Goal: Information Seeking & Learning: Learn about a topic

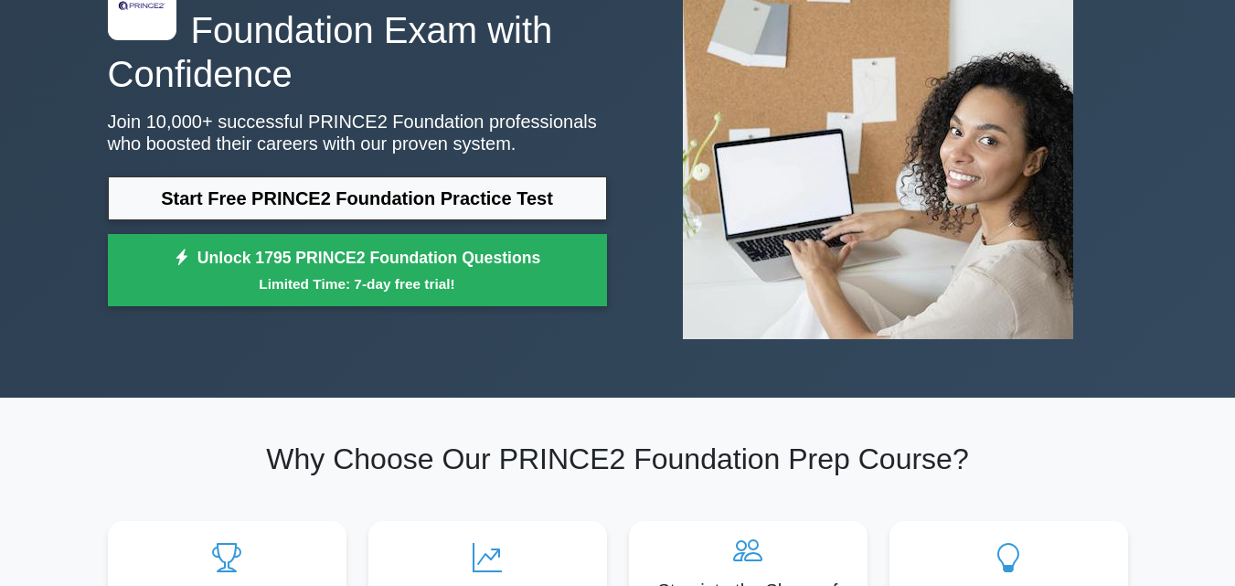
scroll to position [183, 0]
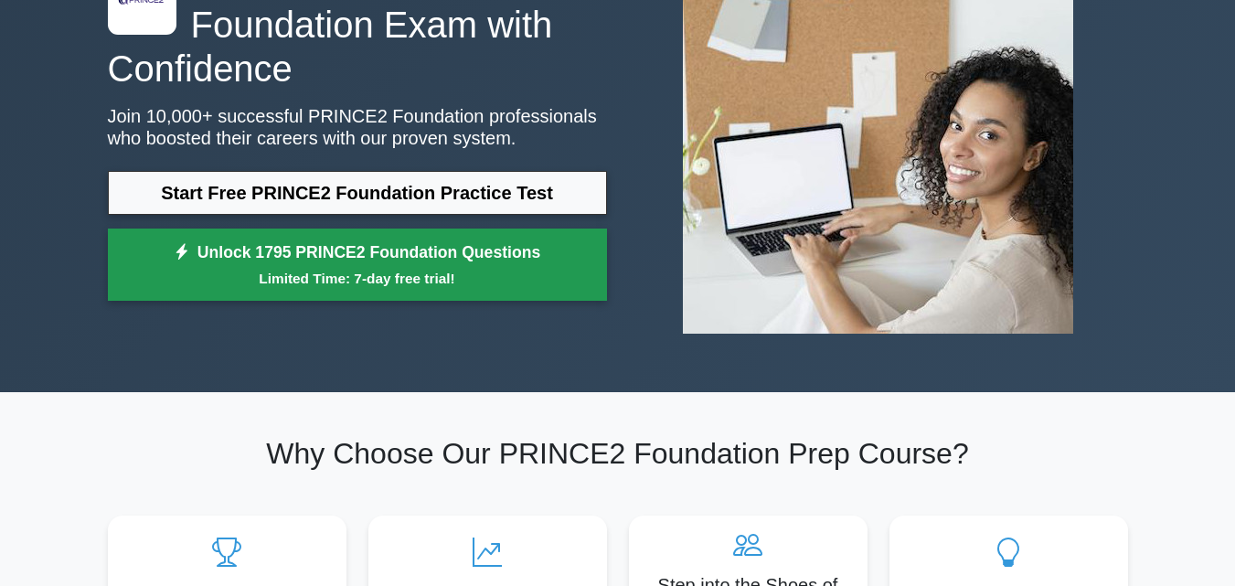
click at [379, 260] on link "Unlock 1795 PRINCE2 Foundation Questions Limited Time: 7-day free trial!" at bounding box center [357, 264] width 499 height 73
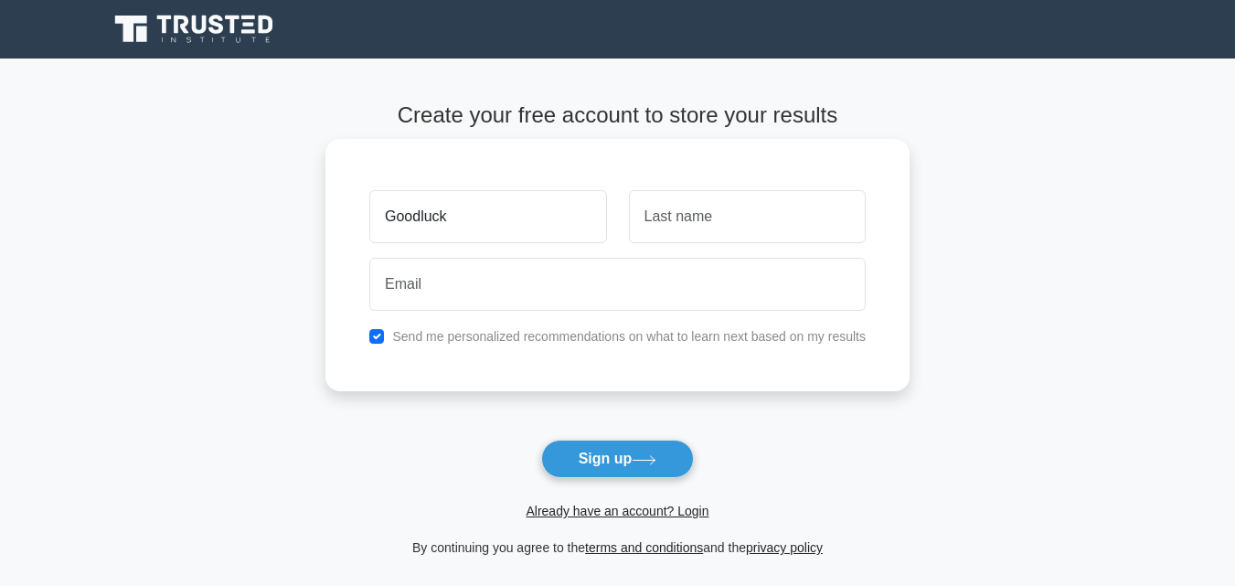
type input "Goodluck"
click at [659, 227] on input "text" at bounding box center [747, 216] width 237 height 53
type input "Okotie"
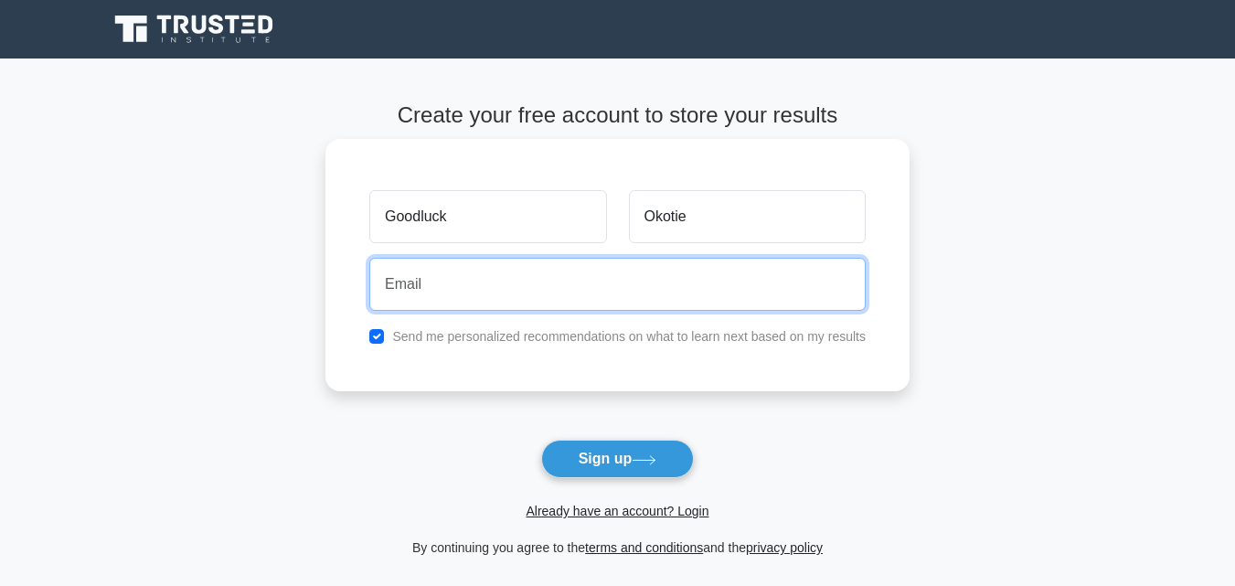
click at [630, 282] on input "email" at bounding box center [617, 284] width 496 height 53
type input "goodluckokotie@gmail.com"
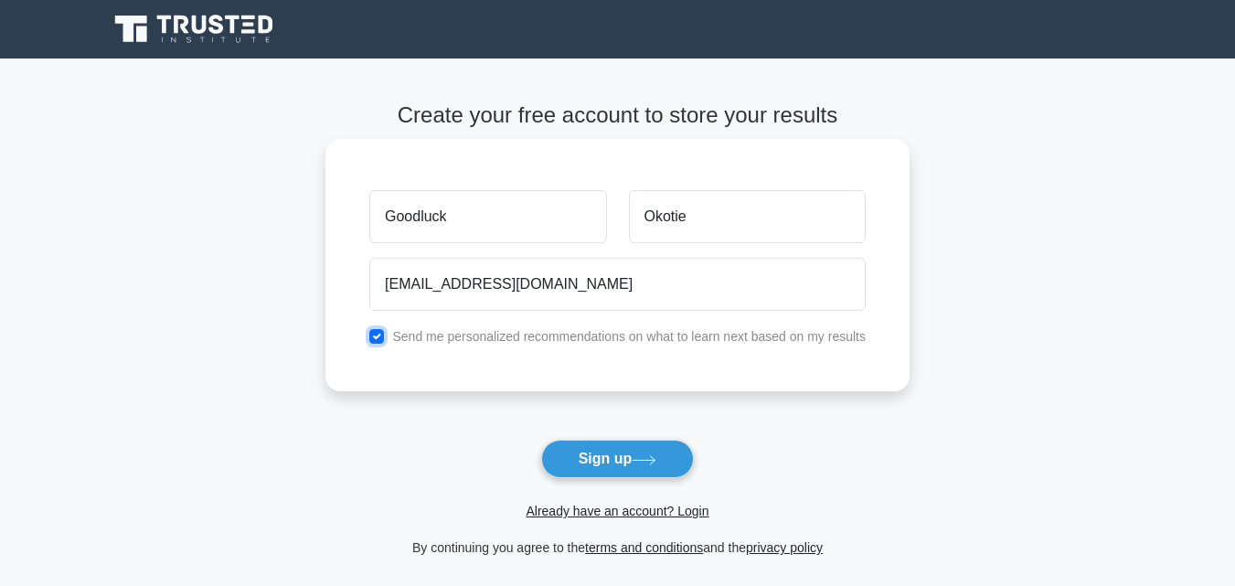
click at [377, 340] on input "checkbox" at bounding box center [376, 336] width 15 height 15
checkbox input "false"
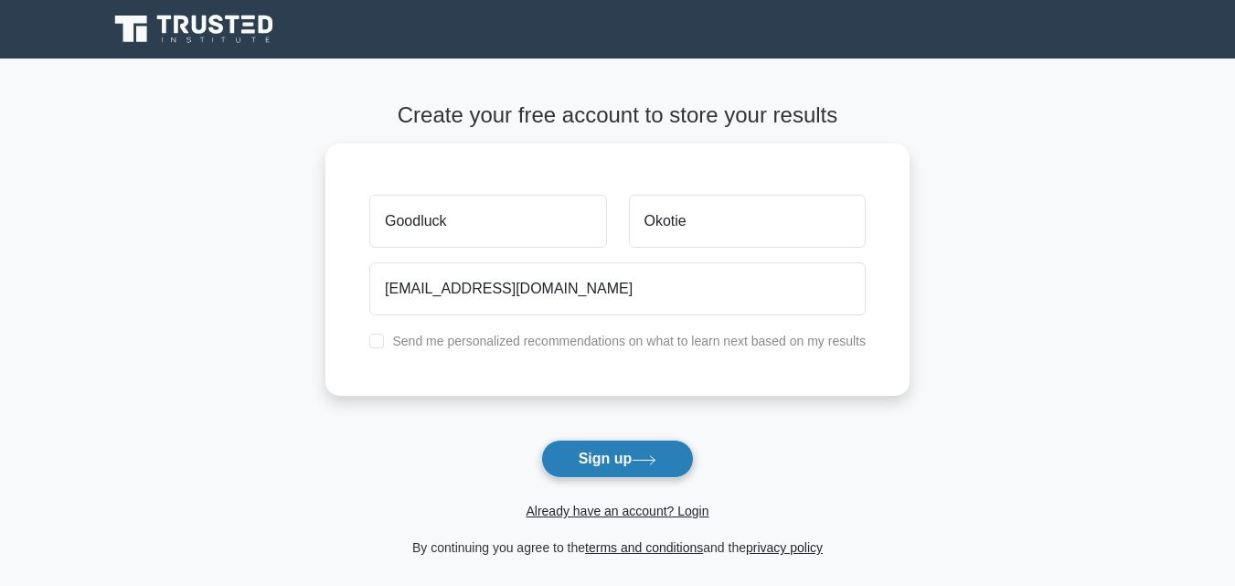
click at [630, 464] on button "Sign up" at bounding box center [618, 459] width 154 height 38
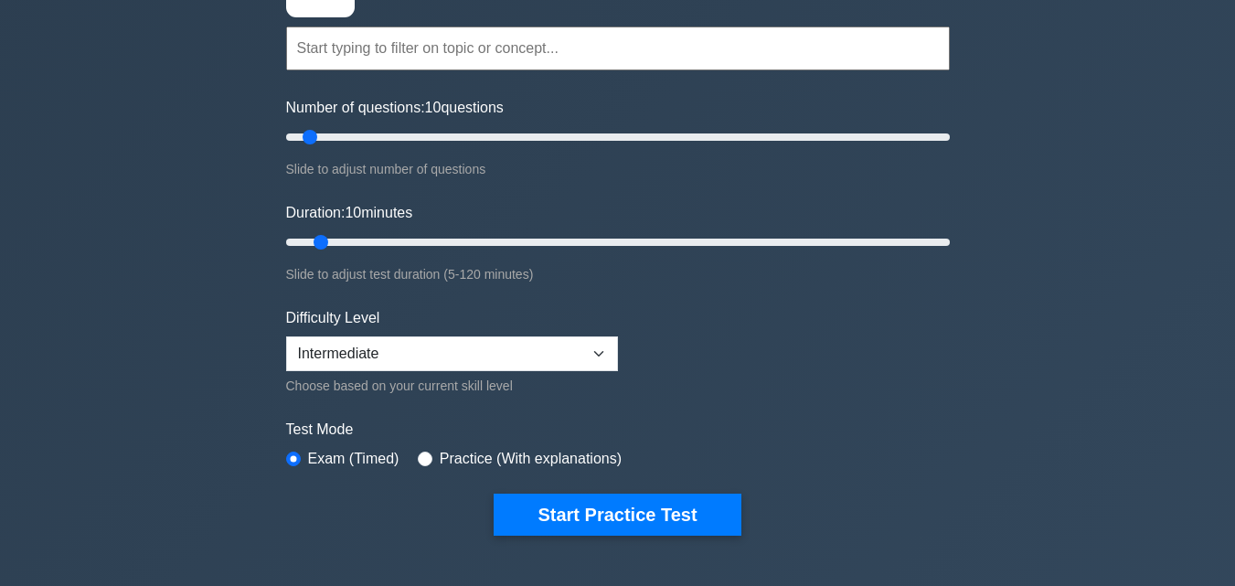
scroll to position [219, 0]
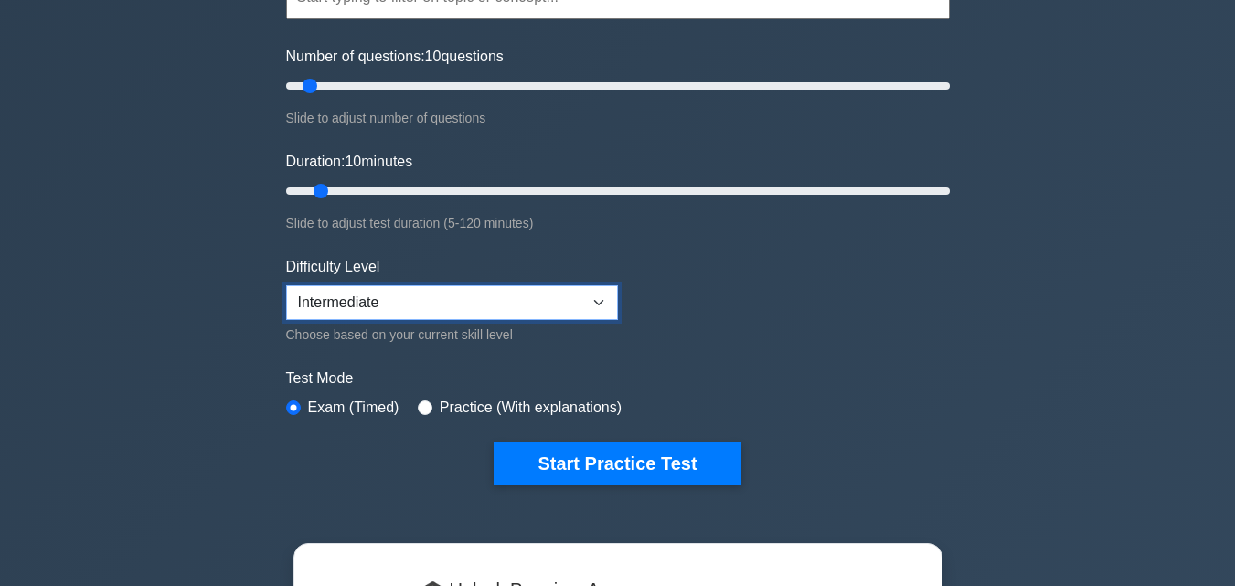
click at [600, 303] on select "Beginner Intermediate Expert" at bounding box center [452, 302] width 332 height 35
click at [712, 329] on form "Topics Introduction to PRINCE2 PRINCE2 Principles Organization Theme Business C…" at bounding box center [618, 202] width 664 height 565
click at [420, 401] on input "radio" at bounding box center [425, 407] width 15 height 15
radio input "true"
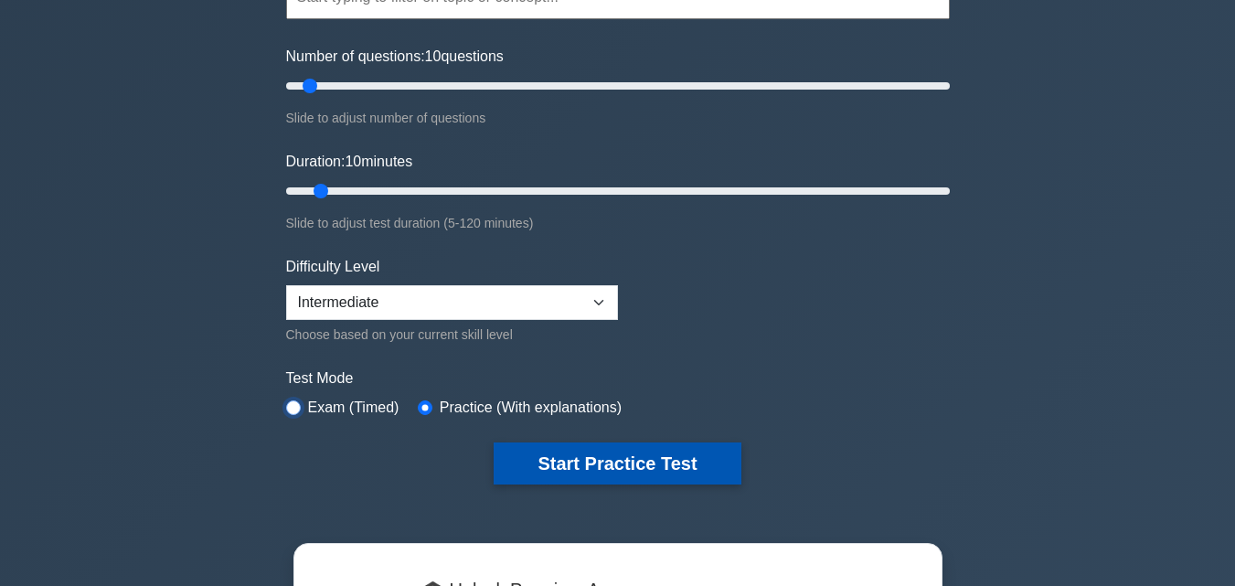
click at [286, 400] on input "radio" at bounding box center [293, 407] width 15 height 15
radio input "true"
click at [418, 400] on input "radio" at bounding box center [425, 407] width 15 height 15
radio input "true"
click at [286, 400] on input "radio" at bounding box center [293, 407] width 15 height 15
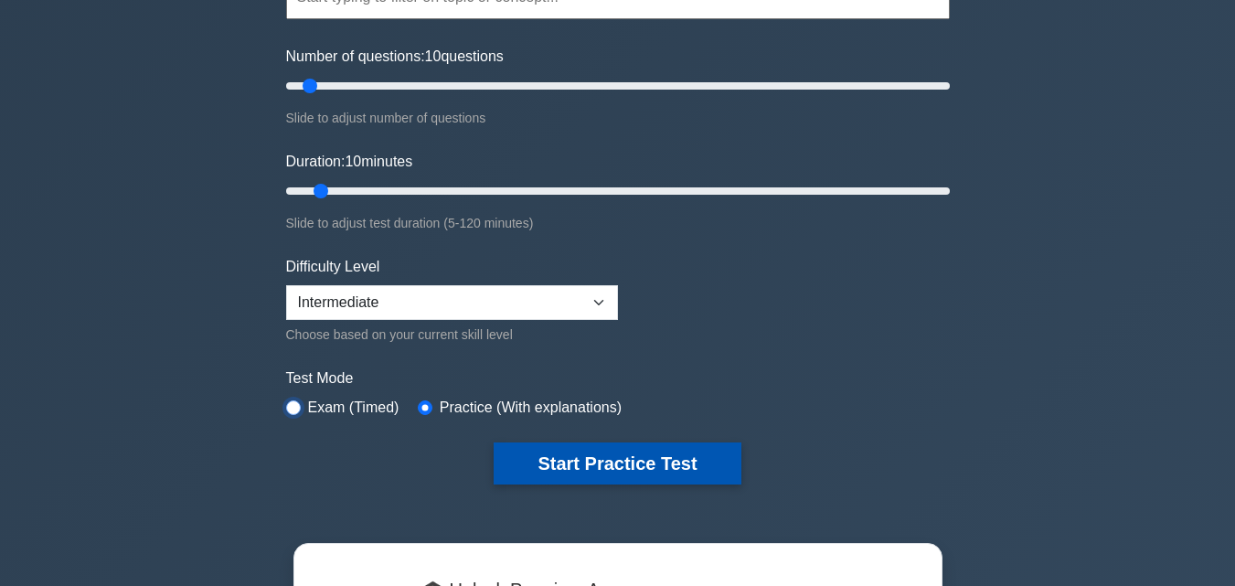
radio input "true"
click at [418, 400] on input "radio" at bounding box center [425, 407] width 15 height 15
radio input "true"
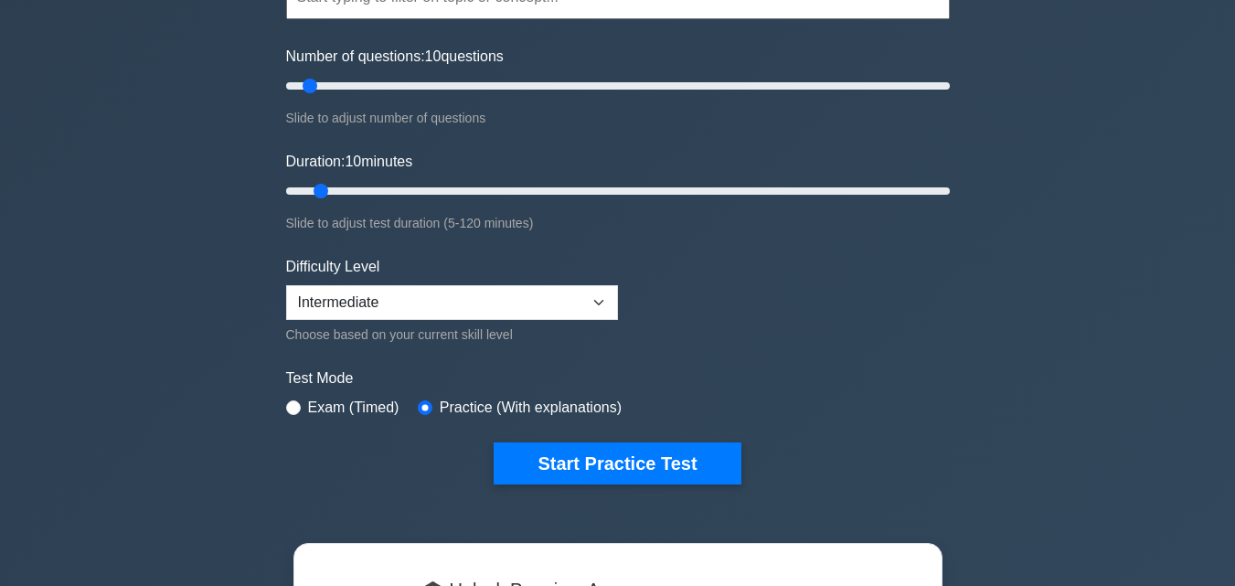
click at [961, 402] on div ".st0{fill-rule:evenodd;clip-rule:evenodd;fill:#000041;} .st1{fill-rule:evenodd;…" at bounding box center [617, 440] width 1235 height 1202
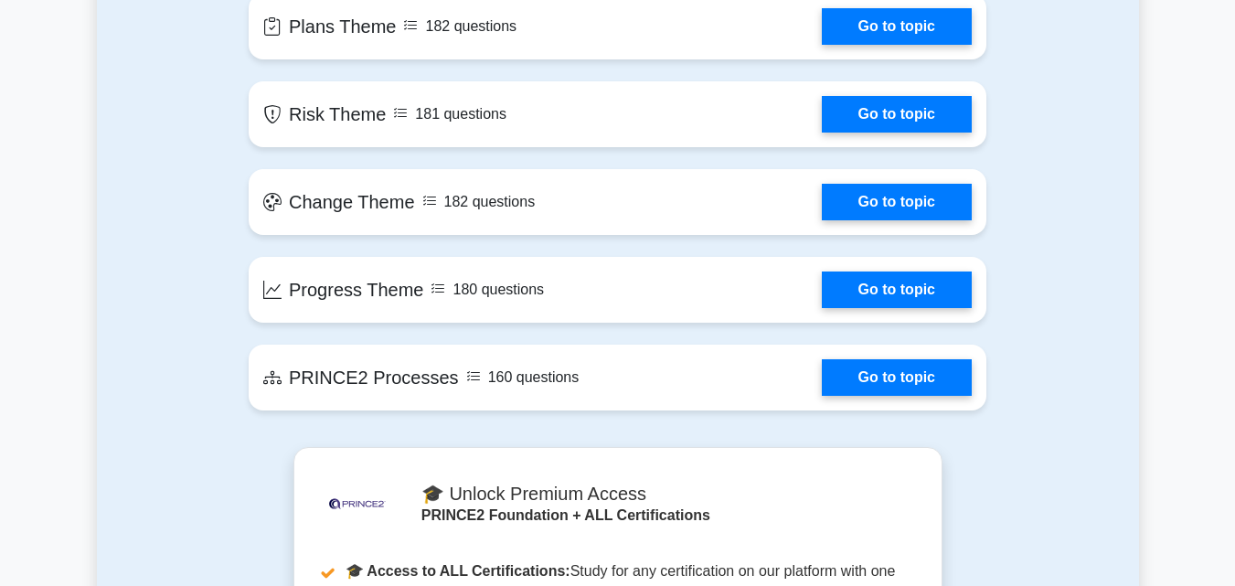
scroll to position [1791, 0]
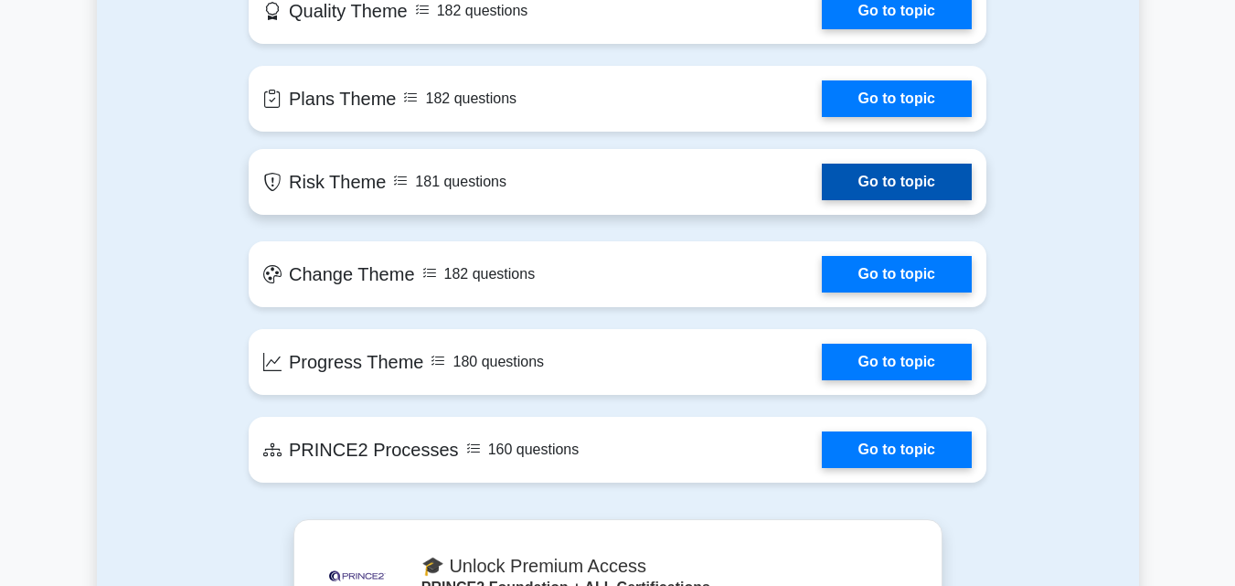
click at [884, 185] on link "Go to topic" at bounding box center [897, 182] width 150 height 37
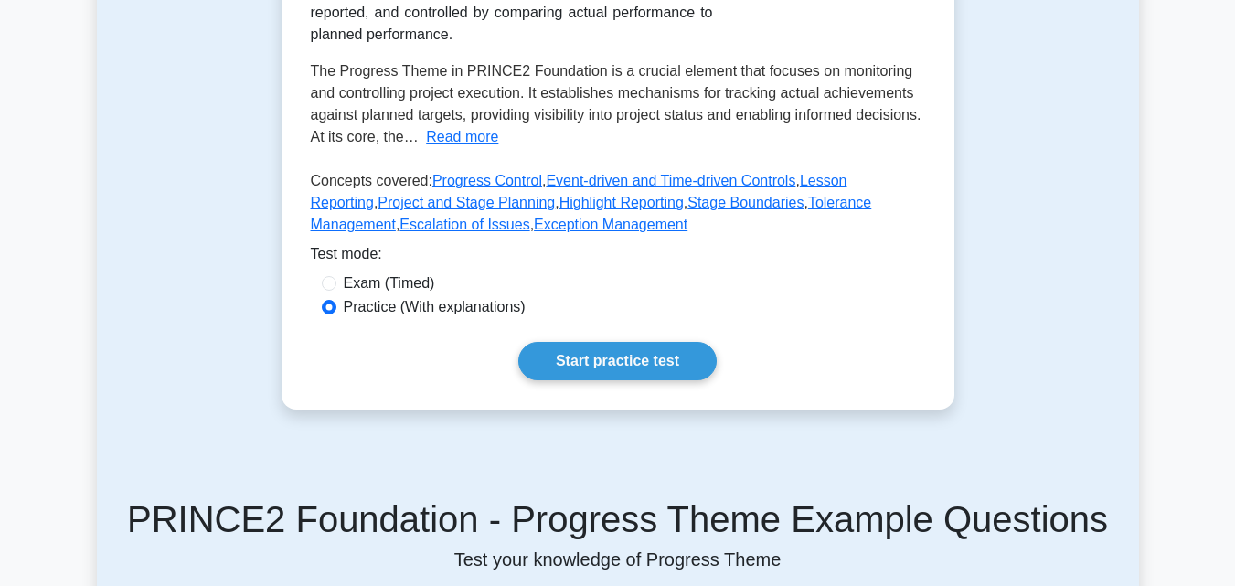
scroll to position [402, 0]
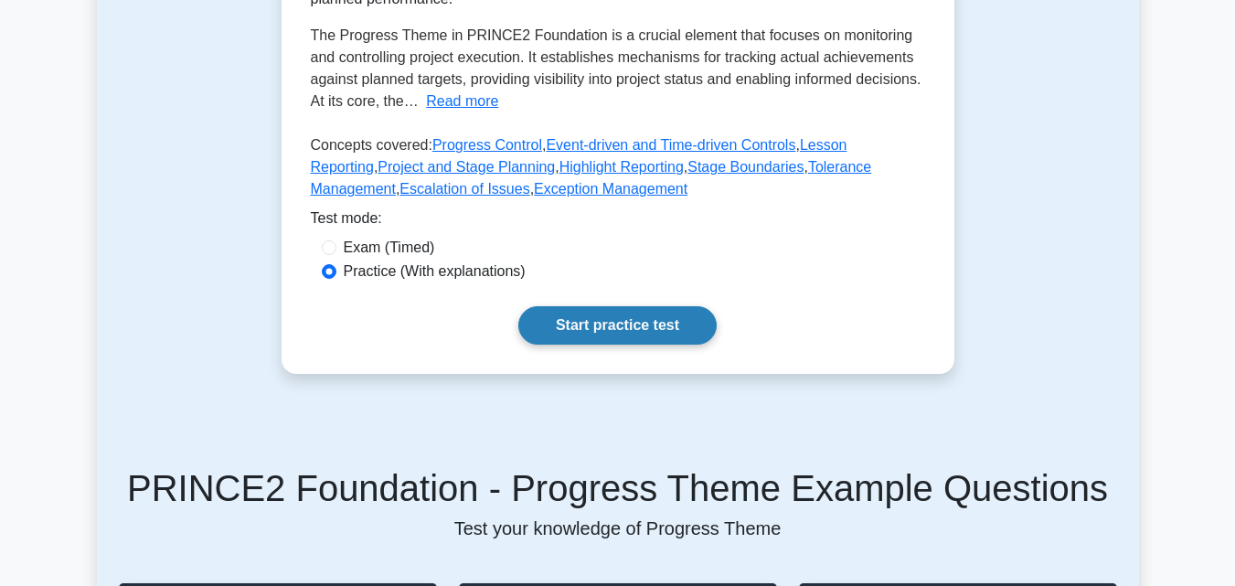
click at [636, 332] on link "Start practice test" at bounding box center [617, 325] width 198 height 38
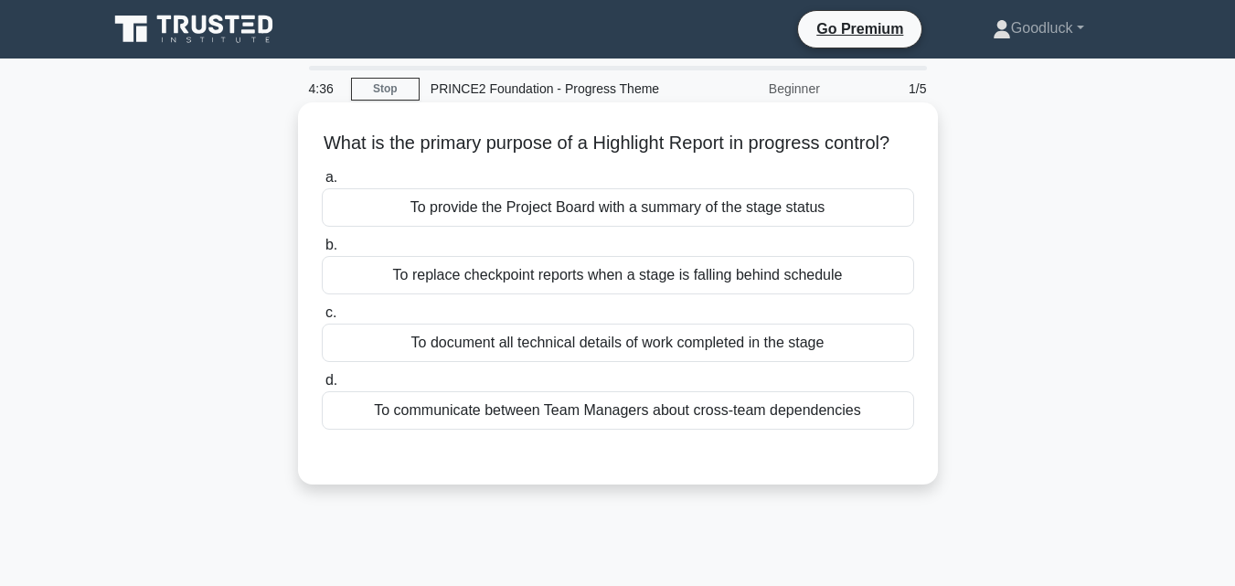
click at [547, 227] on div "To provide the Project Board with a summary of the stage status" at bounding box center [618, 207] width 592 height 38
click at [322, 184] on input "a. To provide the Project Board with a summary of the stage status" at bounding box center [322, 178] width 0 height 12
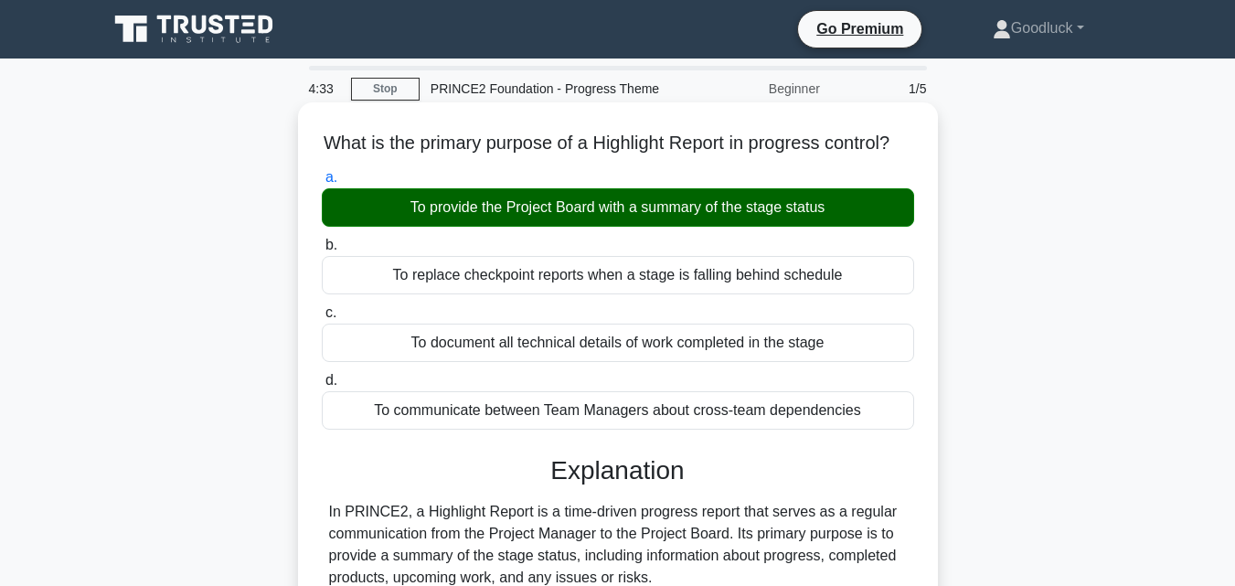
click at [322, 239] on input "b. To replace checkpoint reports when a stage is falling behind schedule" at bounding box center [322, 245] width 0 height 12
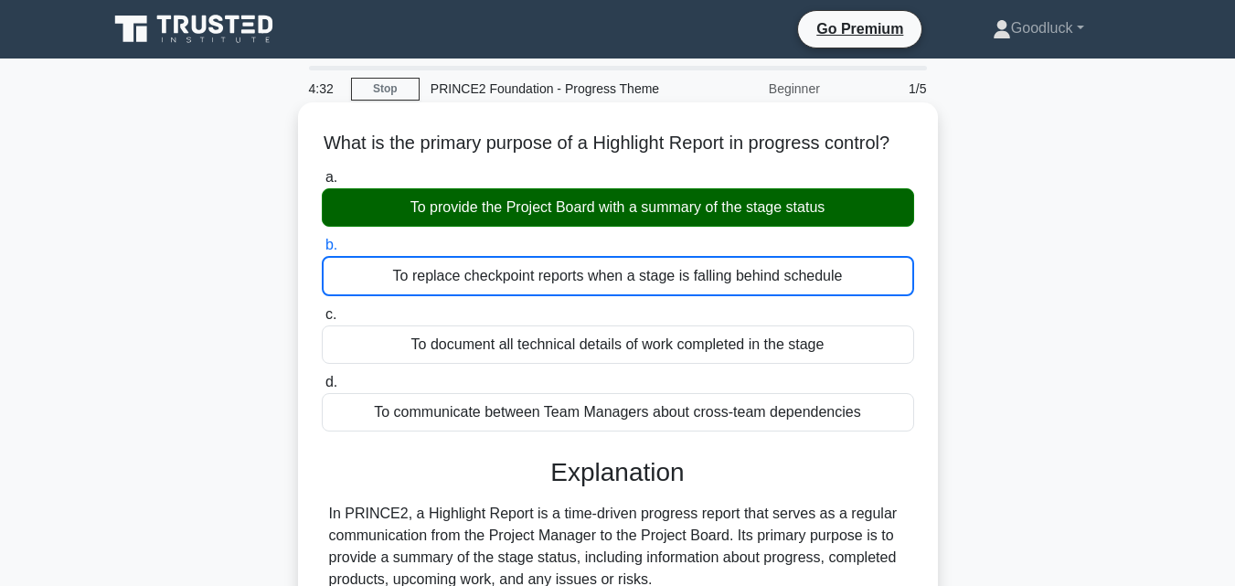
click at [322, 309] on input "c. To document all technical details of work completed in the stage" at bounding box center [322, 315] width 0 height 12
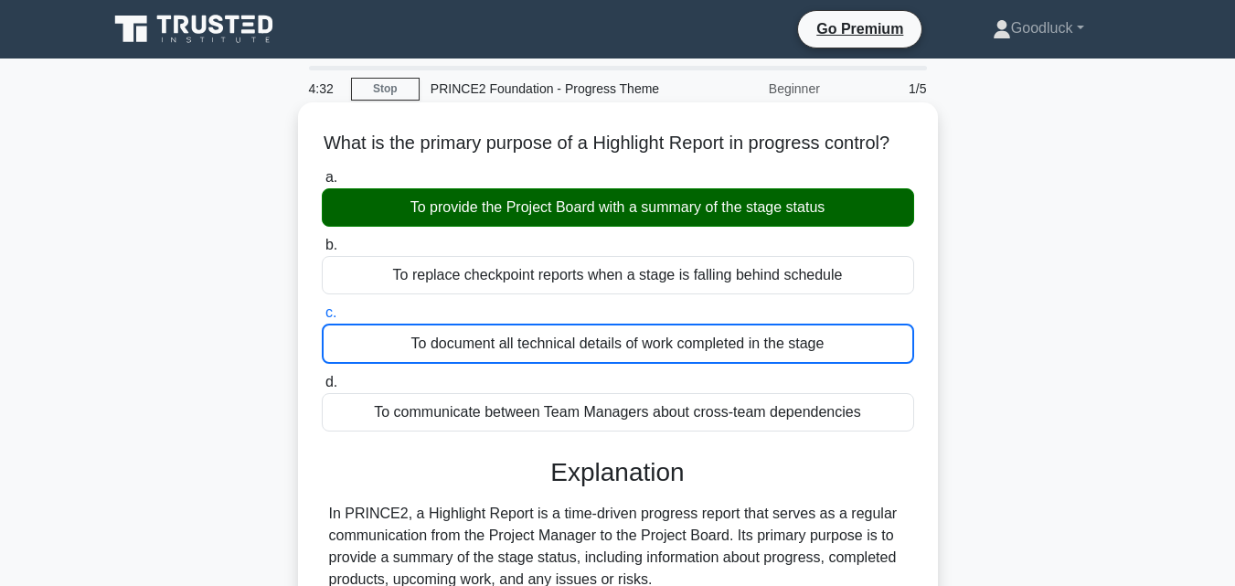
click at [322, 377] on input "d. To communicate between Team Managers about cross-team dependencies" at bounding box center [322, 383] width 0 height 12
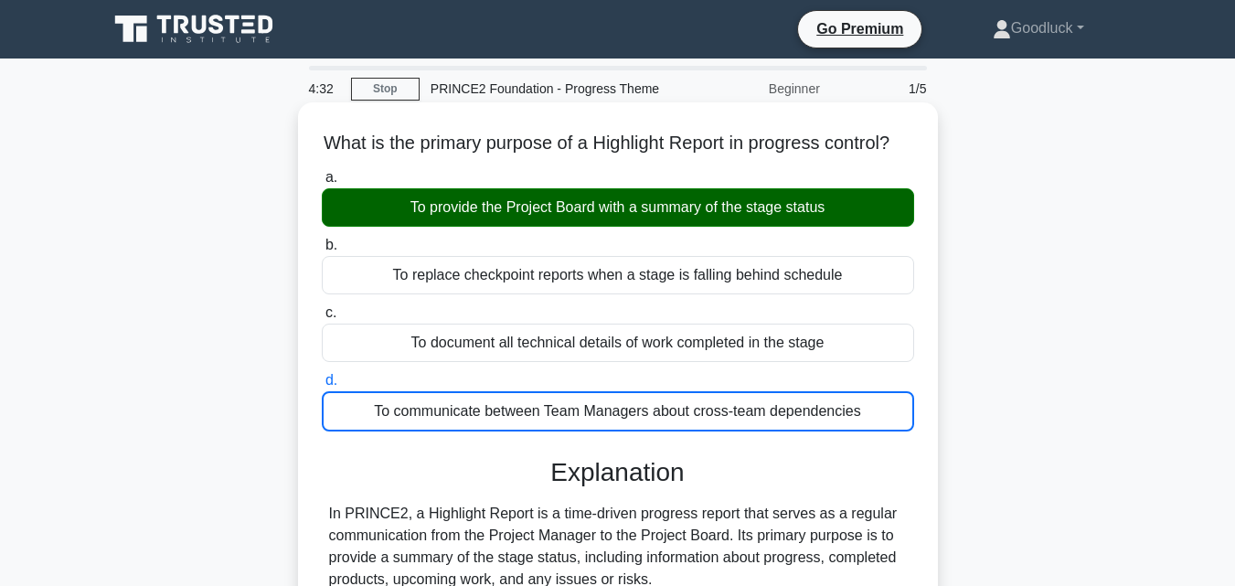
click at [322, 172] on input "a. To provide the Project Board with a summary of the stage status" at bounding box center [322, 178] width 0 height 12
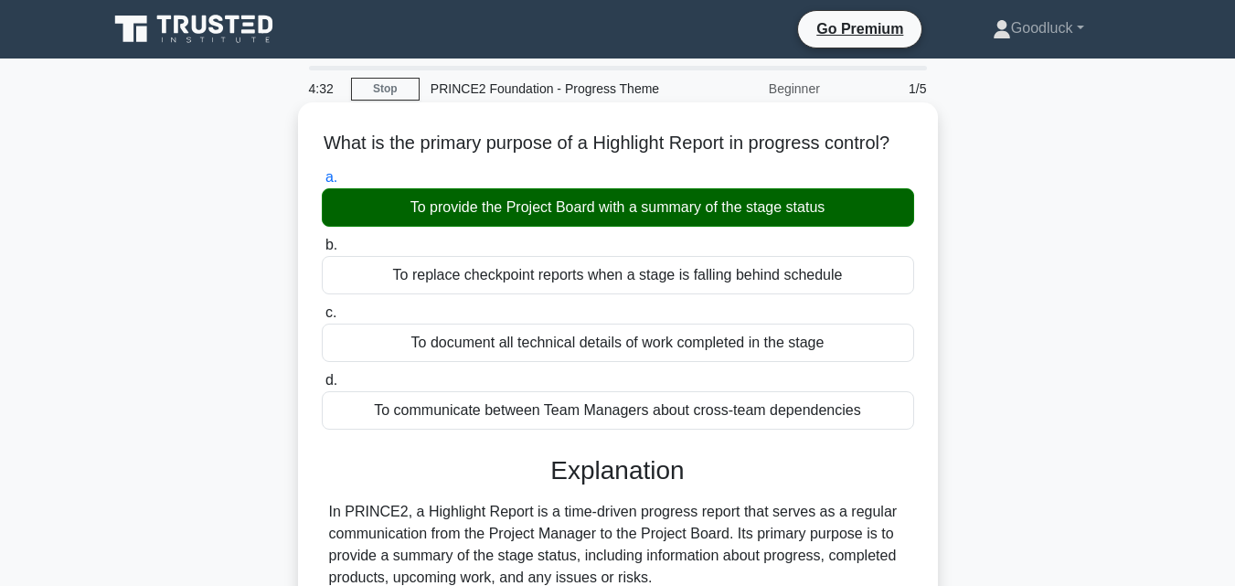
click at [322, 239] on input "b. To replace checkpoint reports when a stage is falling behind schedule" at bounding box center [322, 245] width 0 height 12
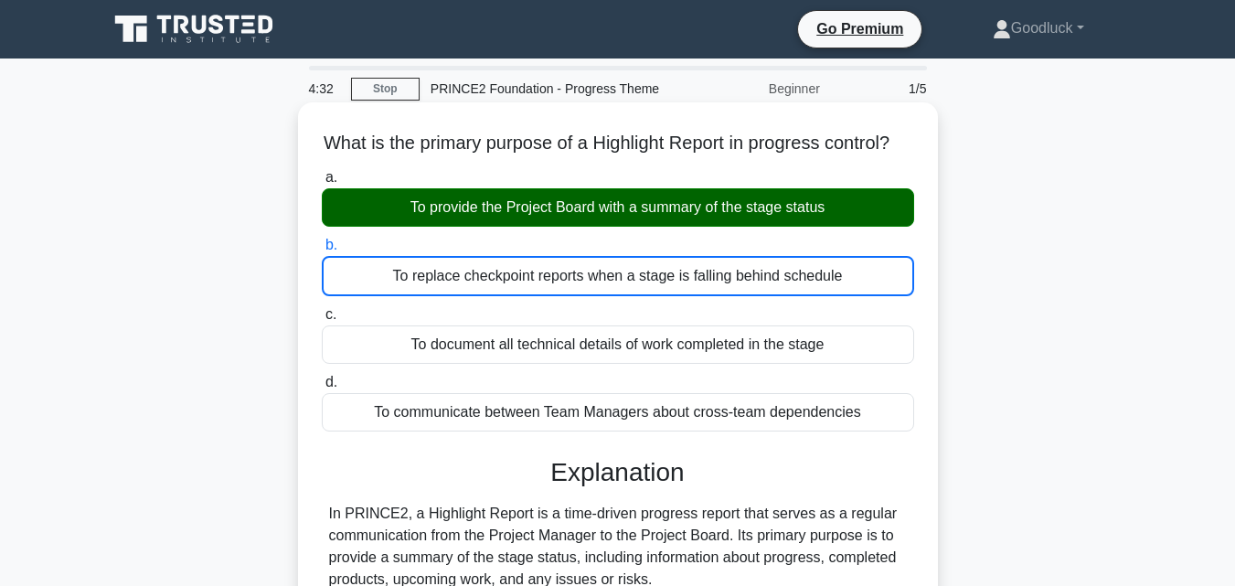
click at [322, 309] on input "c. To document all technical details of work completed in the stage" at bounding box center [322, 315] width 0 height 12
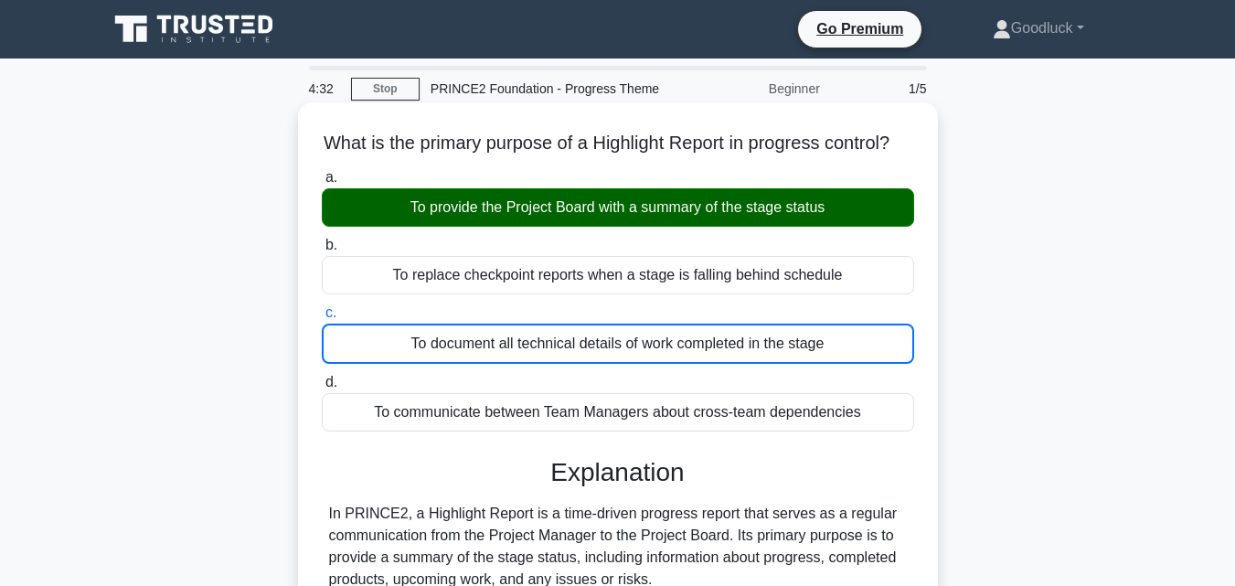
click at [322, 377] on input "d. To communicate between Team Managers about cross-team dependencies" at bounding box center [322, 383] width 0 height 12
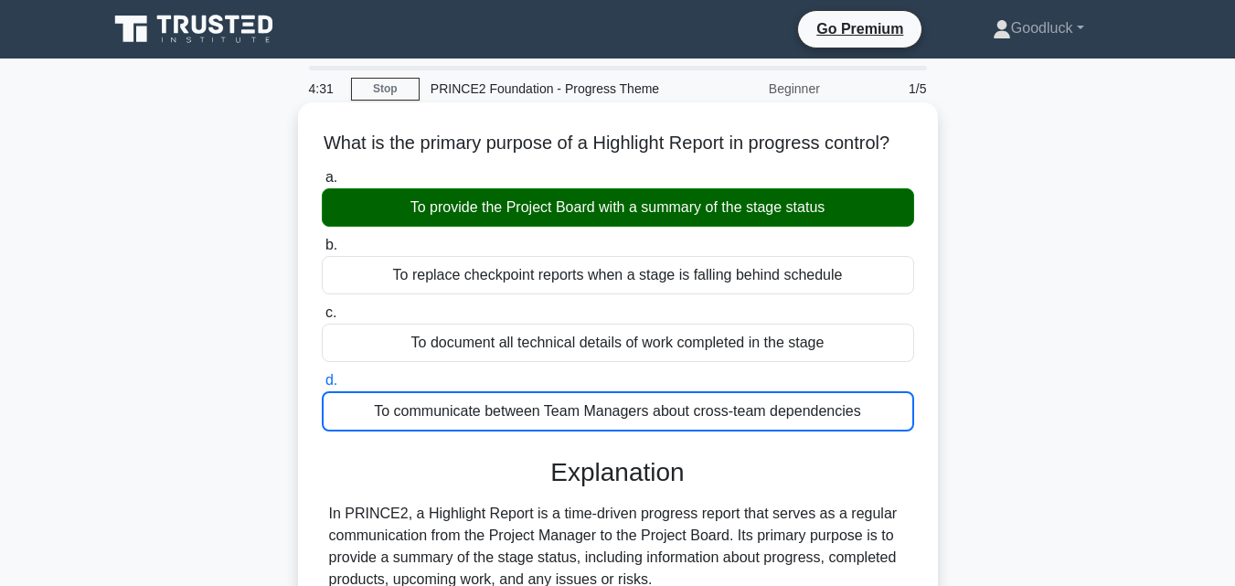
click at [322, 172] on input "a. To provide the Project Board with a summary of the stage status" at bounding box center [322, 178] width 0 height 12
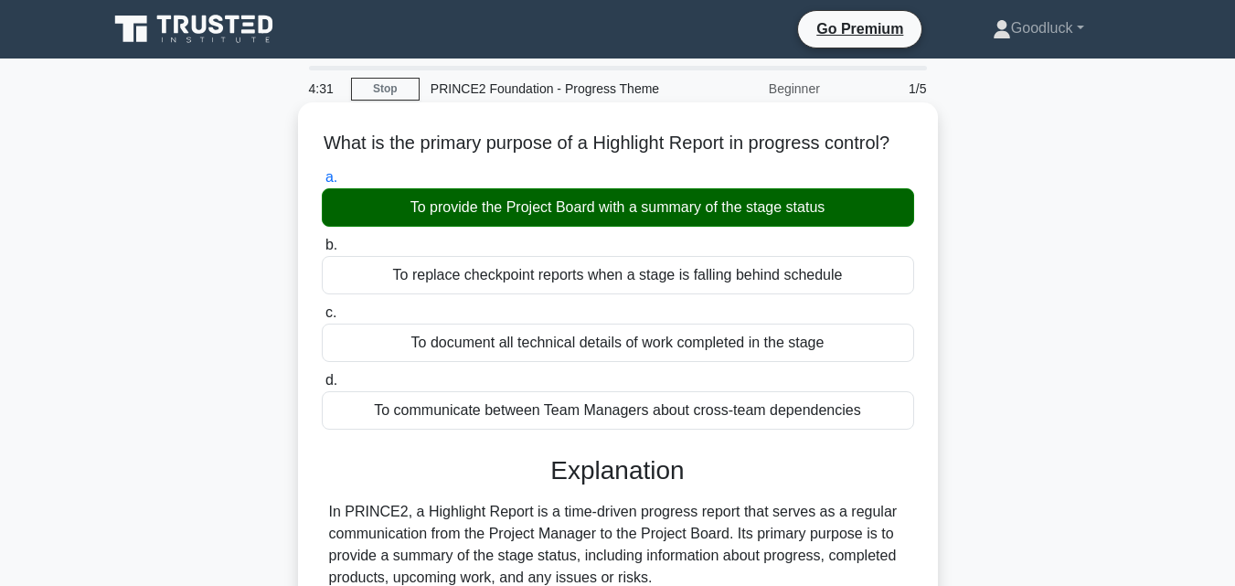
click at [322, 239] on input "b. To replace checkpoint reports when a stage is falling behind schedule" at bounding box center [322, 245] width 0 height 12
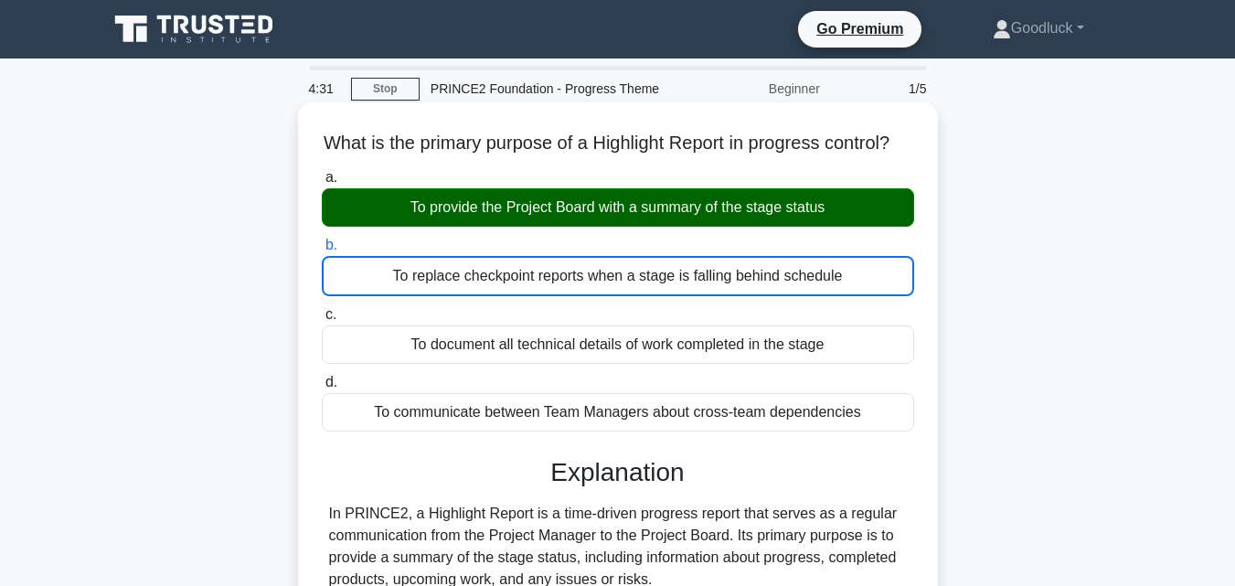
click at [322, 309] on input "c. To document all technical details of work completed in the stage" at bounding box center [322, 315] width 0 height 12
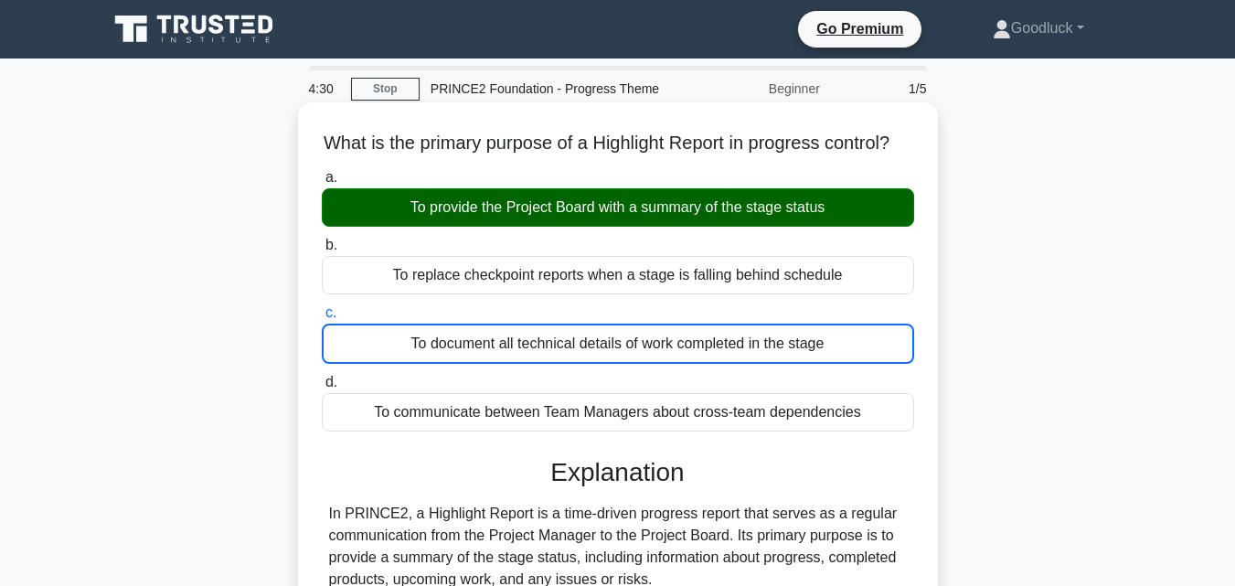
click at [322, 377] on input "d. To communicate between Team Managers about cross-team dependencies" at bounding box center [322, 383] width 0 height 12
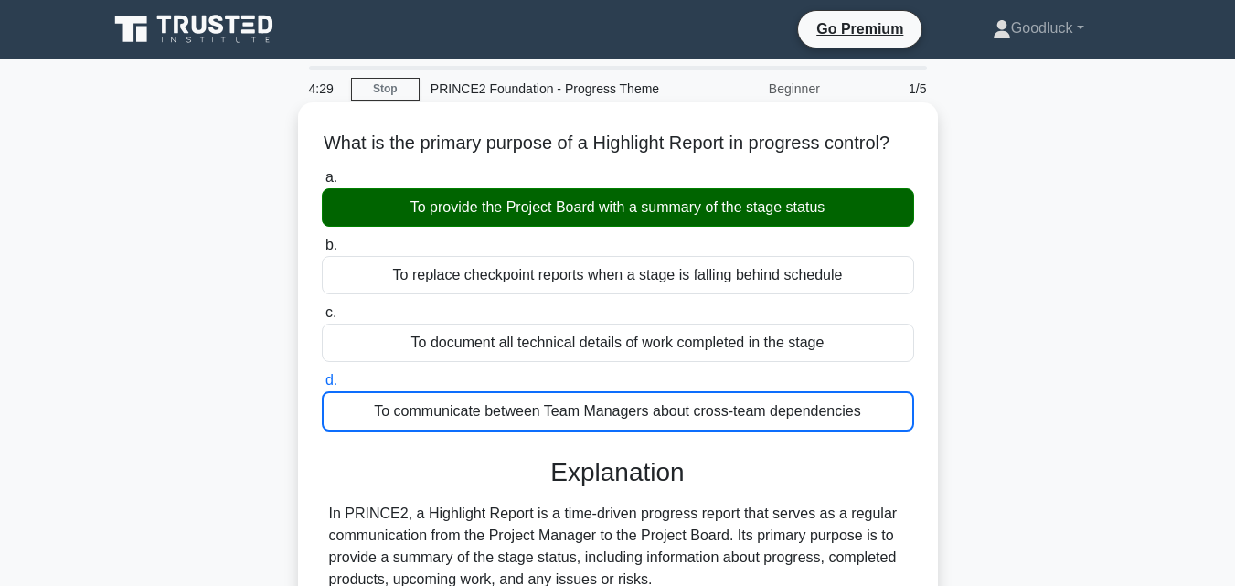
click at [322, 172] on input "a. To provide the Project Board with a summary of the stage status" at bounding box center [322, 178] width 0 height 12
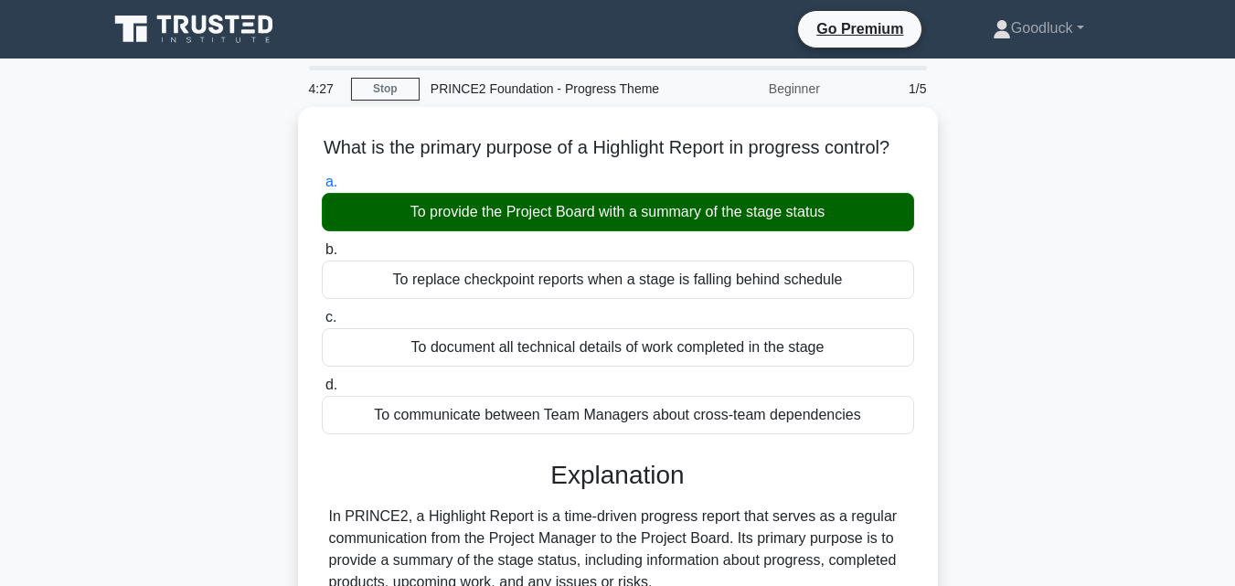
click at [1057, 409] on div "What is the primary purpose of a Highlight Report in progress control? .spinner…" at bounding box center [618, 591] width 1042 height 968
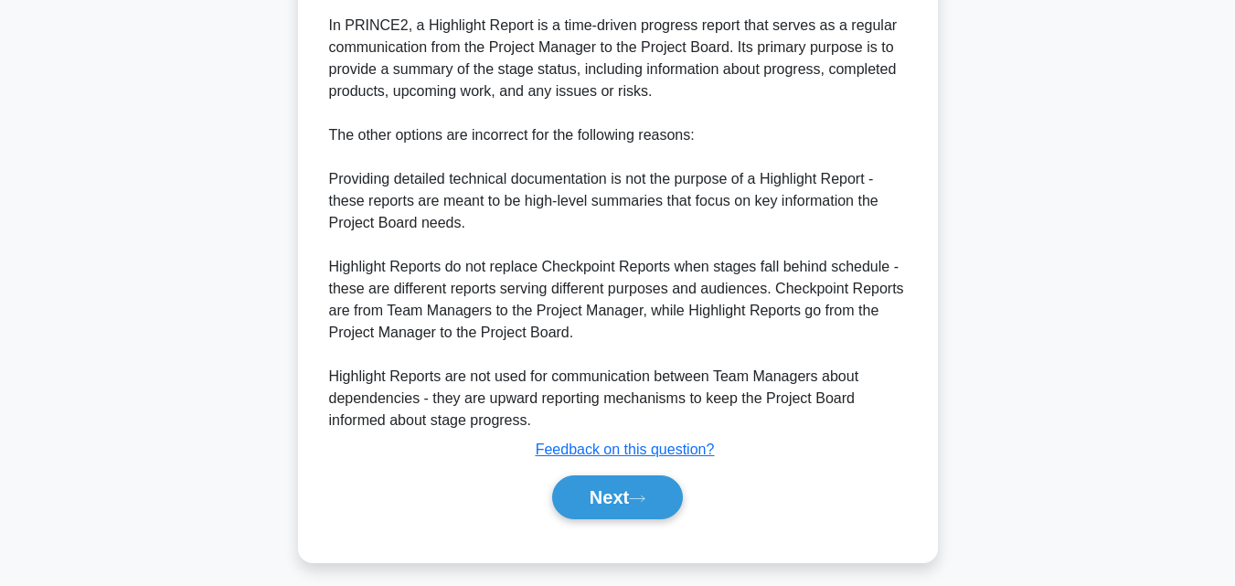
scroll to position [520, 0]
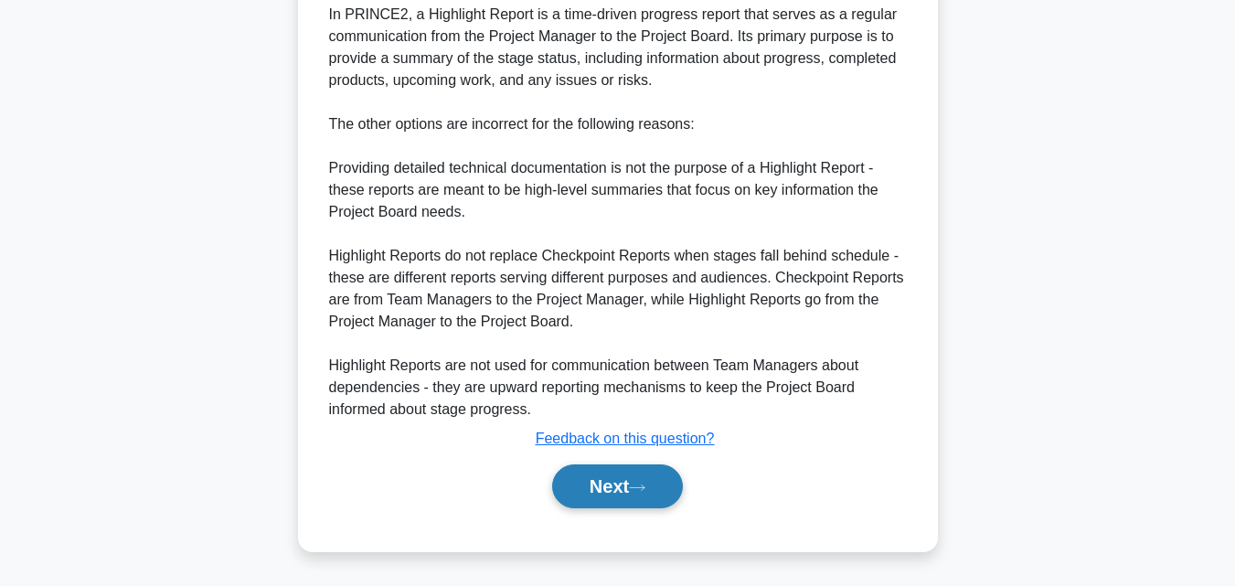
click at [652, 497] on button "Next" at bounding box center [617, 486] width 131 height 44
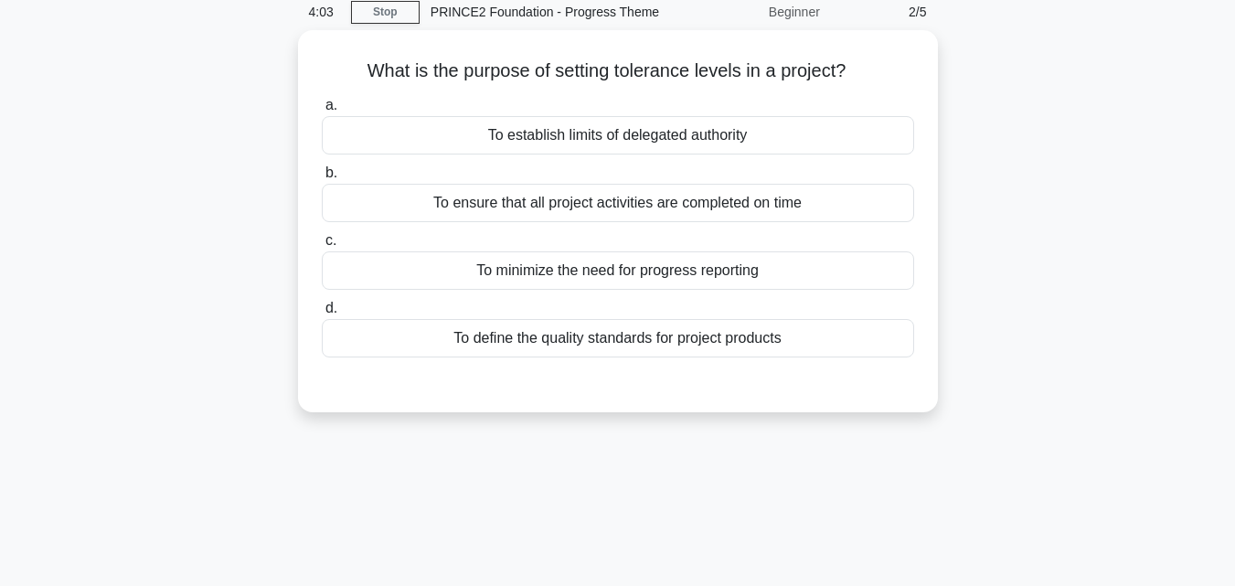
scroll to position [72, 0]
click at [571, 124] on div "To establish limits of delegated authority" at bounding box center [618, 135] width 592 height 38
click at [322, 112] on input "a. To establish limits of delegated authority" at bounding box center [322, 106] width 0 height 12
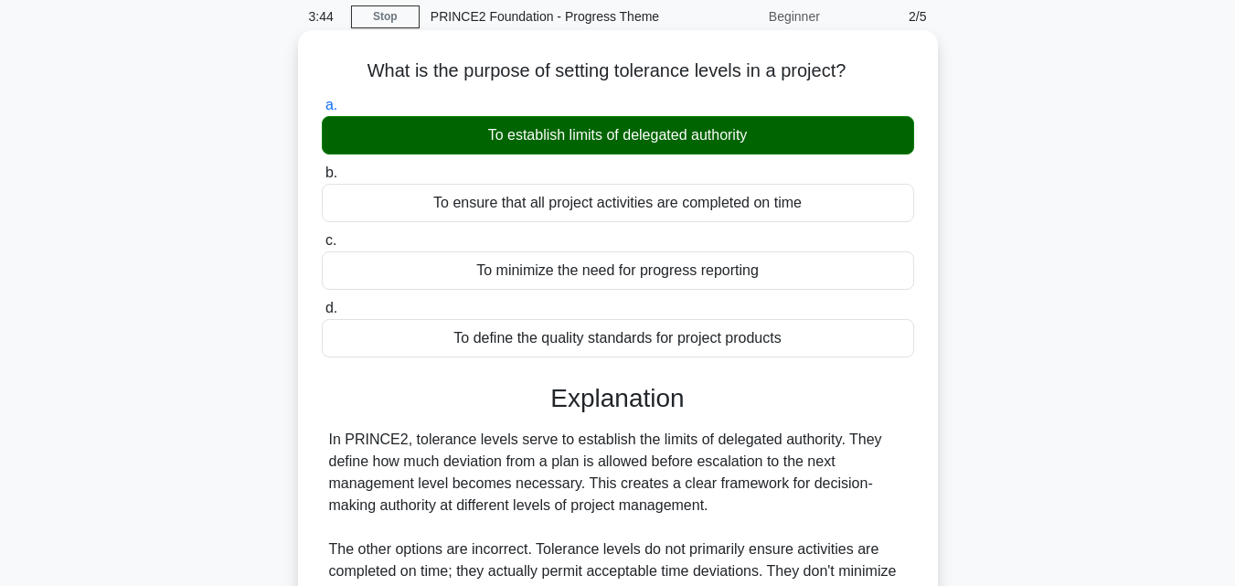
click at [322, 167] on input "b. To ensure that all project activities are completed on time" at bounding box center [322, 173] width 0 height 12
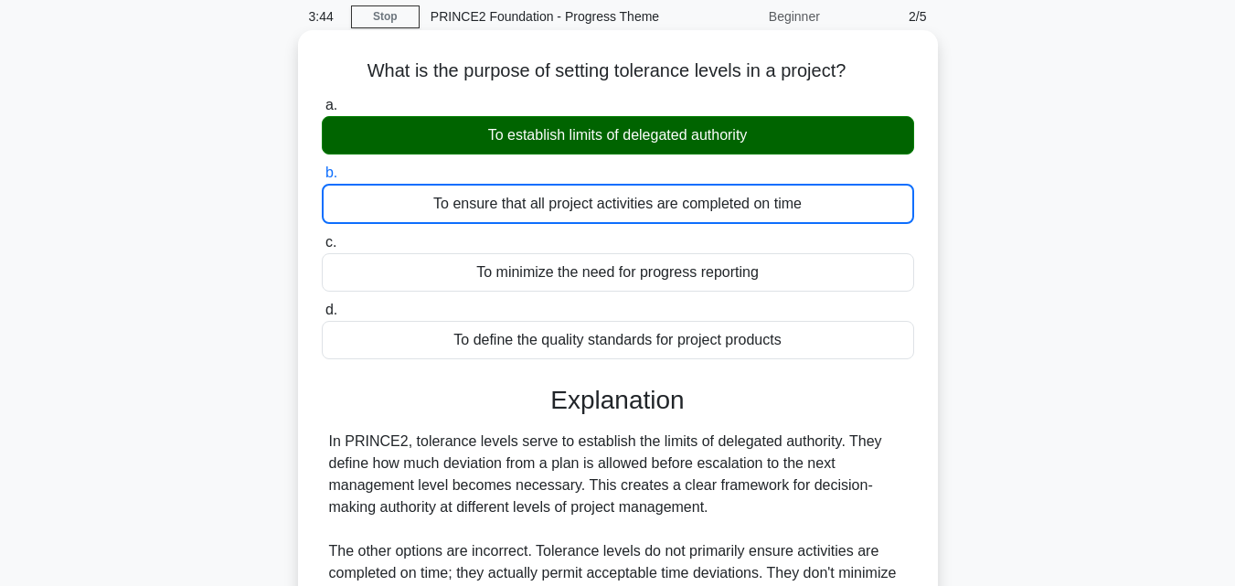
click at [322, 237] on input "c. To minimize the need for progress reporting" at bounding box center [322, 243] width 0 height 12
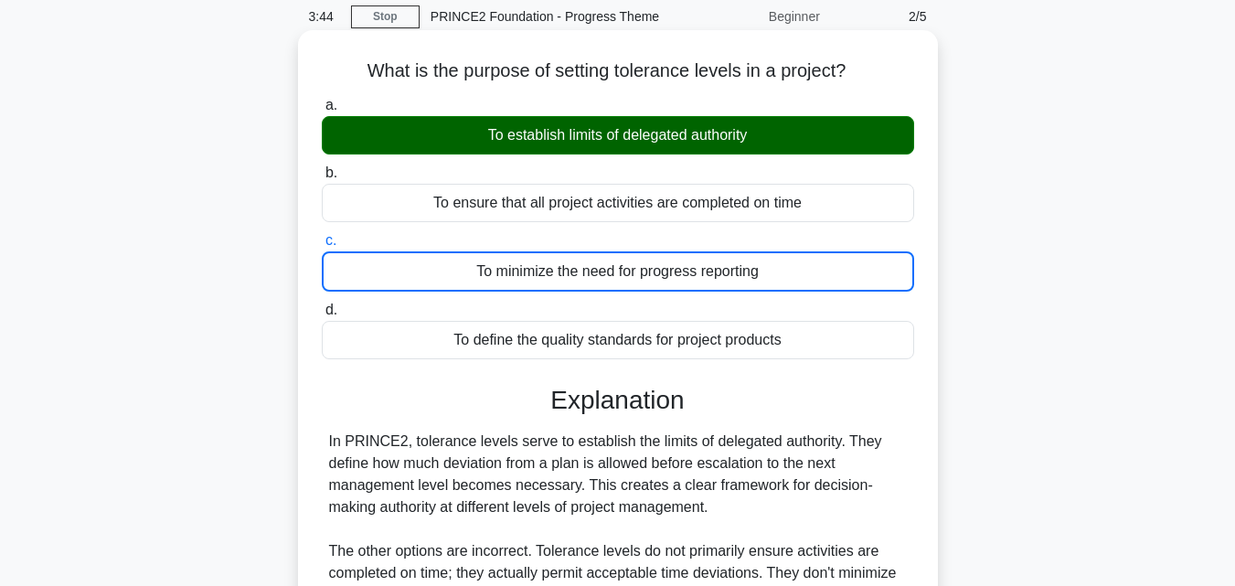
click at [322, 304] on input "d. To define the quality standards for project products" at bounding box center [322, 310] width 0 height 12
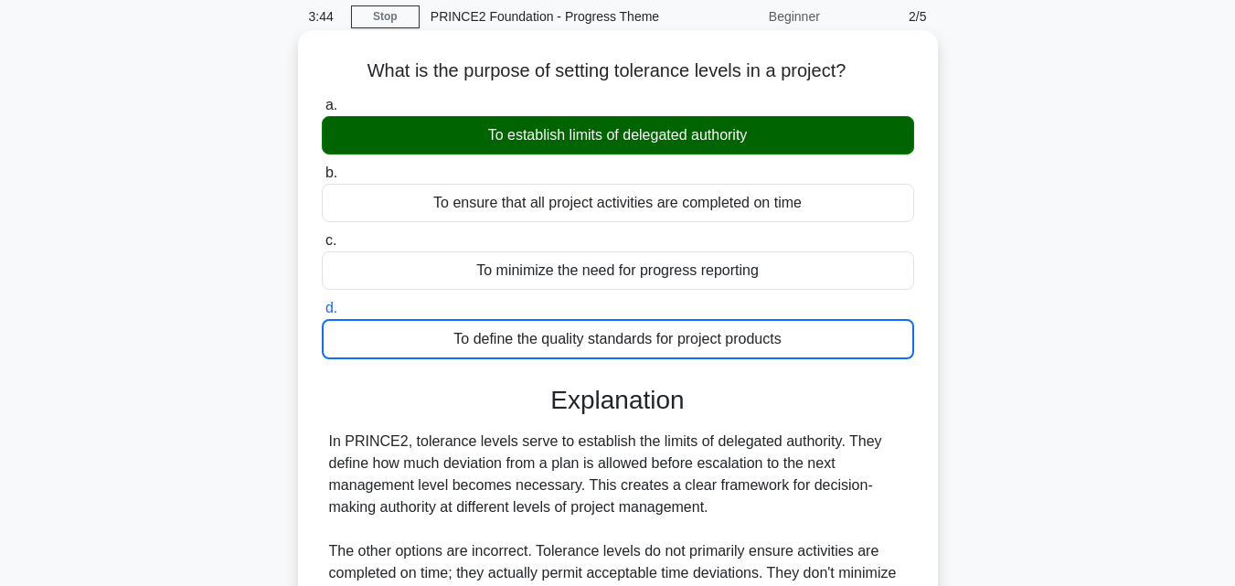
click at [322, 100] on input "a. To establish limits of delegated authority" at bounding box center [322, 106] width 0 height 12
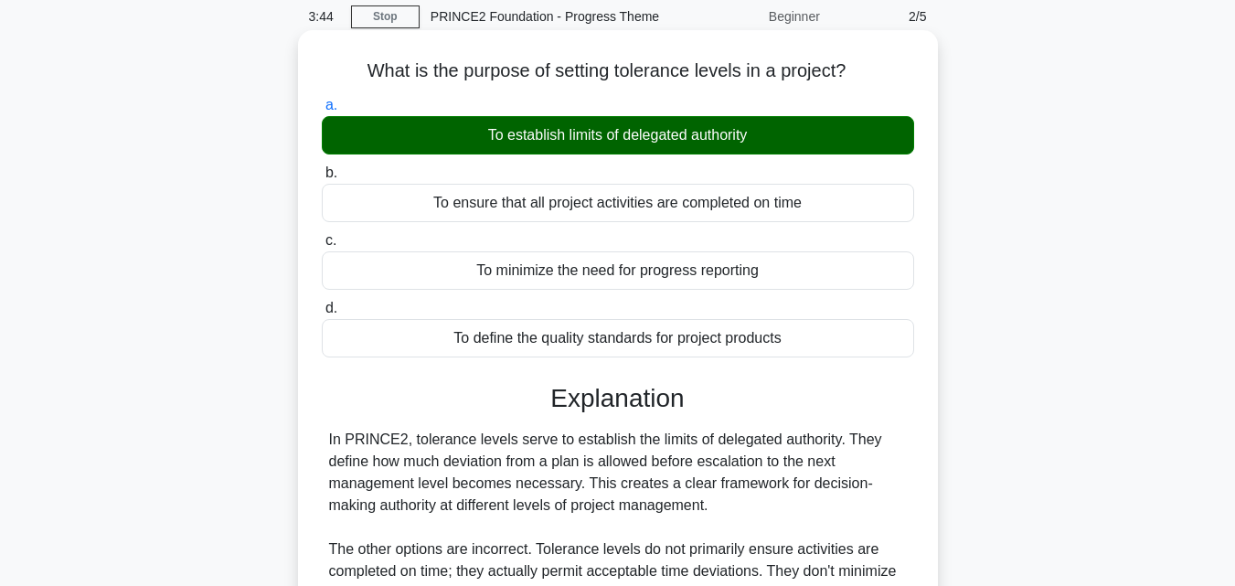
click at [322, 167] on input "b. To ensure that all project activities are completed on time" at bounding box center [322, 173] width 0 height 12
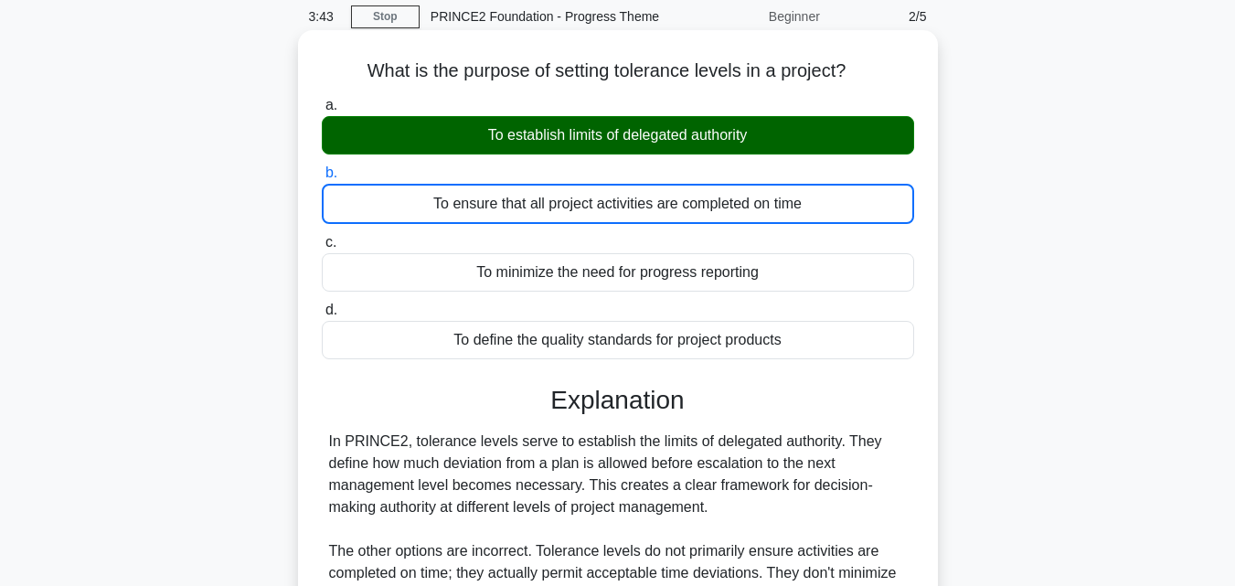
click at [322, 237] on input "c. To minimize the need for progress reporting" at bounding box center [322, 243] width 0 height 12
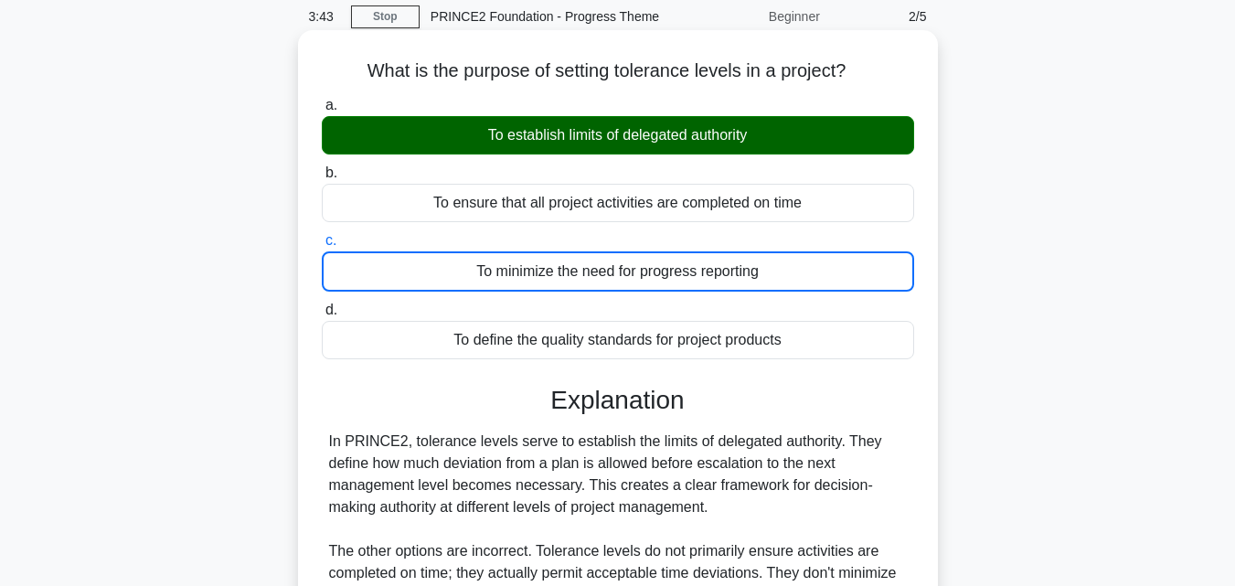
click at [322, 304] on input "d. To define the quality standards for project products" at bounding box center [322, 310] width 0 height 12
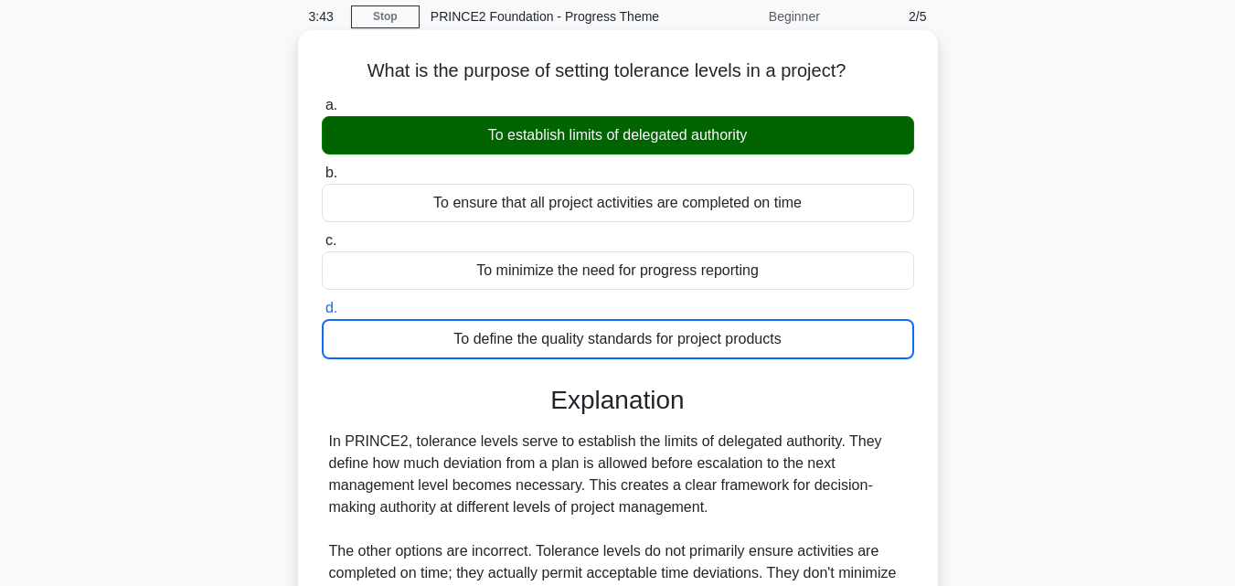
click at [322, 100] on input "a. To establish limits of delegated authority" at bounding box center [322, 106] width 0 height 12
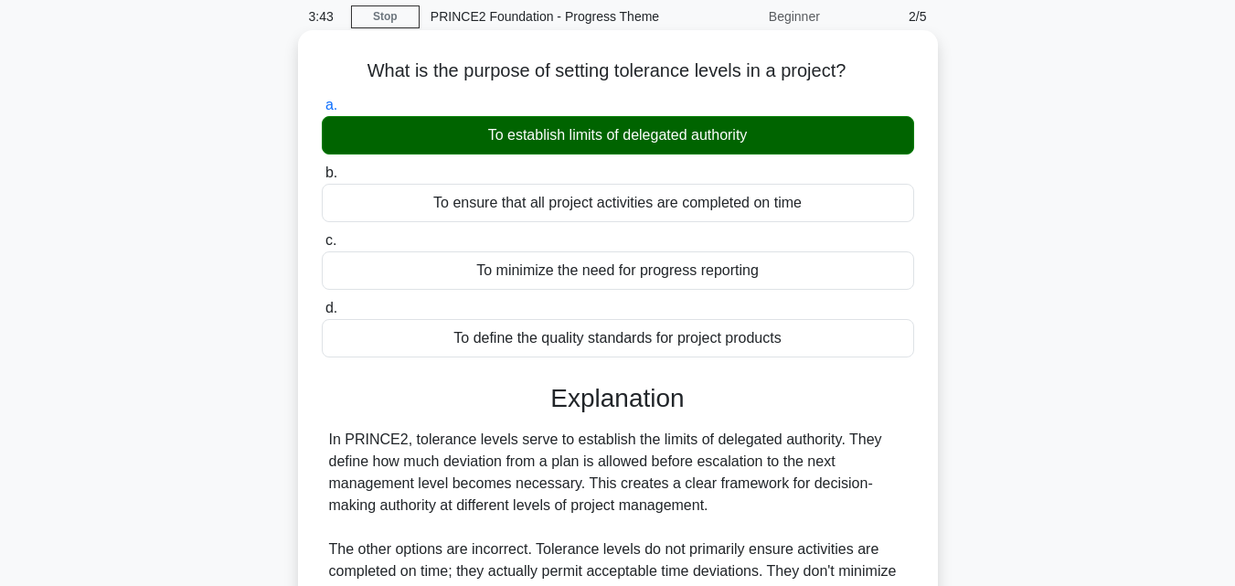
click at [322, 167] on input "b. To ensure that all project activities are completed on time" at bounding box center [322, 173] width 0 height 12
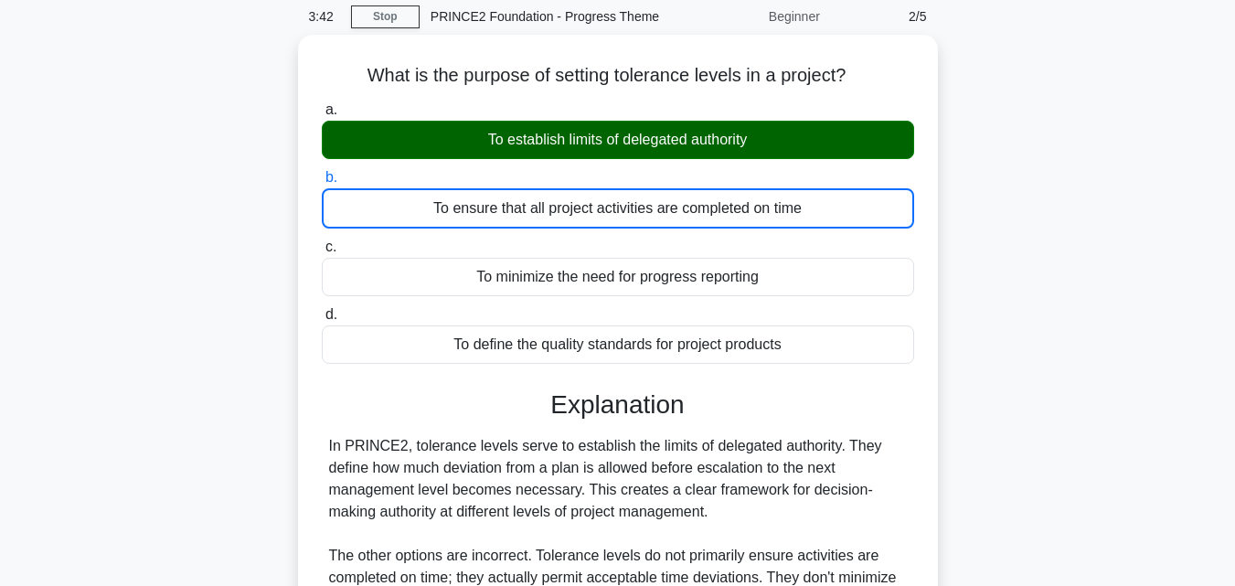
click at [1157, 405] on main "3:42 Stop PRINCE2 Foundation - Progress Theme Beginner 2/5 What is the purpose …" at bounding box center [617, 450] width 1235 height 929
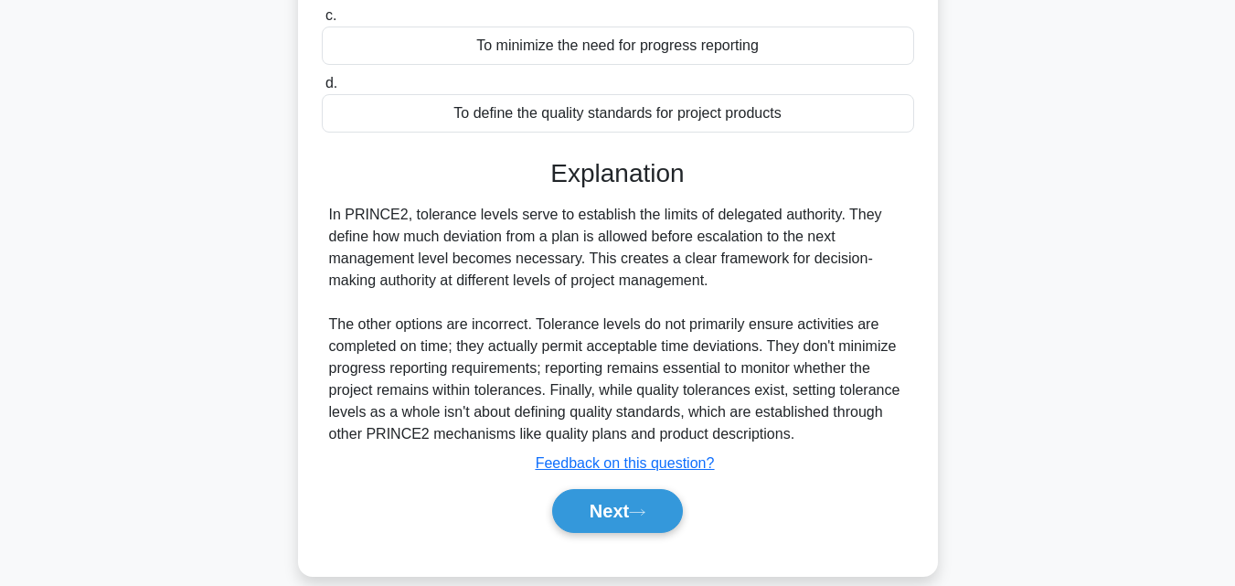
scroll to position [365, 0]
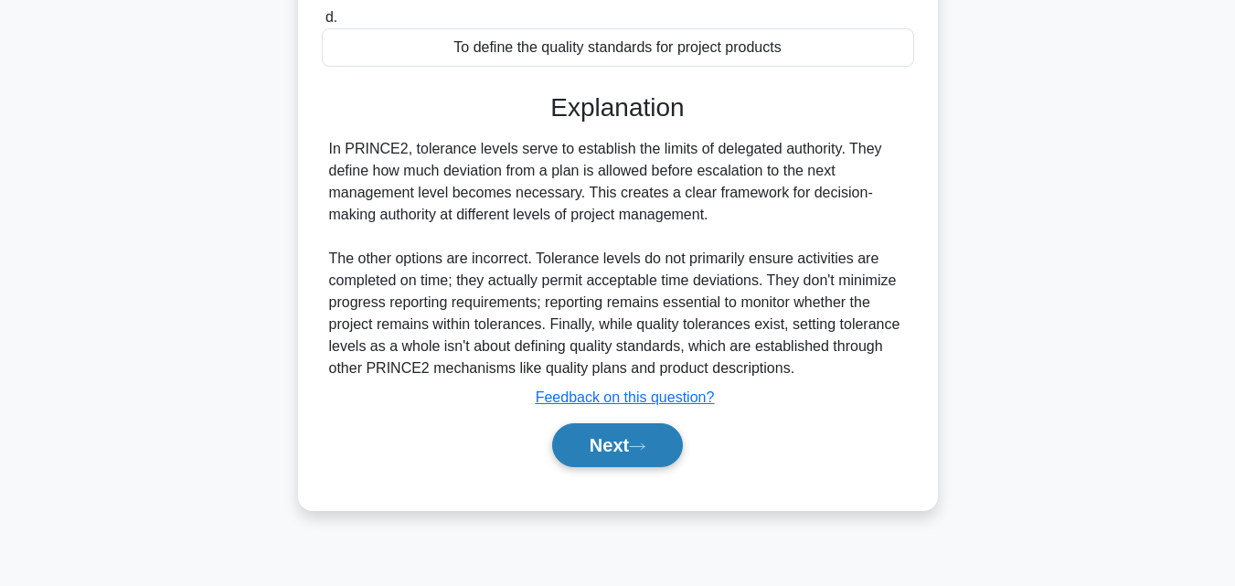
click at [648, 454] on button "Next" at bounding box center [617, 445] width 131 height 44
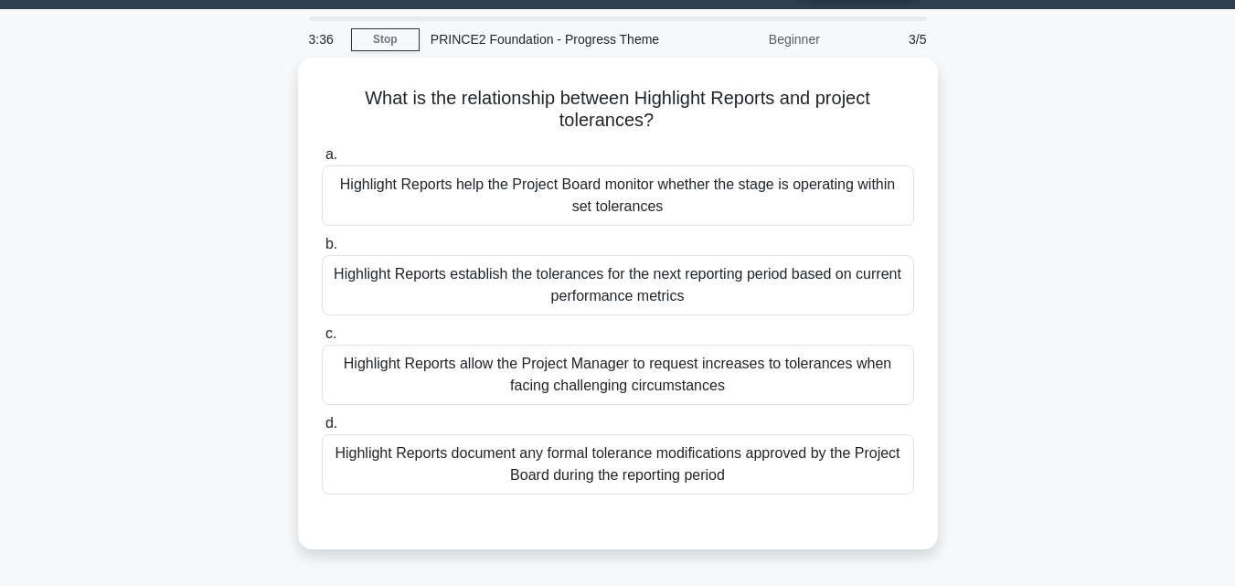
scroll to position [0, 0]
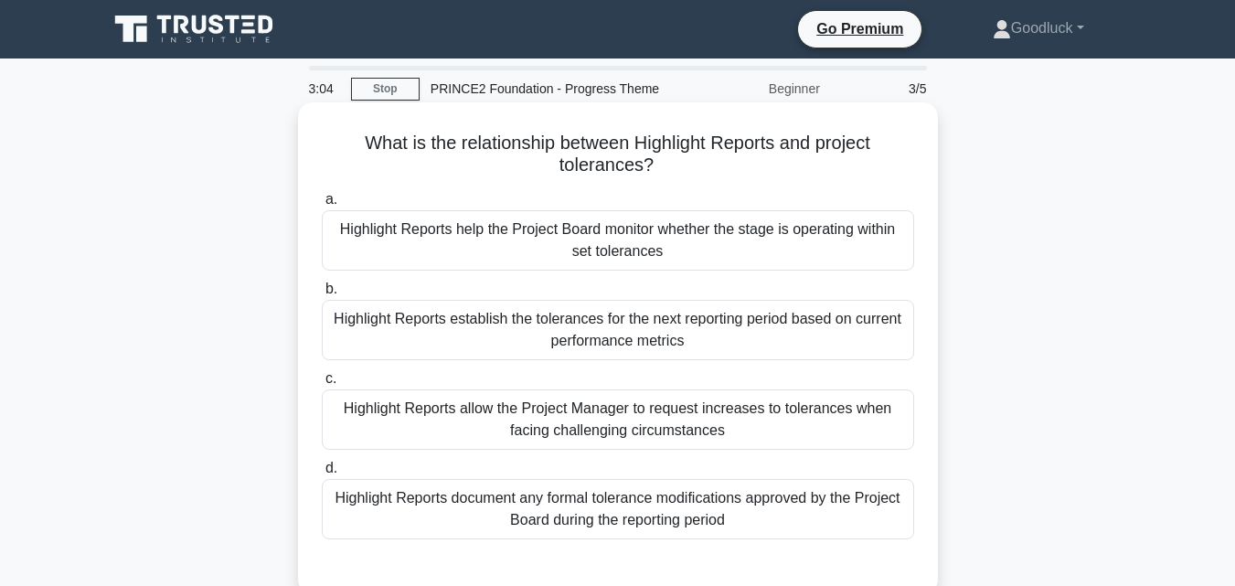
click at [621, 244] on div "Highlight Reports help the Project Board monitor whether the stage is operating…" at bounding box center [618, 240] width 592 height 60
click at [322, 206] on input "a. Highlight Reports help the Project Board monitor whether the stage is operat…" at bounding box center [322, 200] width 0 height 12
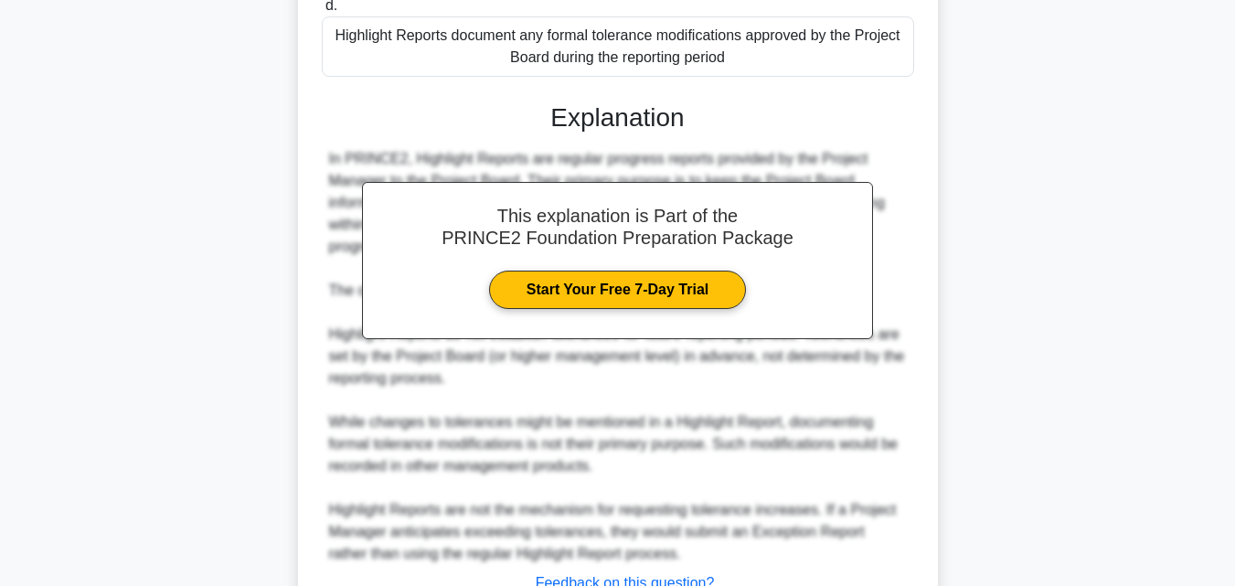
scroll to position [425, 0]
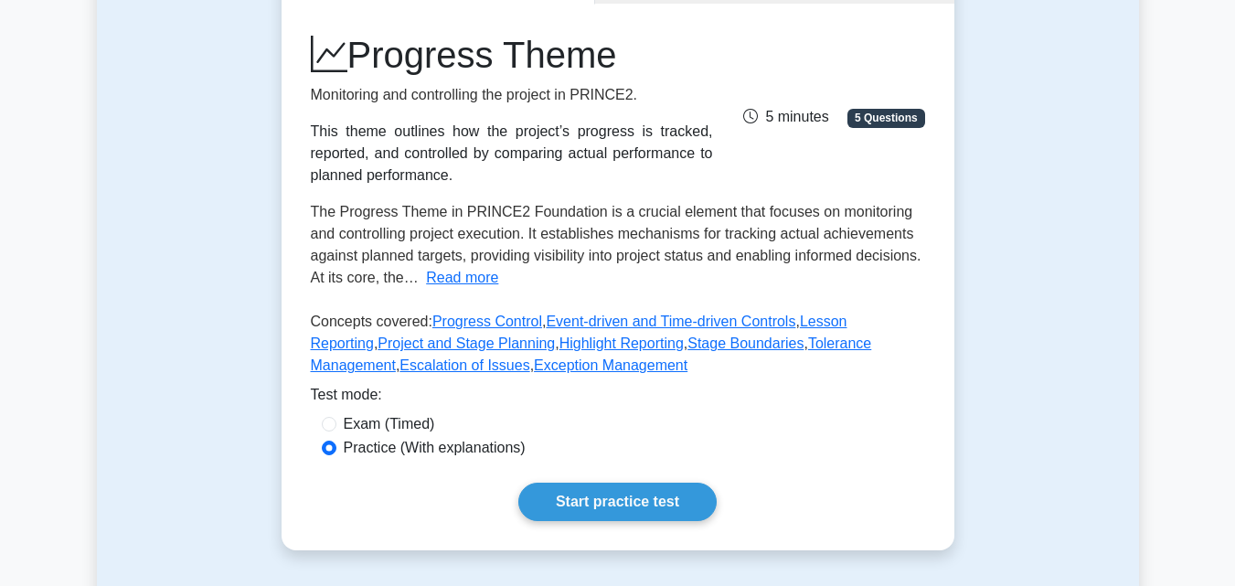
scroll to position [219, 0]
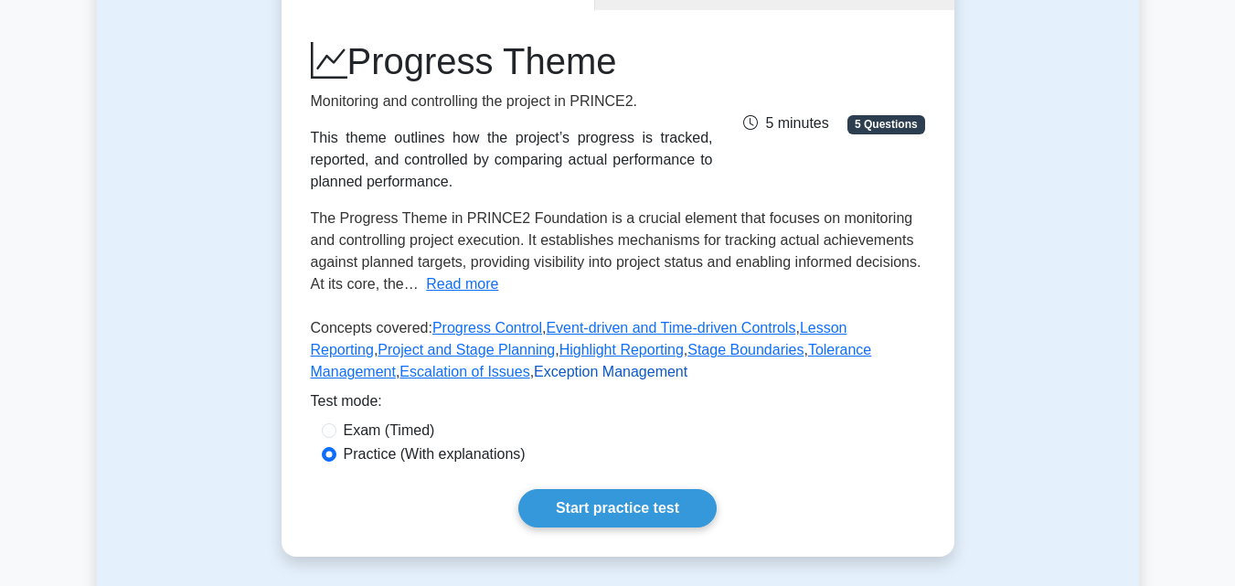
click at [534, 367] on link "Exception Management" at bounding box center [611, 372] width 154 height 16
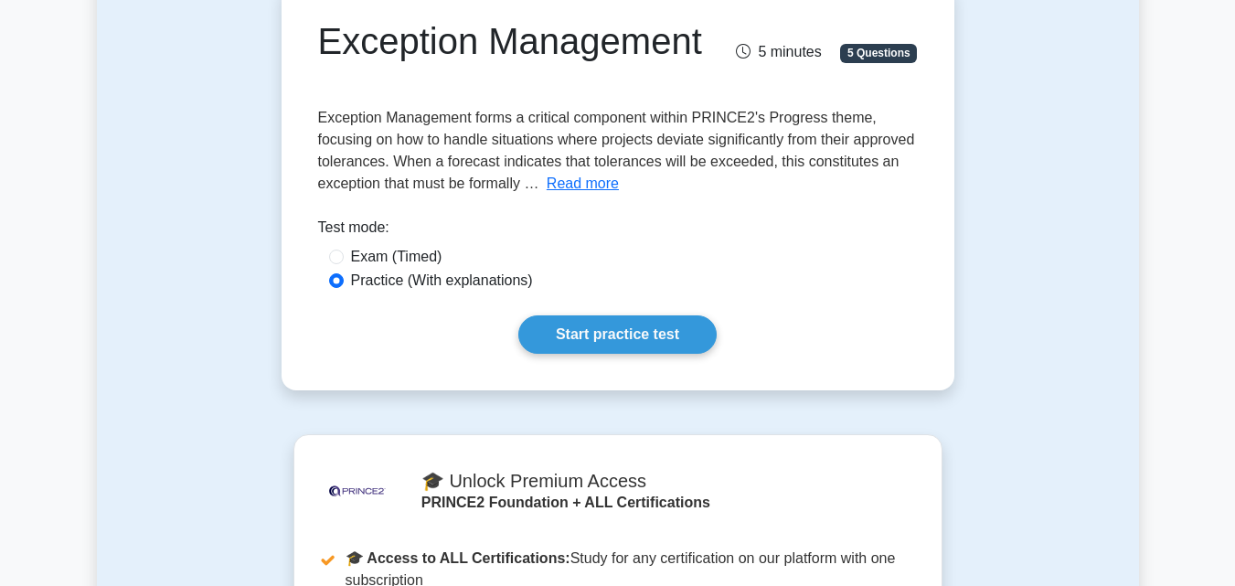
scroll to position [151, 0]
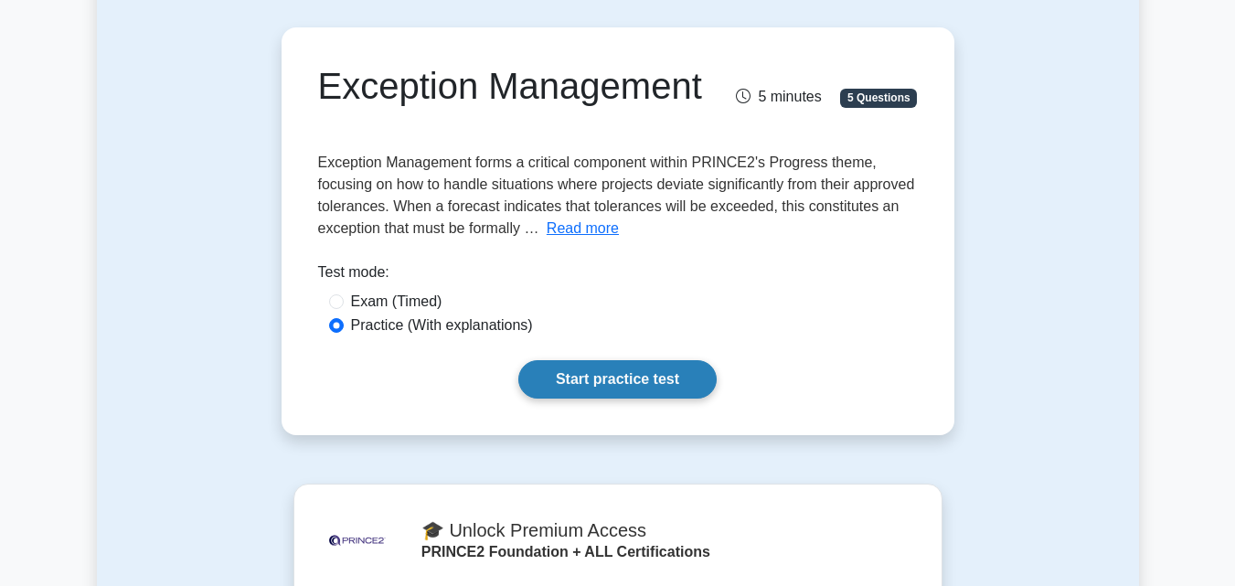
click at [680, 398] on link "Start practice test" at bounding box center [617, 379] width 198 height 38
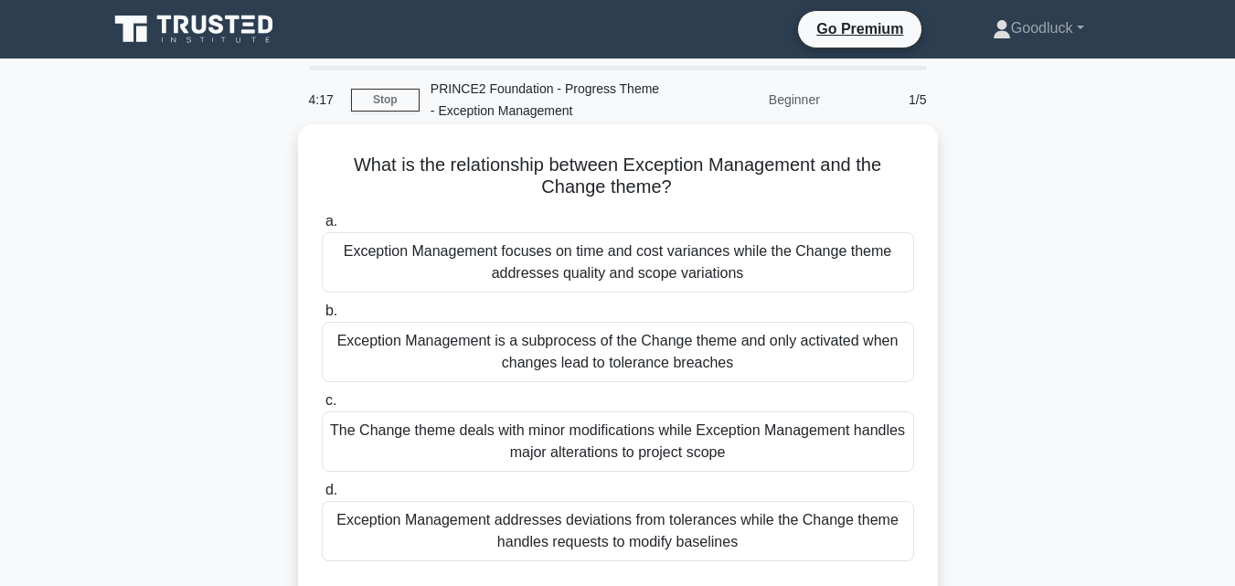
click at [660, 547] on div "Exception Management addresses deviations from tolerances while the Change them…" at bounding box center [618, 531] width 592 height 60
click at [322, 496] on input "d. Exception Management addresses deviations from tolerances while the Change t…" at bounding box center [322, 490] width 0 height 12
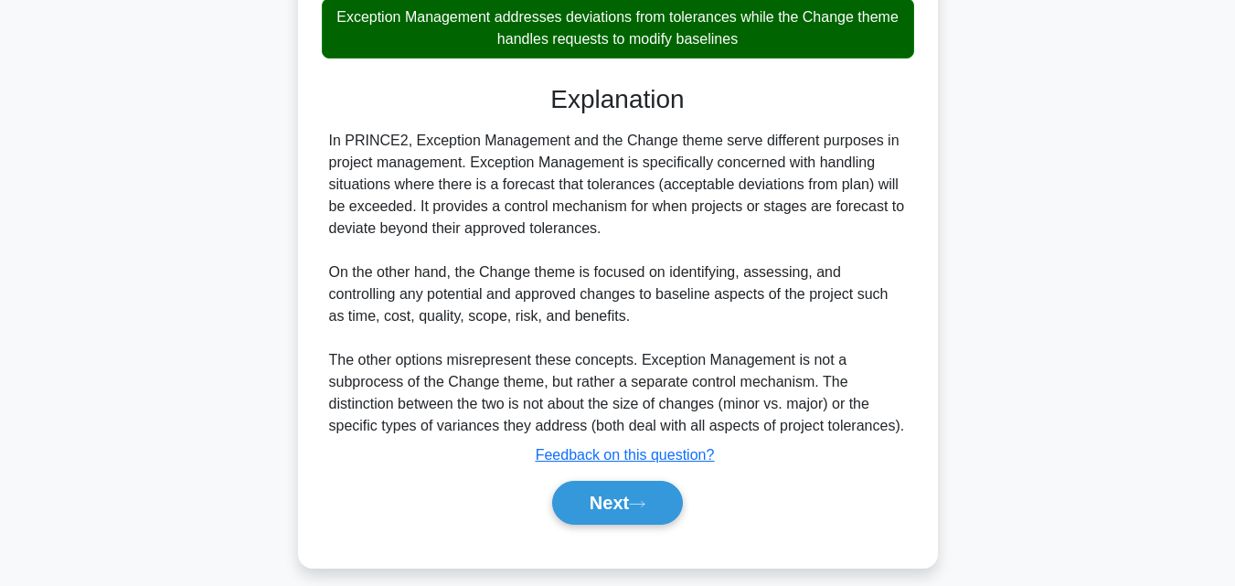
scroll to position [520, 0]
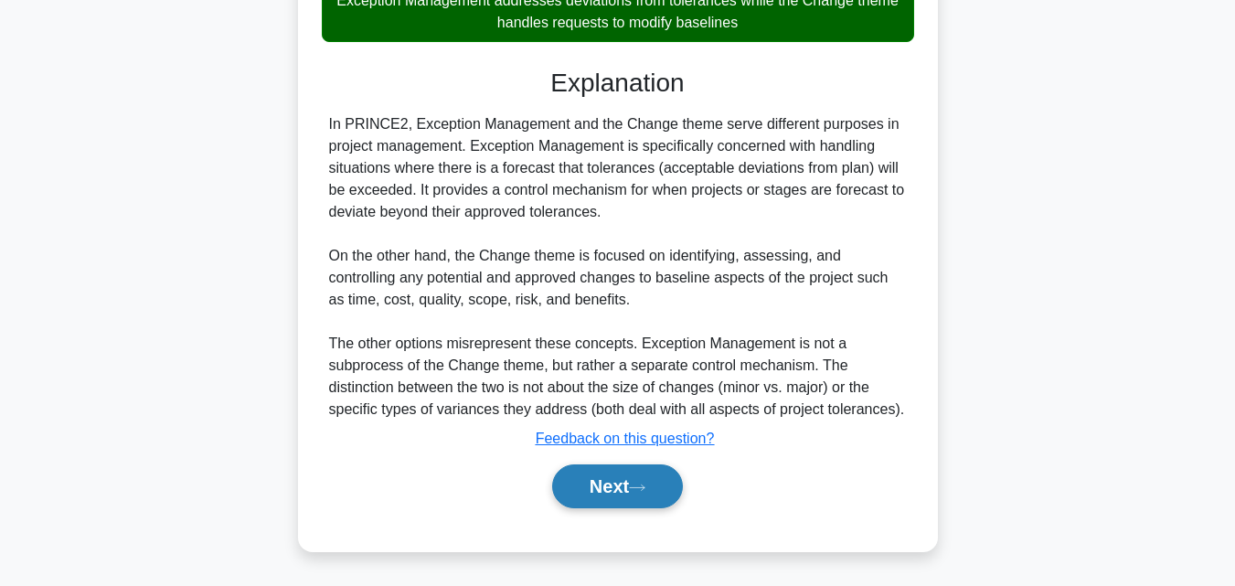
click at [636, 483] on icon at bounding box center [637, 488] width 16 height 10
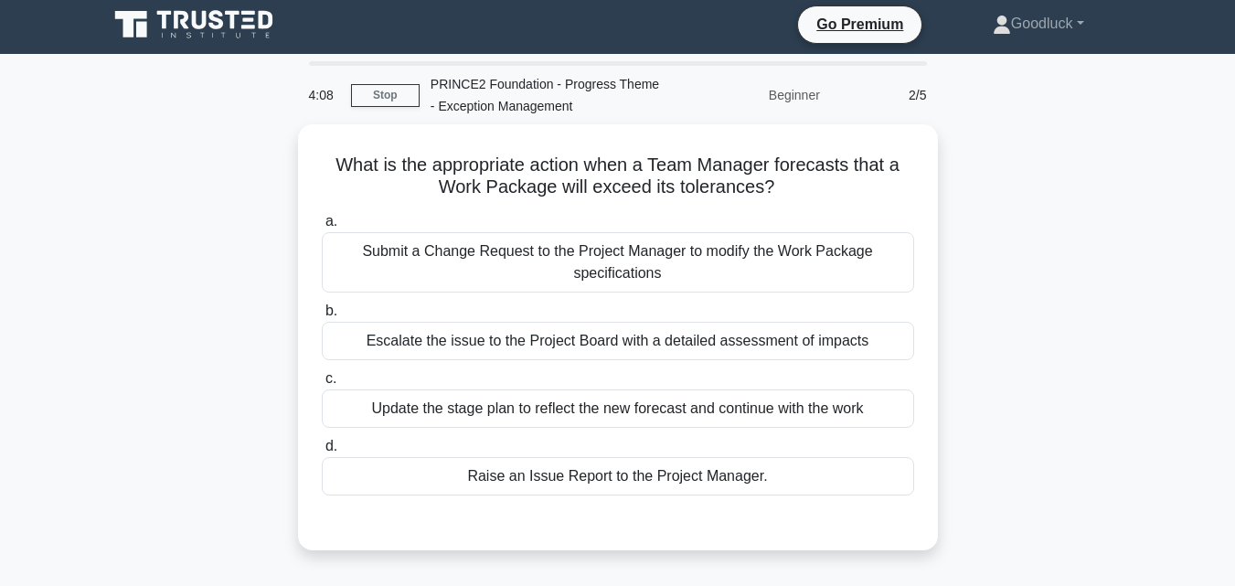
scroll to position [0, 0]
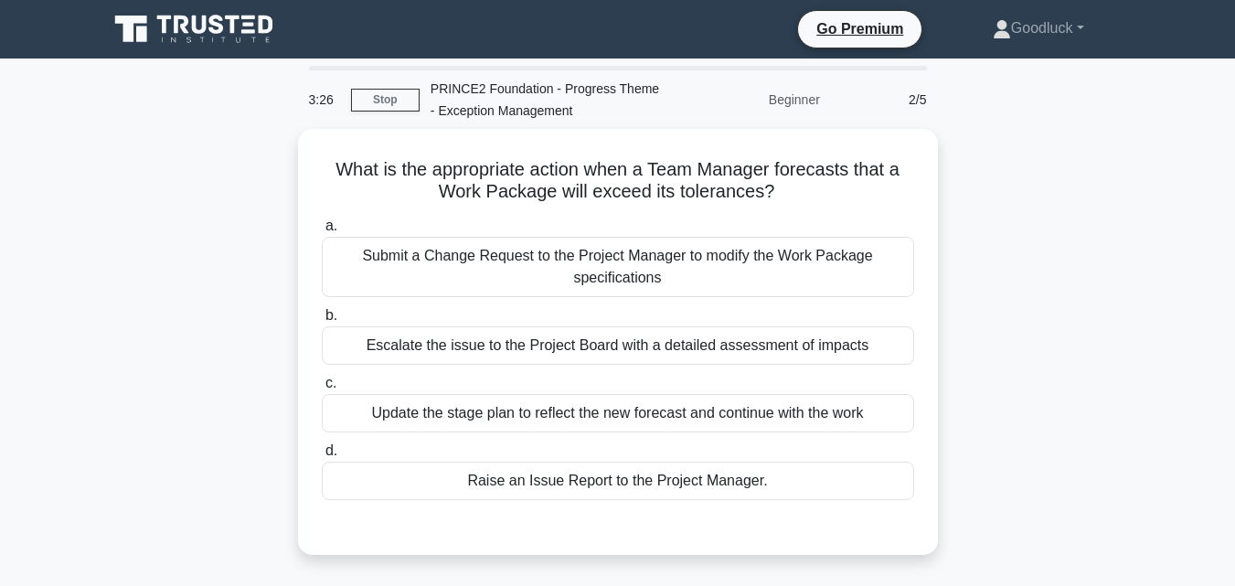
click at [636, 483] on div "Raise an Issue Report to the Project Manager." at bounding box center [618, 481] width 592 height 38
click at [322, 457] on input "d. Raise an Issue Report to the Project Manager." at bounding box center [322, 451] width 0 height 12
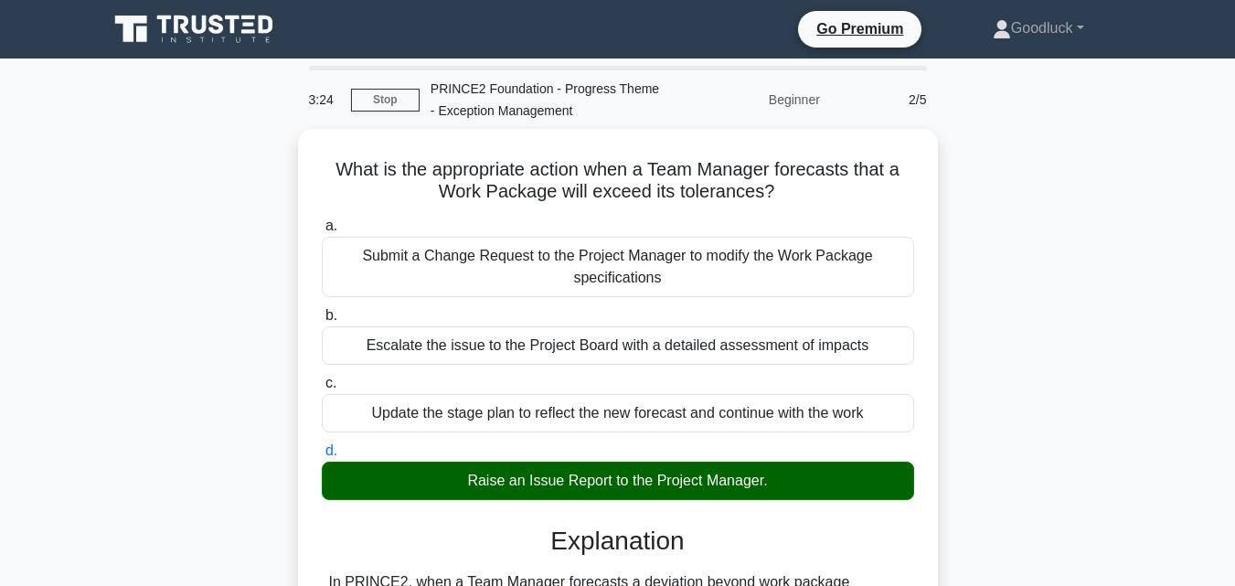
click at [1019, 434] on div "What is the appropriate action when a Team Manager forecasts that a Work Packag…" at bounding box center [618, 481] width 1042 height 705
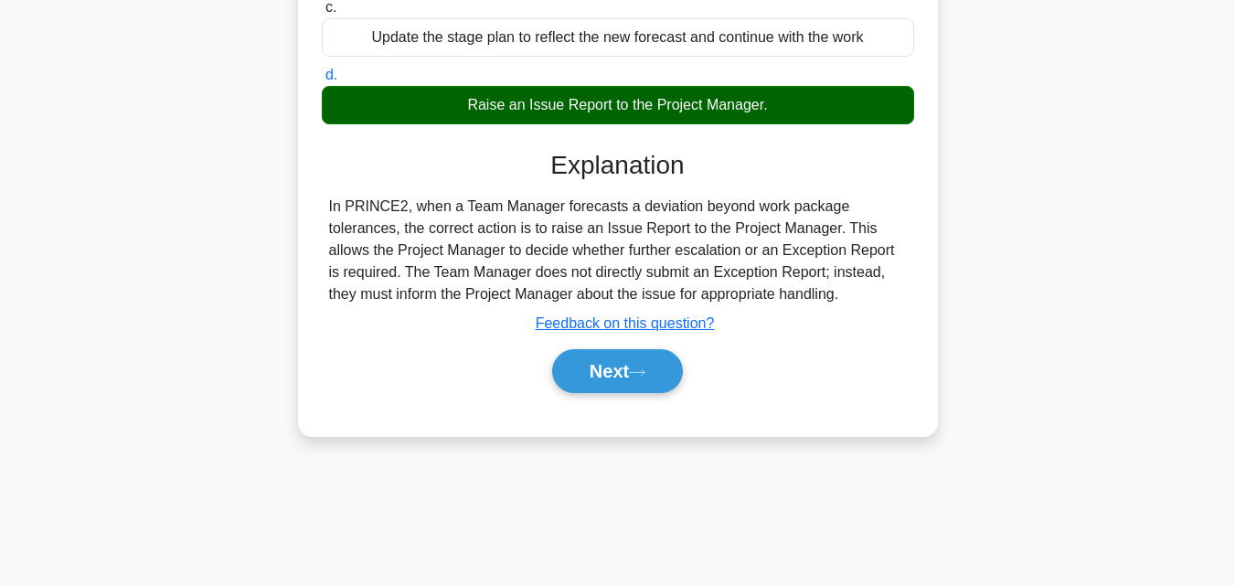
scroll to position [401, 0]
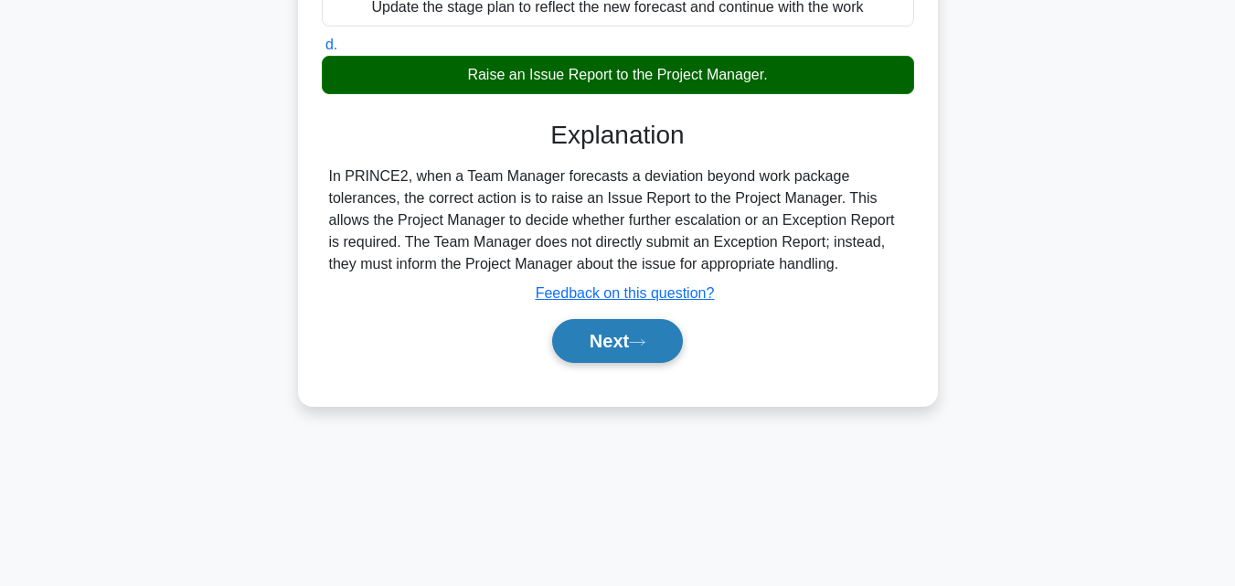
click at [611, 338] on button "Next" at bounding box center [617, 341] width 131 height 44
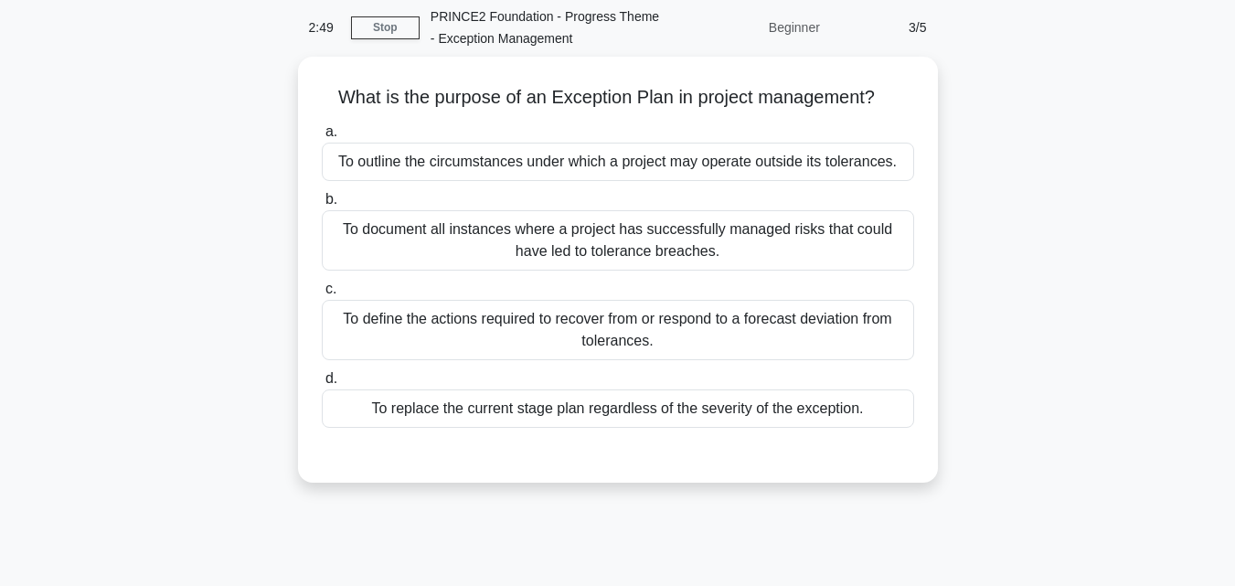
scroll to position [0, 0]
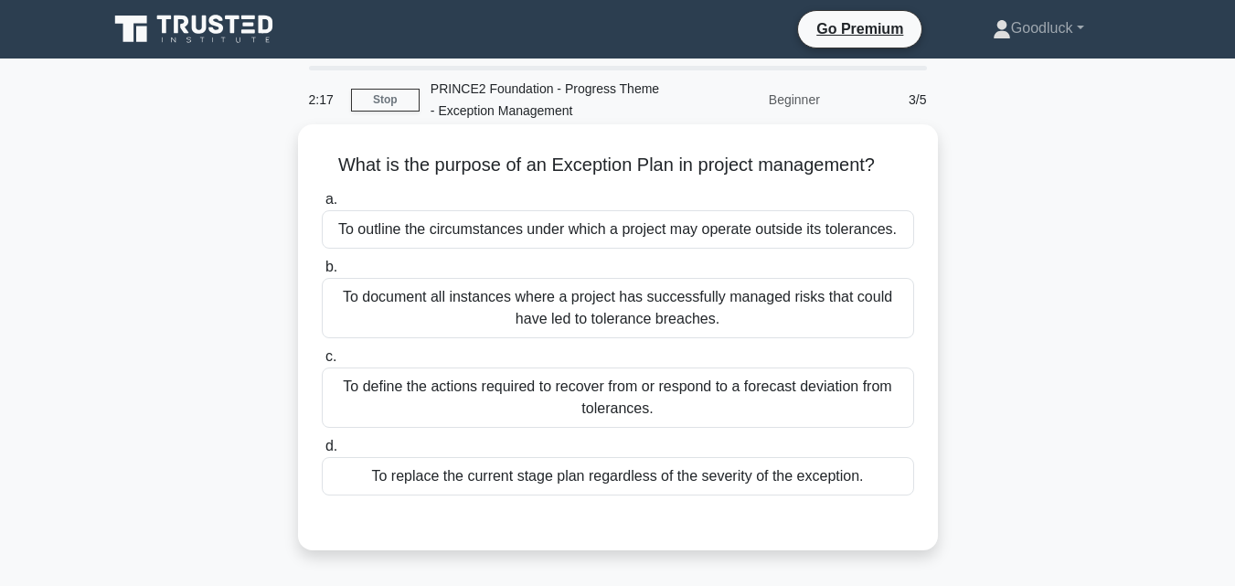
click at [569, 402] on div "To define the actions required to recover from or respond to a forecast deviati…" at bounding box center [618, 397] width 592 height 60
click at [322, 363] on input "c. To define the actions required to recover from or respond to a forecast devi…" at bounding box center [322, 357] width 0 height 12
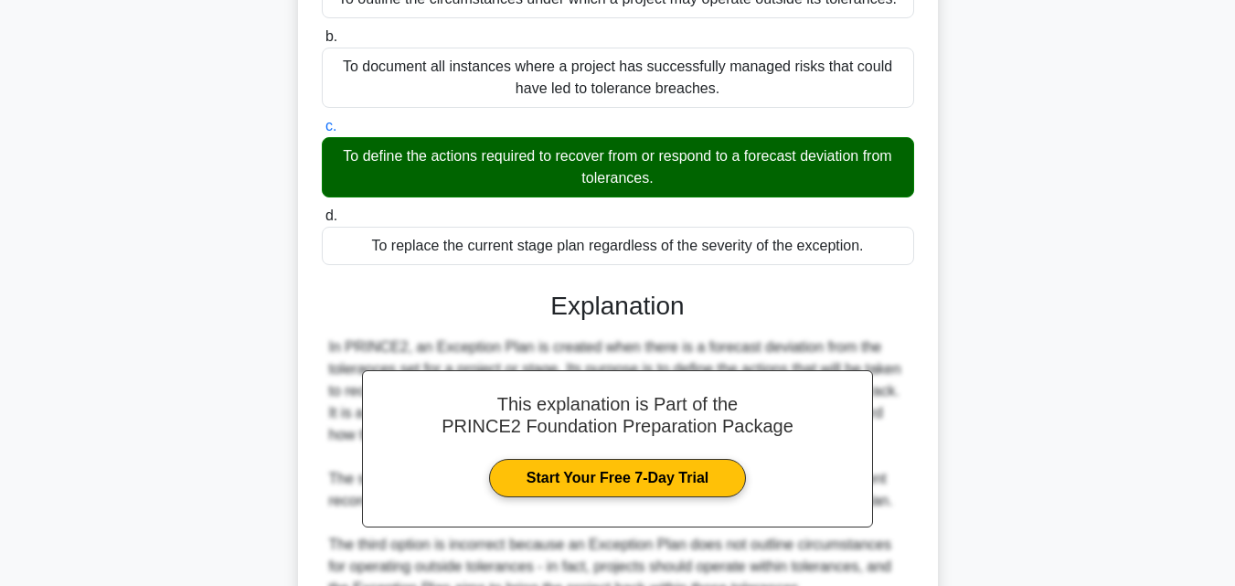
scroll to position [439, 0]
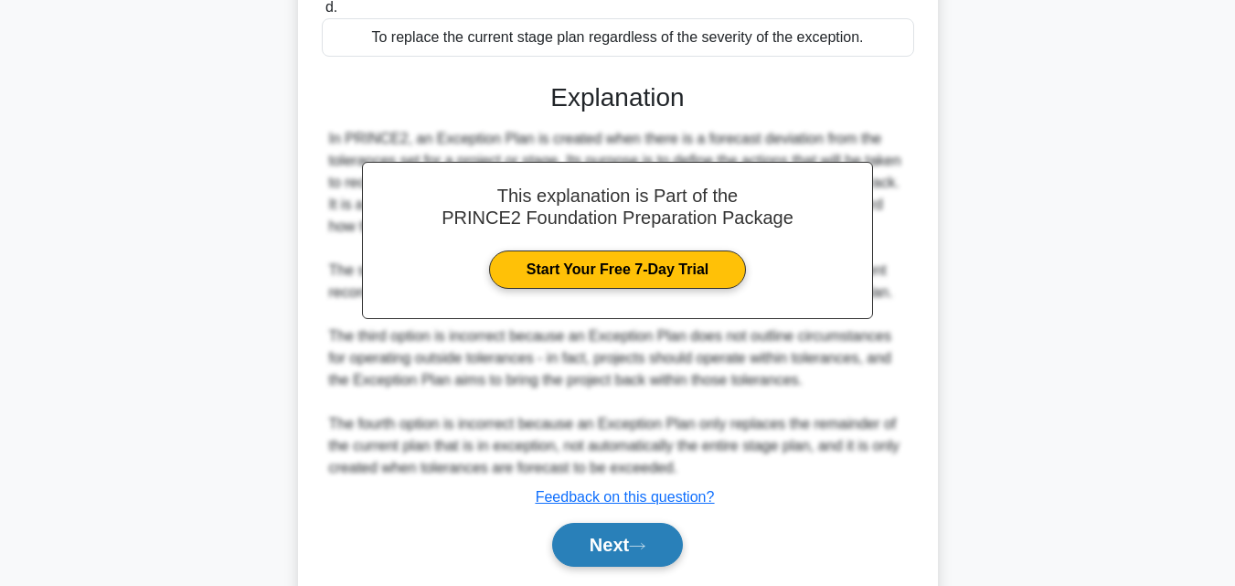
click at [611, 537] on button "Next" at bounding box center [617, 545] width 131 height 44
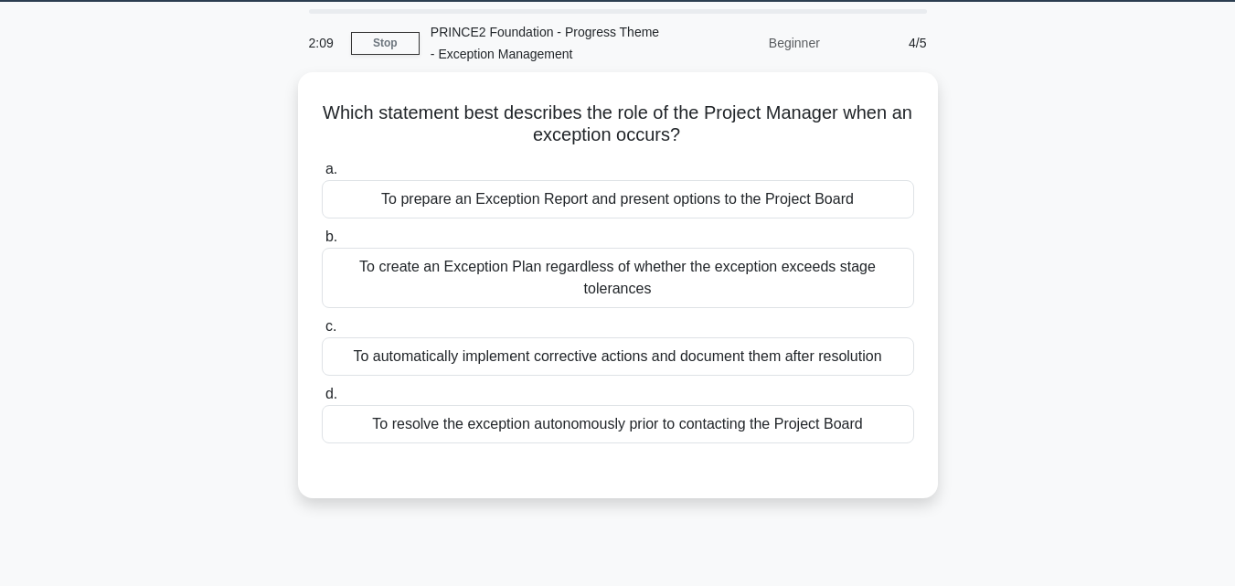
scroll to position [0, 0]
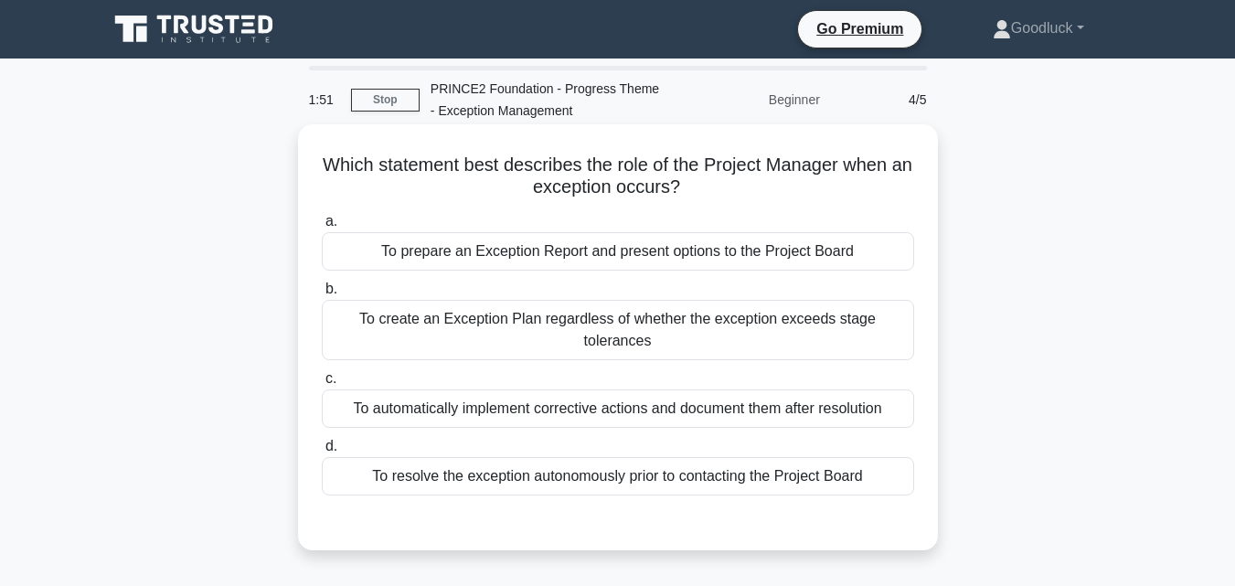
click at [509, 259] on div "To prepare an Exception Report and present options to the Project Board" at bounding box center [618, 251] width 592 height 38
click at [322, 228] on input "a. To prepare an Exception Report and present options to the Project Board" at bounding box center [322, 222] width 0 height 12
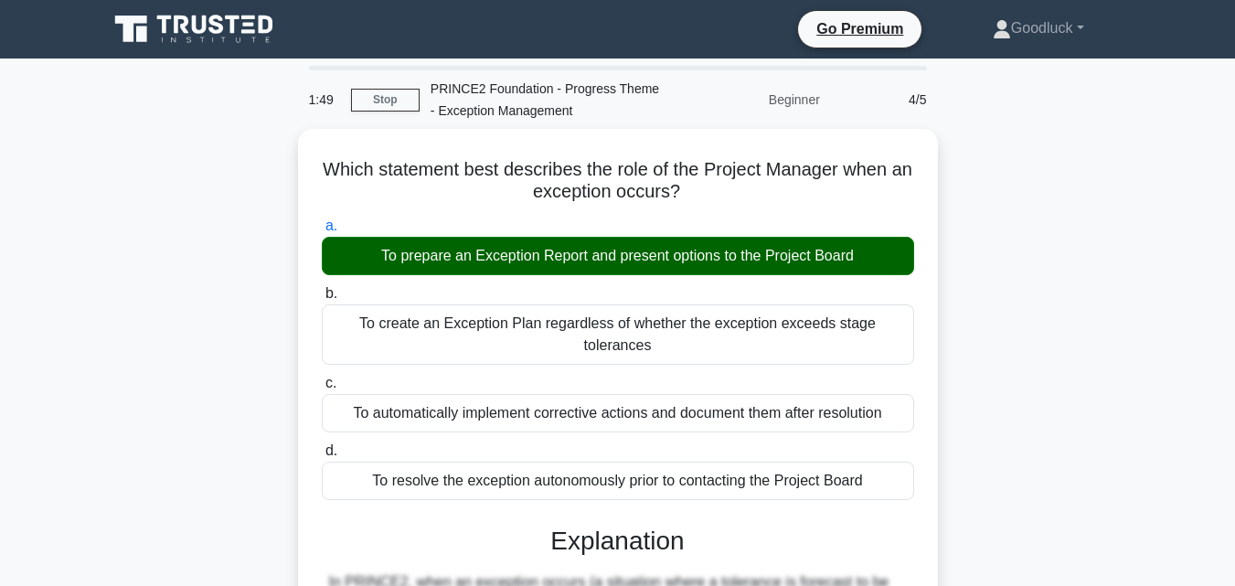
click at [1014, 385] on div "Which statement best describes the role of the Project Manager when an exceptio…" at bounding box center [618, 591] width 1042 height 924
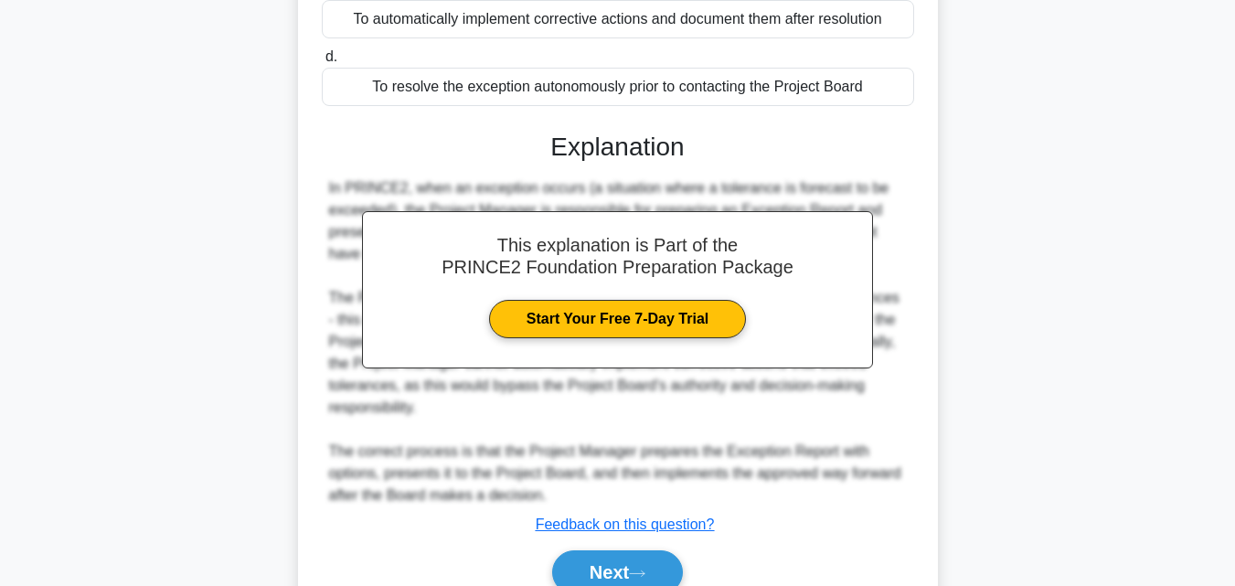
scroll to position [402, 0]
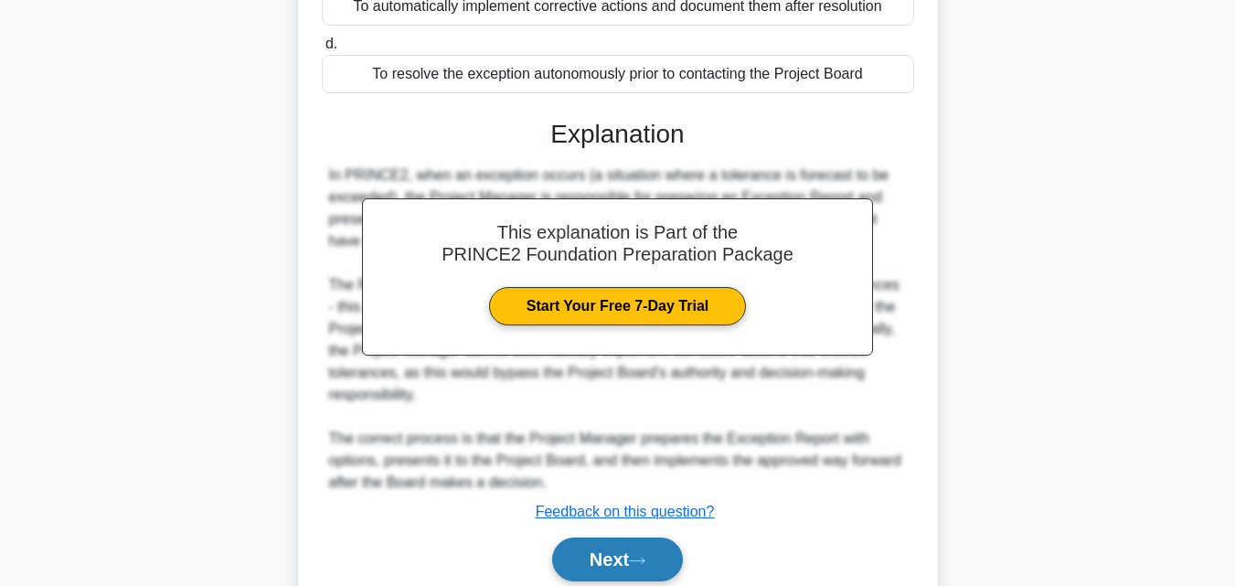
click at [639, 537] on button "Next" at bounding box center [617, 559] width 131 height 44
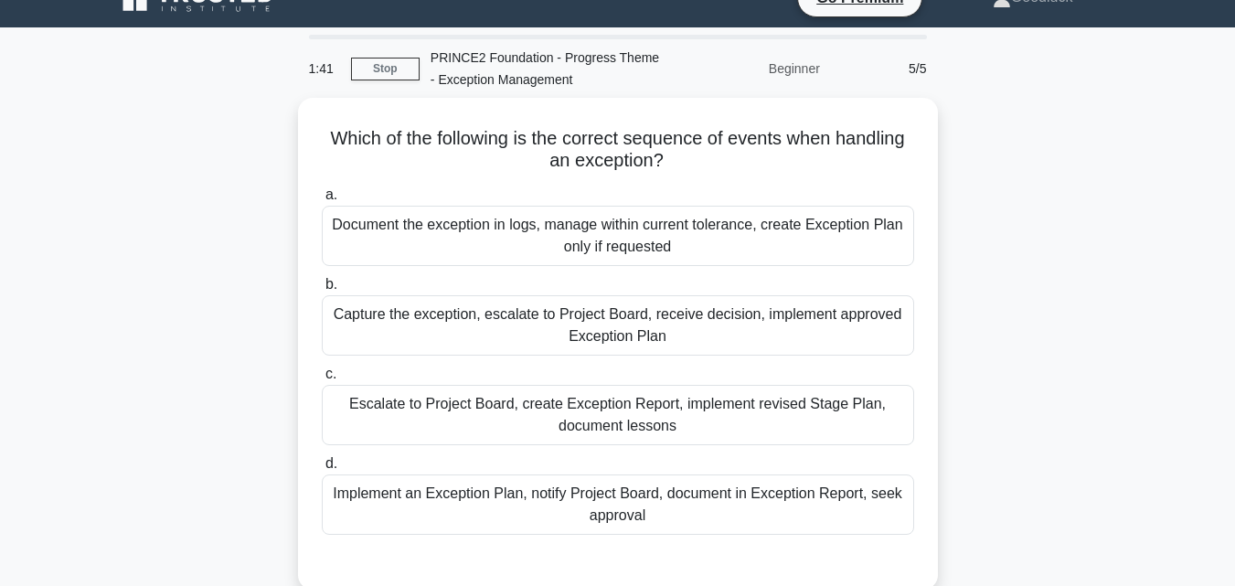
scroll to position [37, 0]
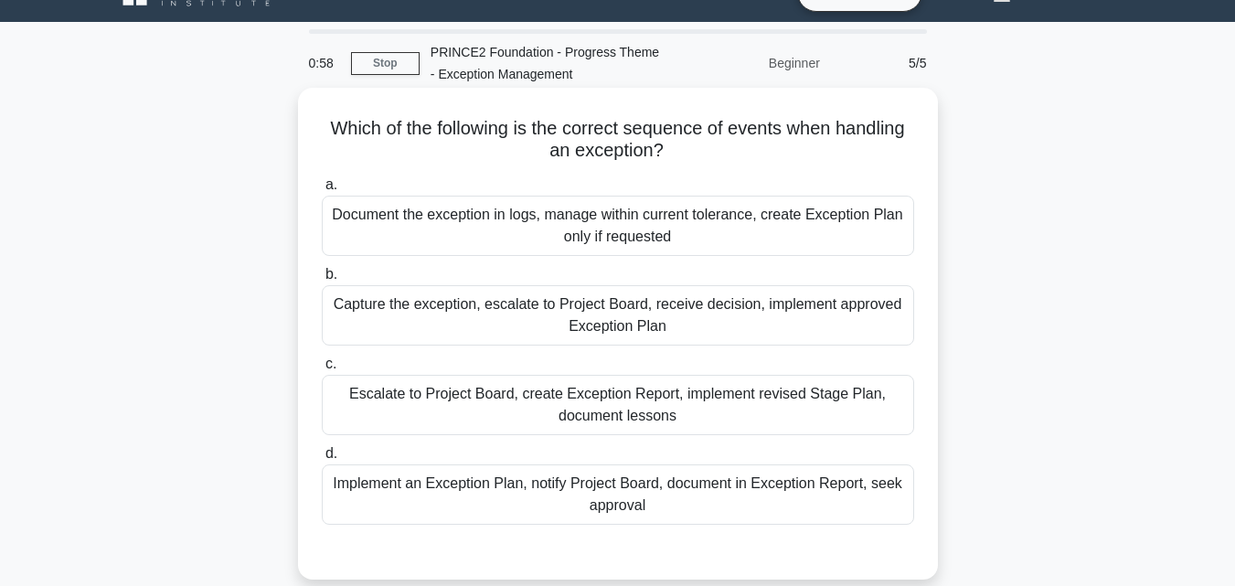
click at [520, 398] on div "Escalate to Project Board, create Exception Report, implement revised Stage Pla…" at bounding box center [618, 405] width 592 height 60
click at [322, 370] on input "c. Escalate to Project Board, create Exception Report, implement revised Stage …" at bounding box center [322, 364] width 0 height 12
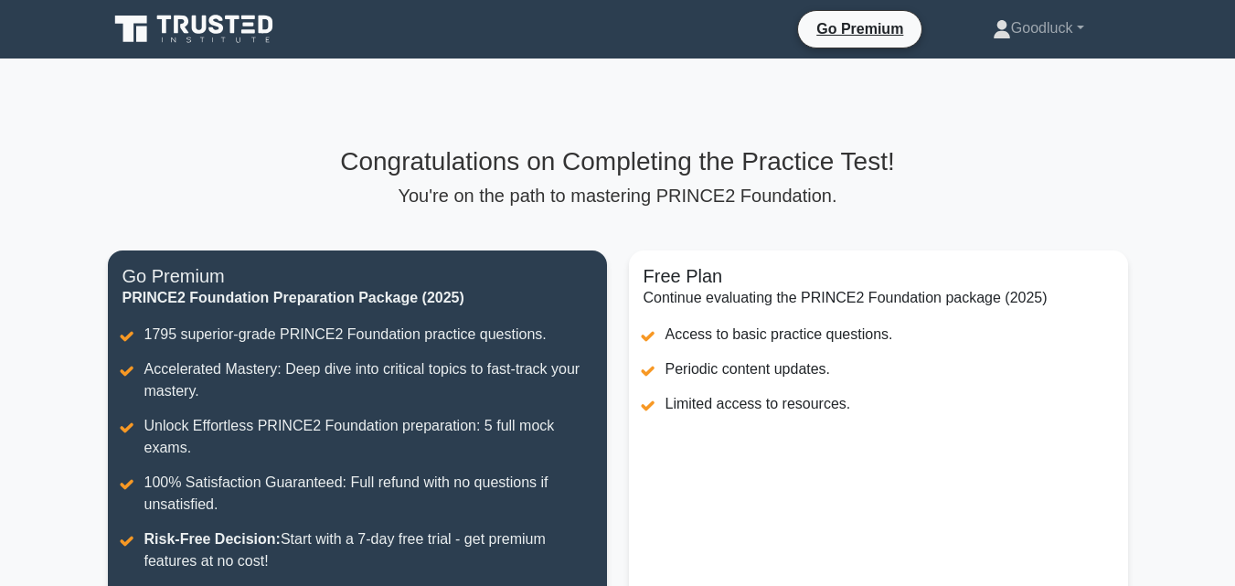
click at [1193, 239] on main "Congratulations on Completing the Practice Test! You're on the path to masterin…" at bounding box center [617, 417] width 1235 height 718
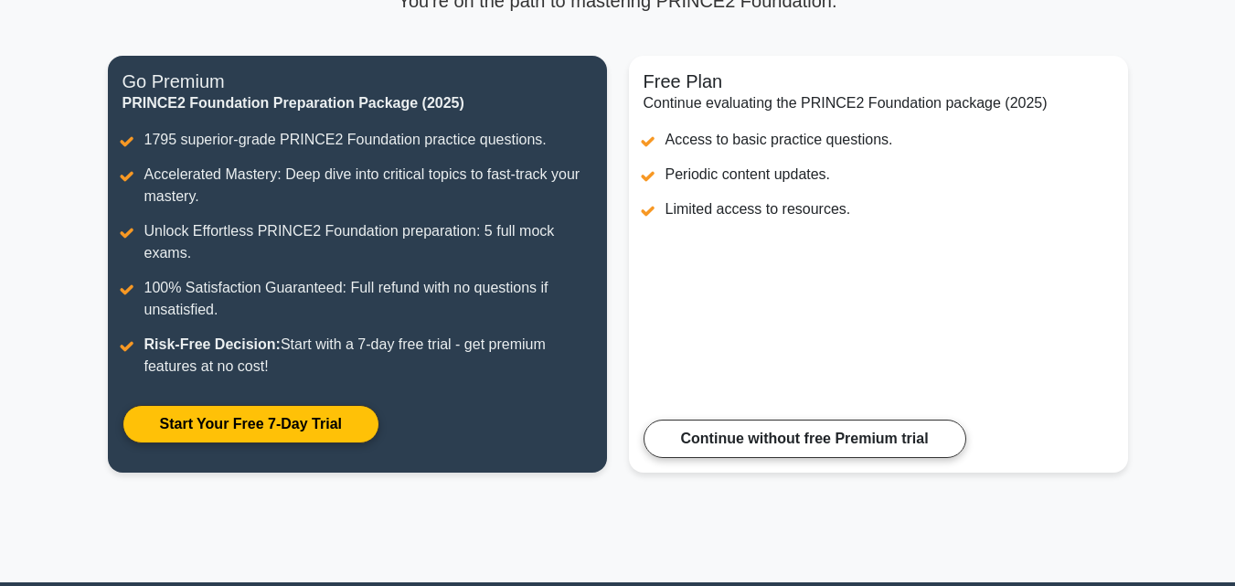
scroll to position [174, 0]
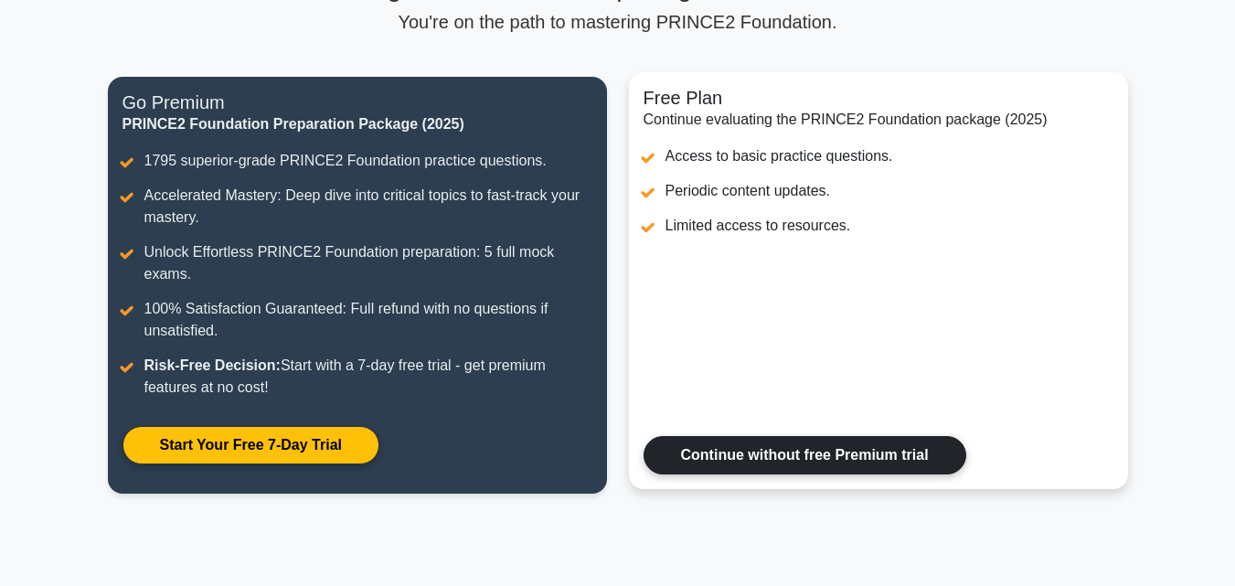
click at [856, 462] on link "Continue without free Premium trial" at bounding box center [804, 455] width 323 height 38
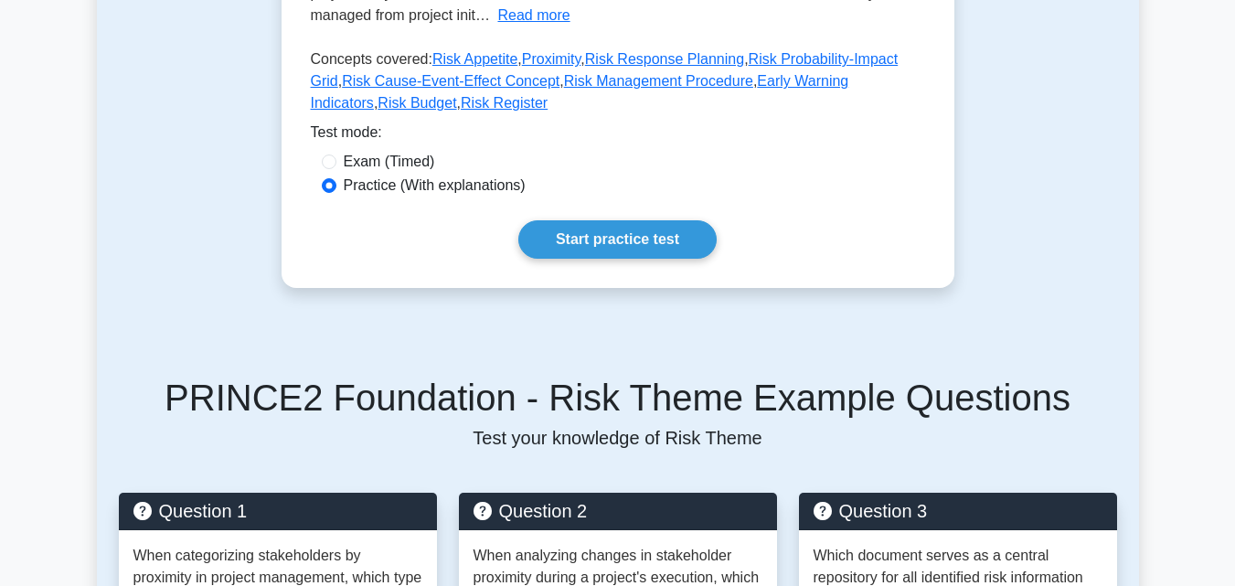
scroll to position [548, 0]
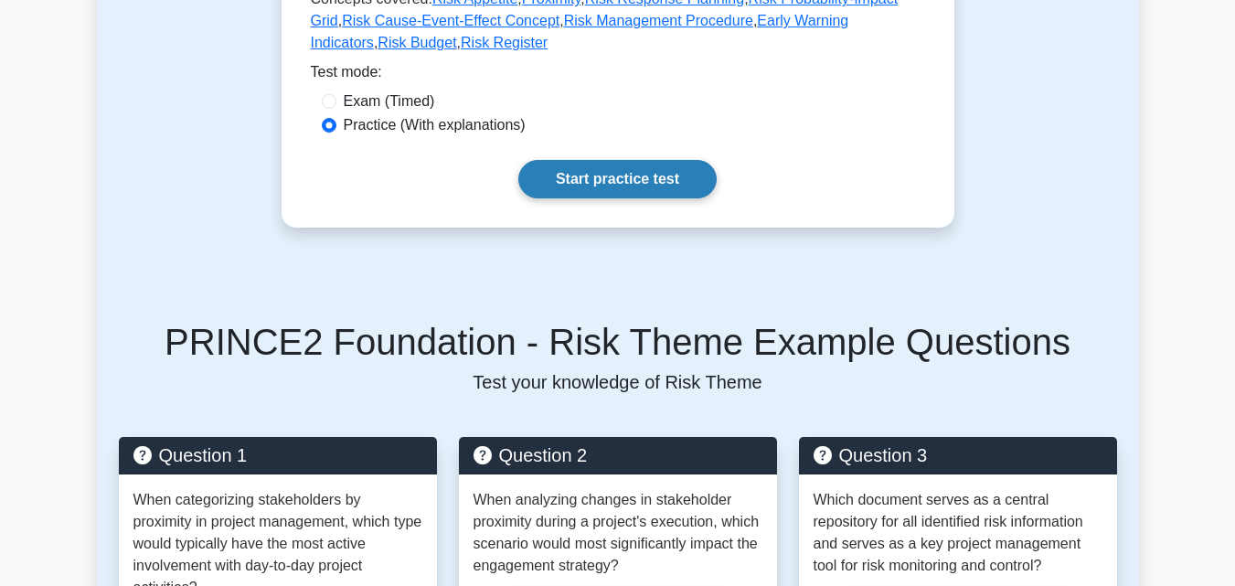
click at [601, 180] on link "Start practice test" at bounding box center [617, 179] width 198 height 38
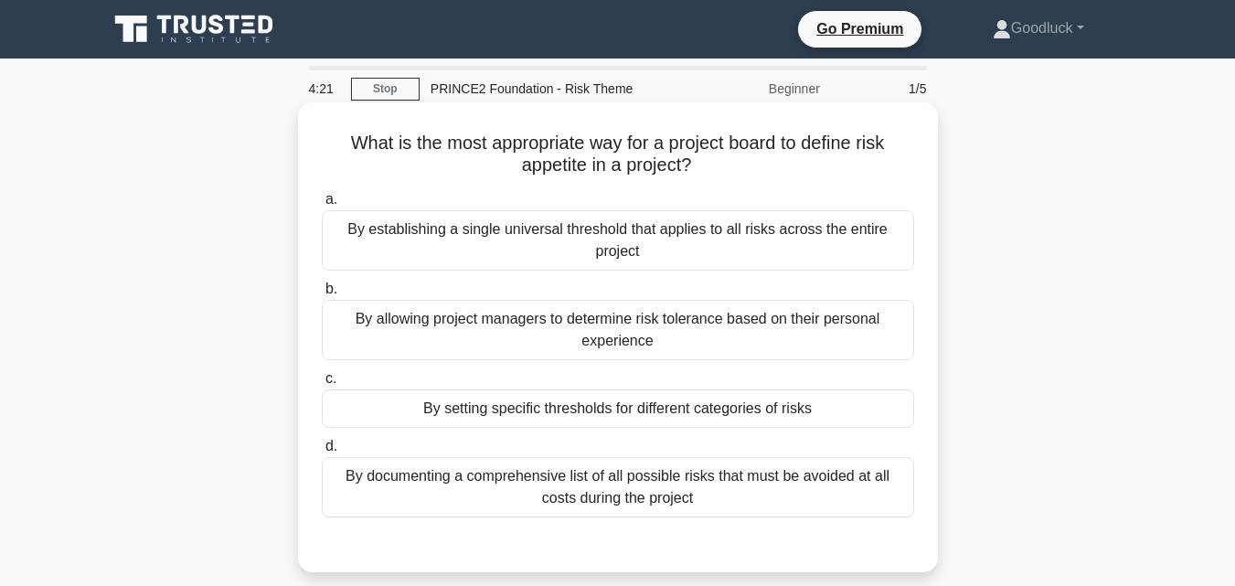
click at [621, 410] on div "By setting specific thresholds for different categories of risks" at bounding box center [618, 408] width 592 height 38
click at [322, 385] on input "c. By setting specific thresholds for different categories of risks" at bounding box center [322, 379] width 0 height 12
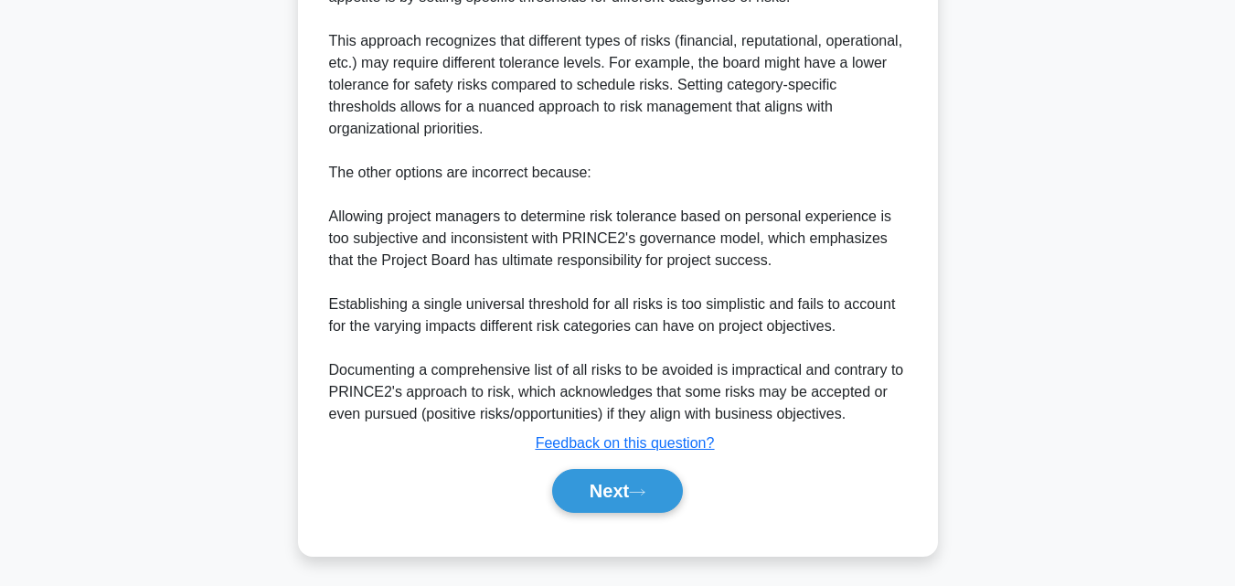
scroll to position [652, 0]
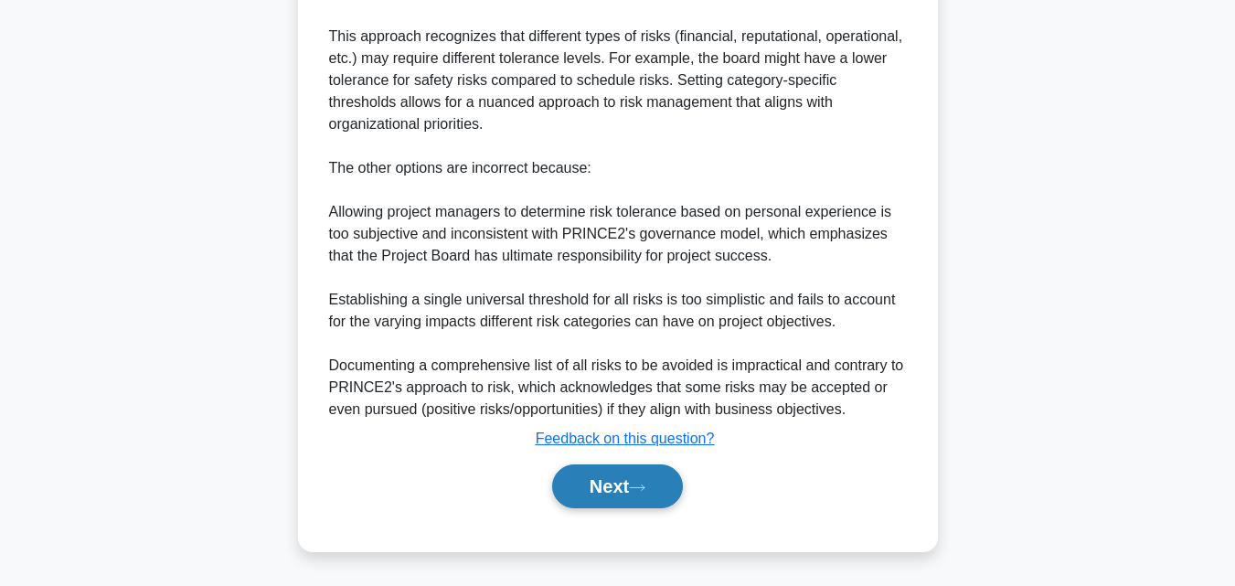
click at [609, 506] on button "Next" at bounding box center [617, 486] width 131 height 44
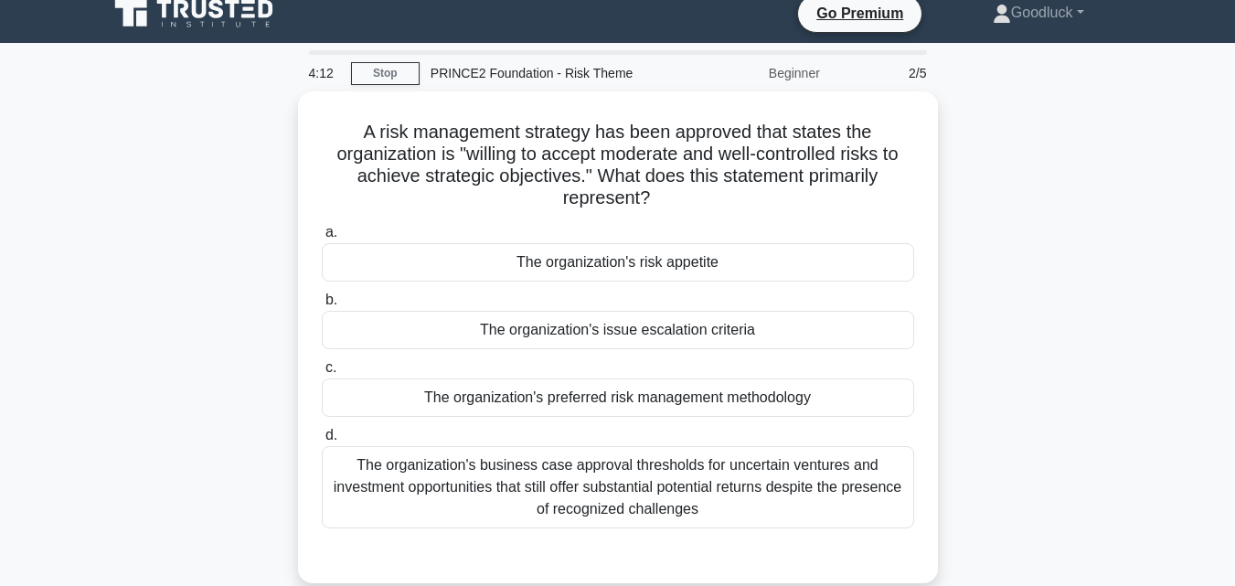
scroll to position [0, 0]
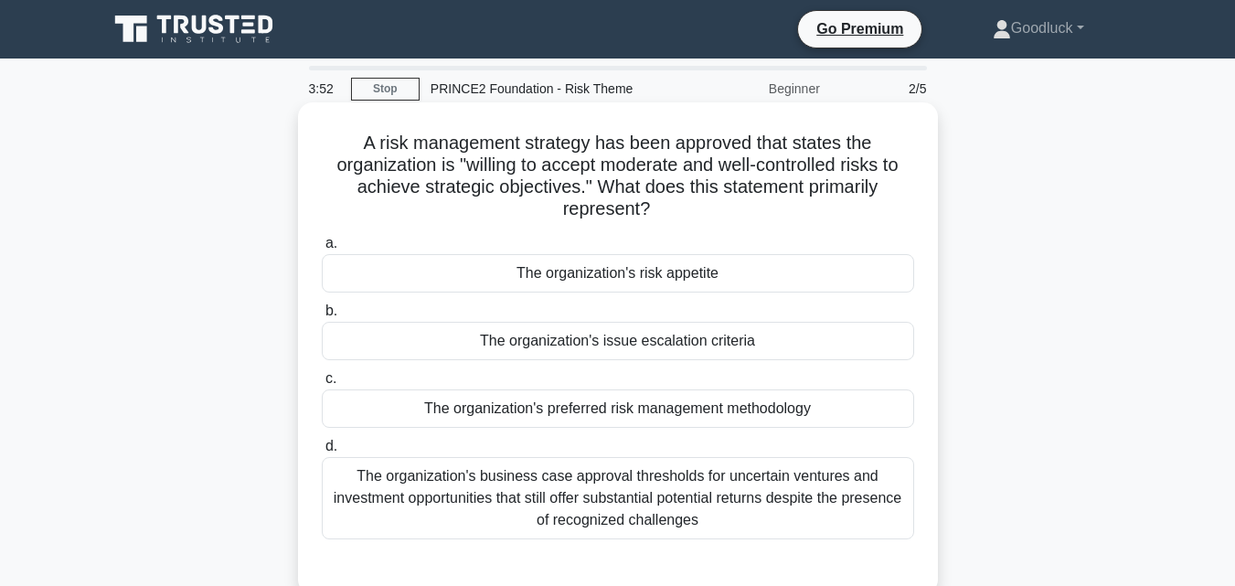
click at [675, 272] on div "The organization's risk appetite" at bounding box center [618, 273] width 592 height 38
click at [322, 250] on input "a. The organization's risk appetite" at bounding box center [322, 244] width 0 height 12
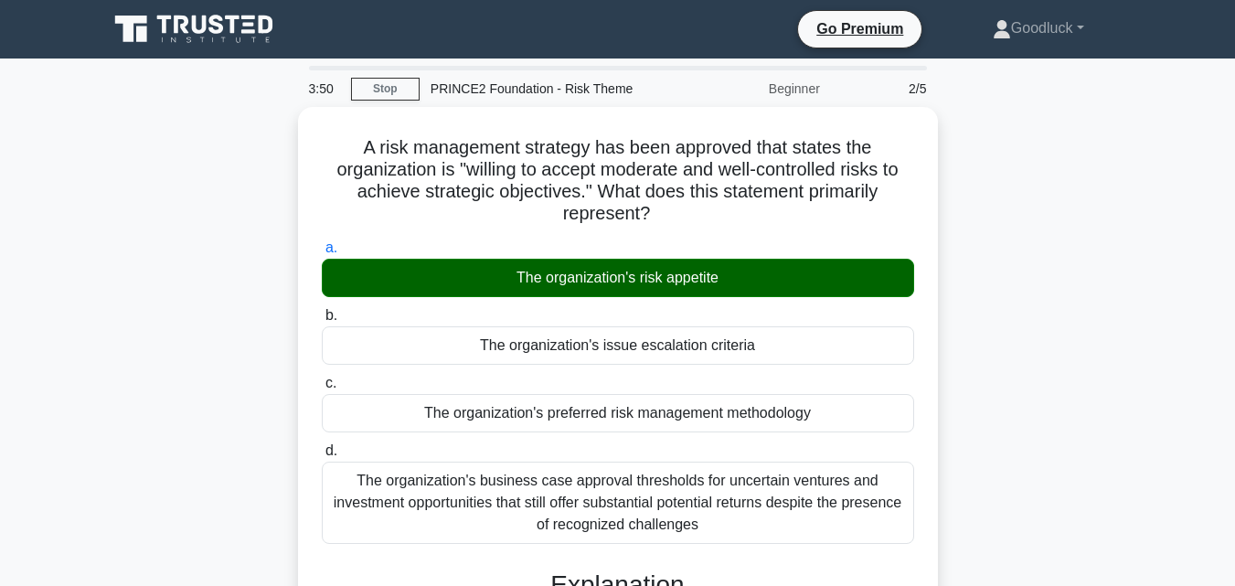
click at [322, 310] on input "b. The organization's issue escalation criteria" at bounding box center [322, 316] width 0 height 12
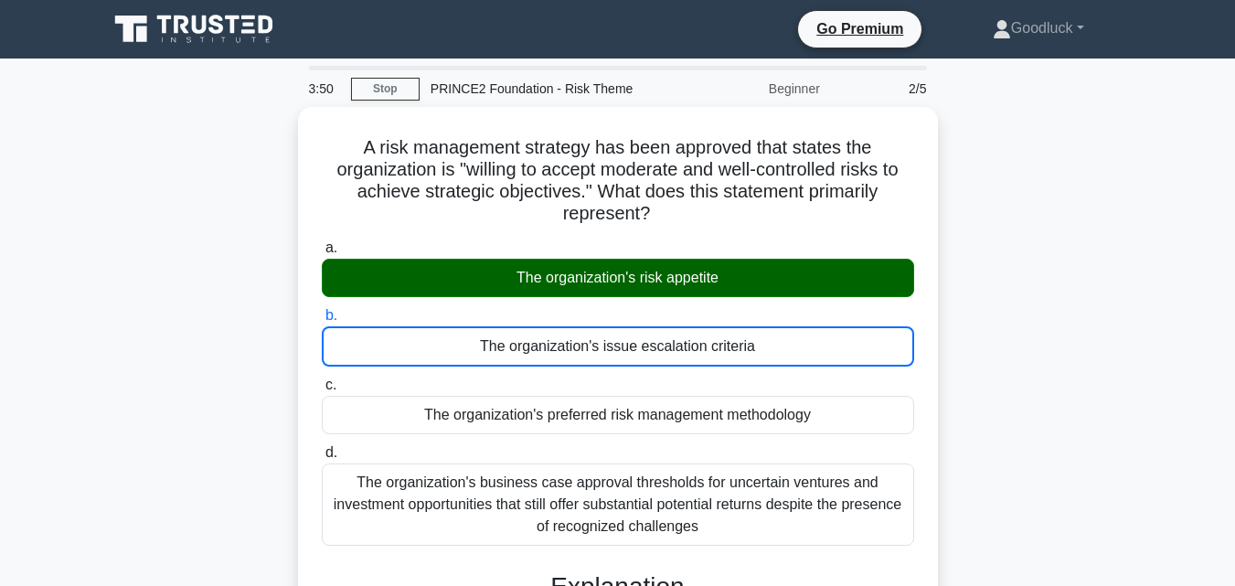
click at [322, 379] on input "c. The organization's preferred risk management methodology" at bounding box center [322, 385] width 0 height 12
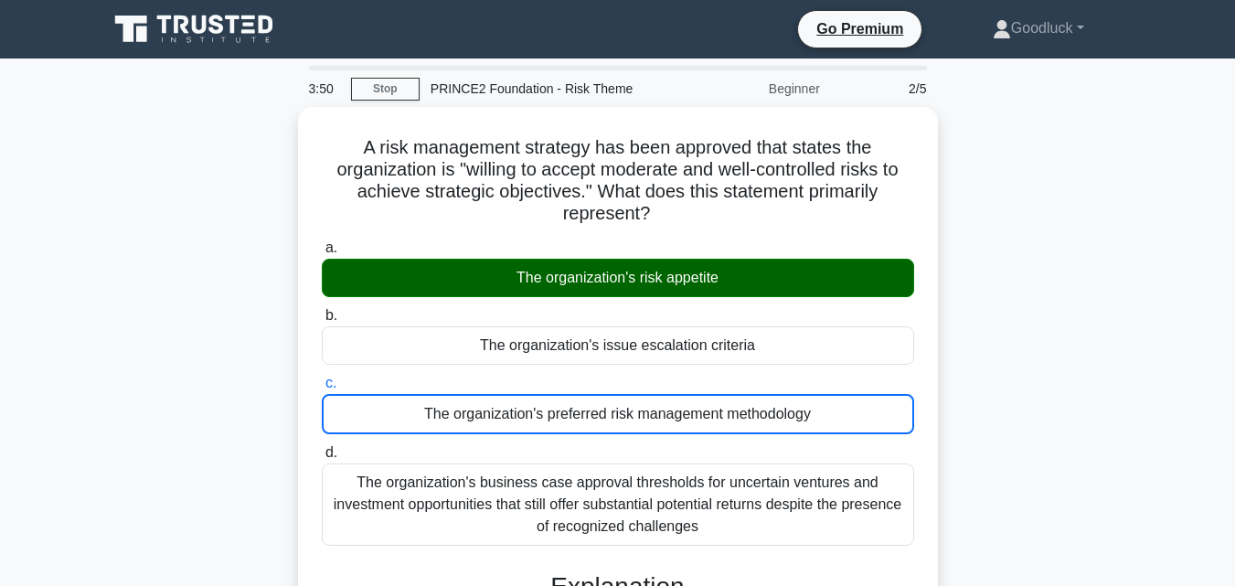
click at [322, 447] on input "d. The organization's business case approval thresholds for uncertain ventures …" at bounding box center [322, 453] width 0 height 12
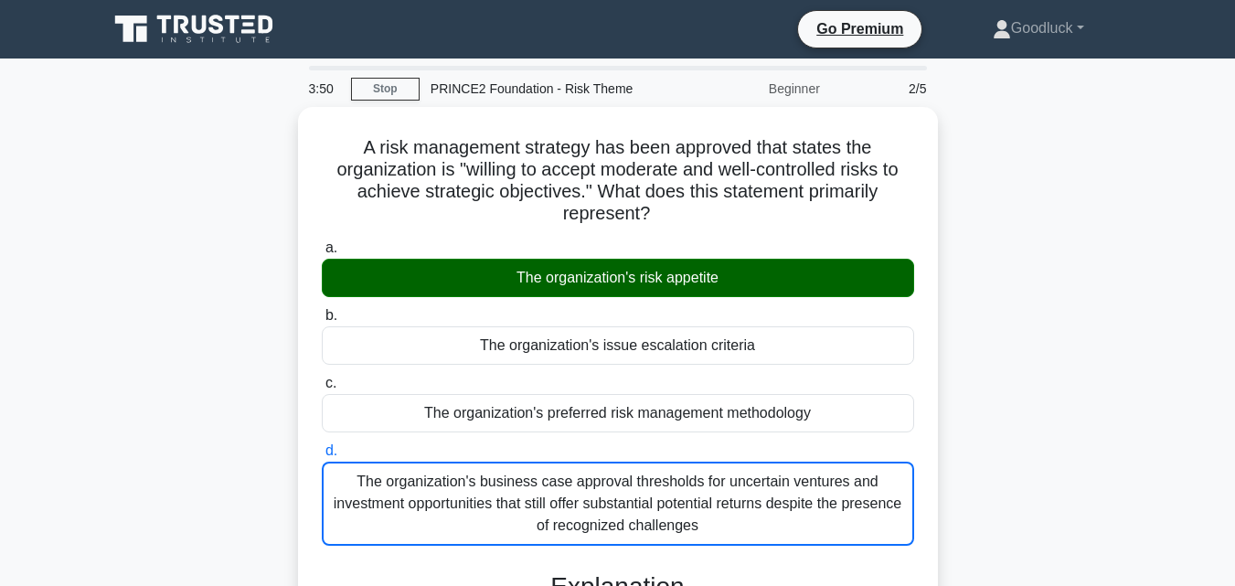
click at [322, 242] on input "a. The organization's risk appetite" at bounding box center [322, 248] width 0 height 12
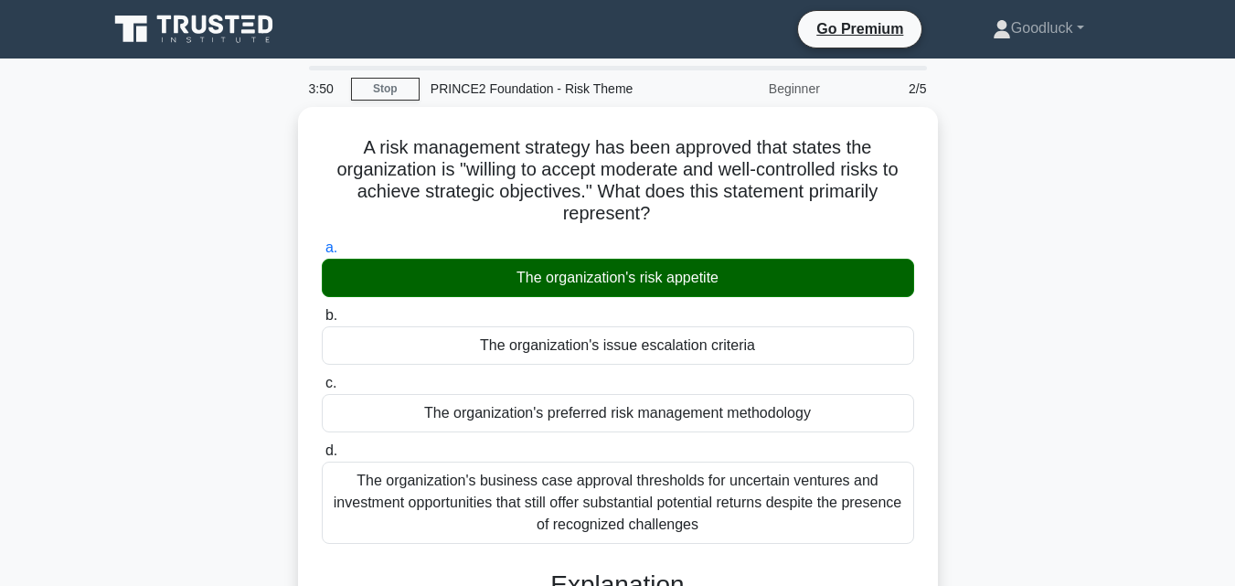
click at [322, 310] on input "b. The organization's issue escalation criteria" at bounding box center [322, 316] width 0 height 12
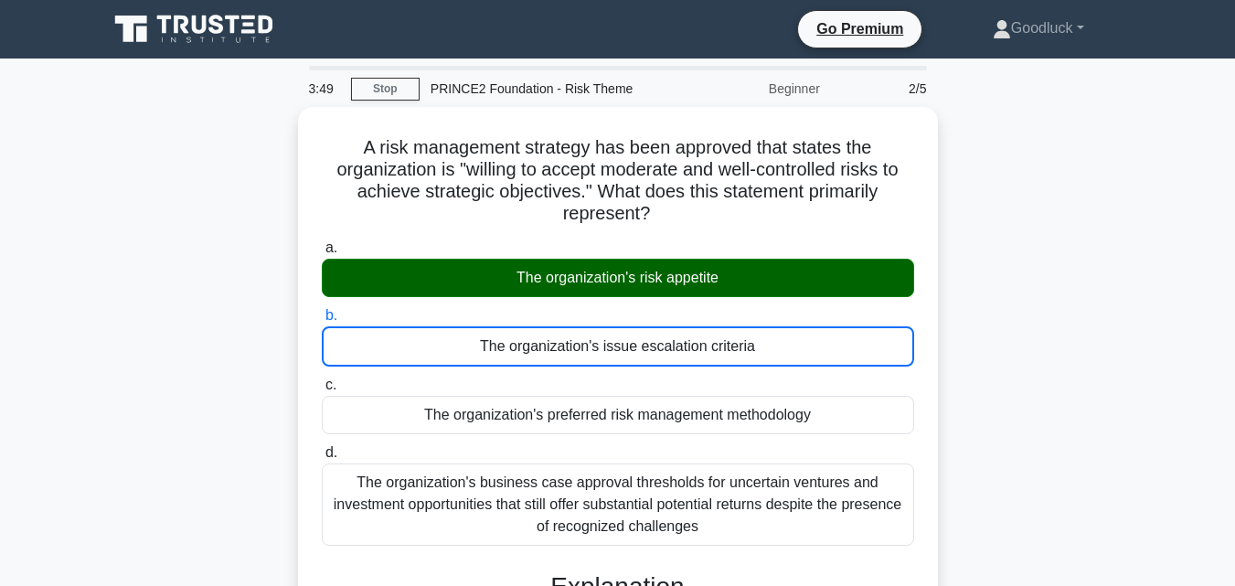
click at [322, 379] on input "c. The organization's preferred risk management methodology" at bounding box center [322, 385] width 0 height 12
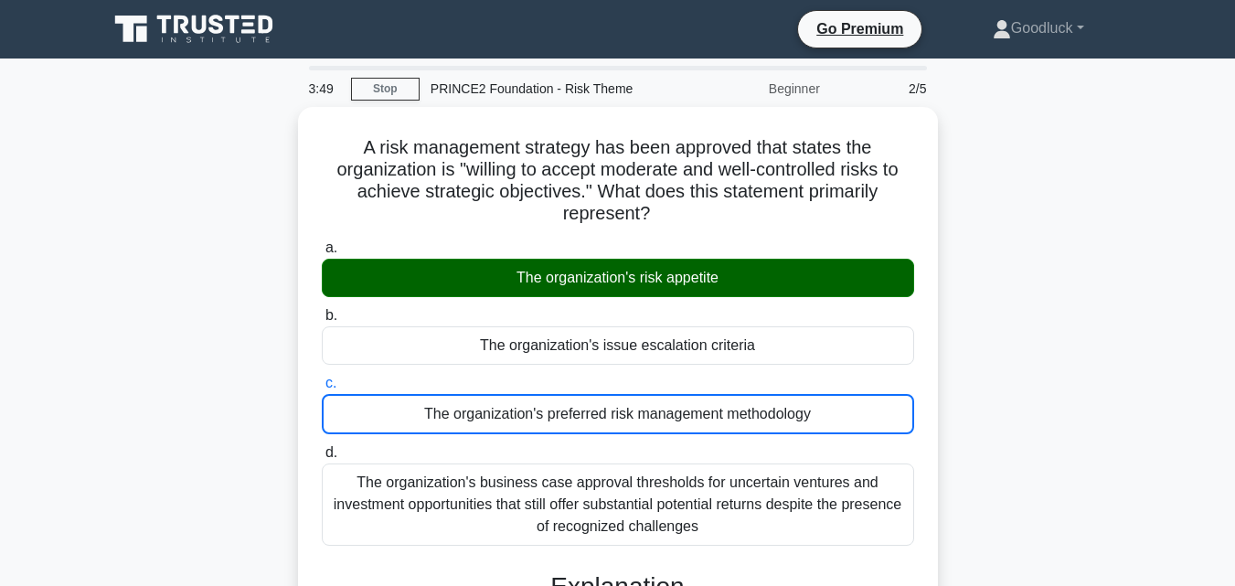
click at [322, 447] on input "d. The organization's business case approval thresholds for uncertain ventures …" at bounding box center [322, 453] width 0 height 12
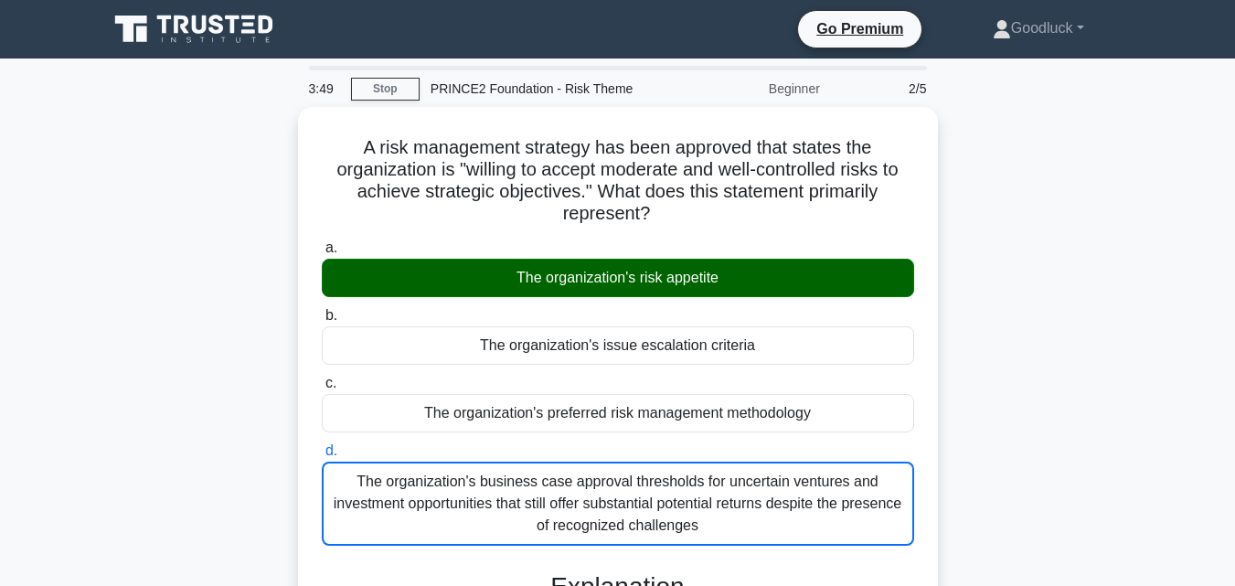
click at [322, 242] on input "a. The organization's risk appetite" at bounding box center [322, 248] width 0 height 12
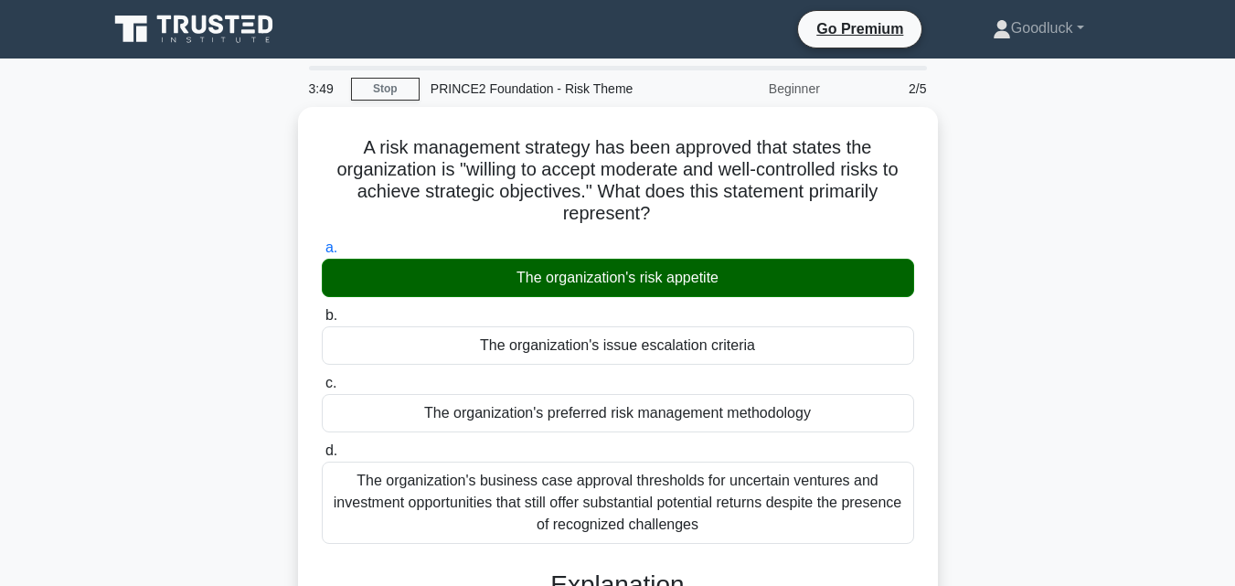
click at [322, 310] on input "b. The organization's issue escalation criteria" at bounding box center [322, 316] width 0 height 12
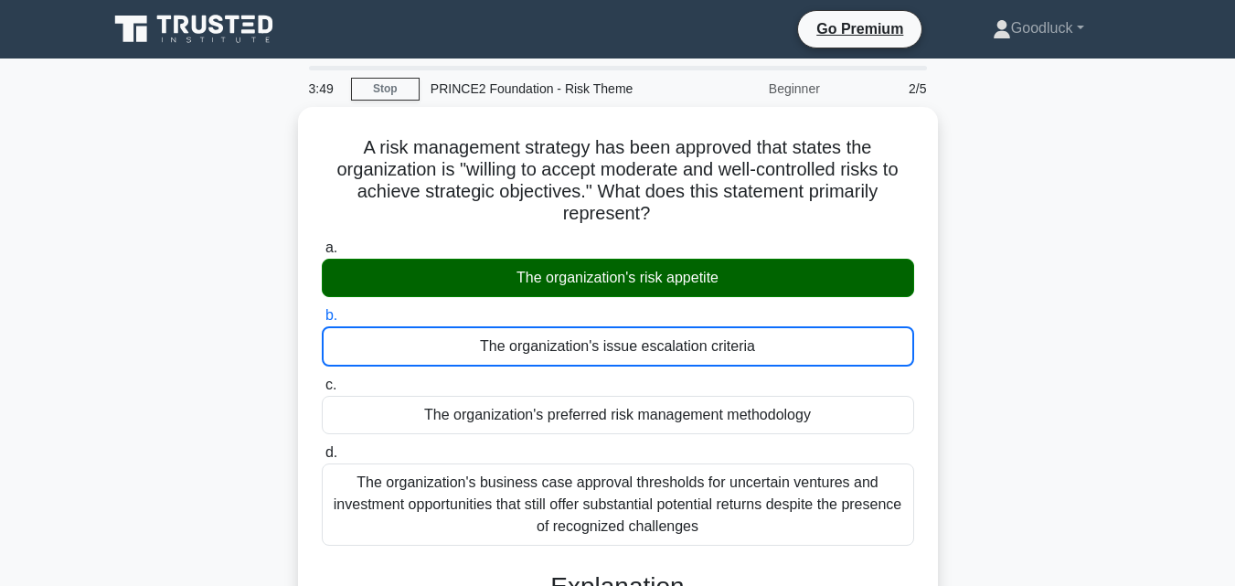
click at [322, 379] on input "c. The organization's preferred risk management methodology" at bounding box center [322, 385] width 0 height 12
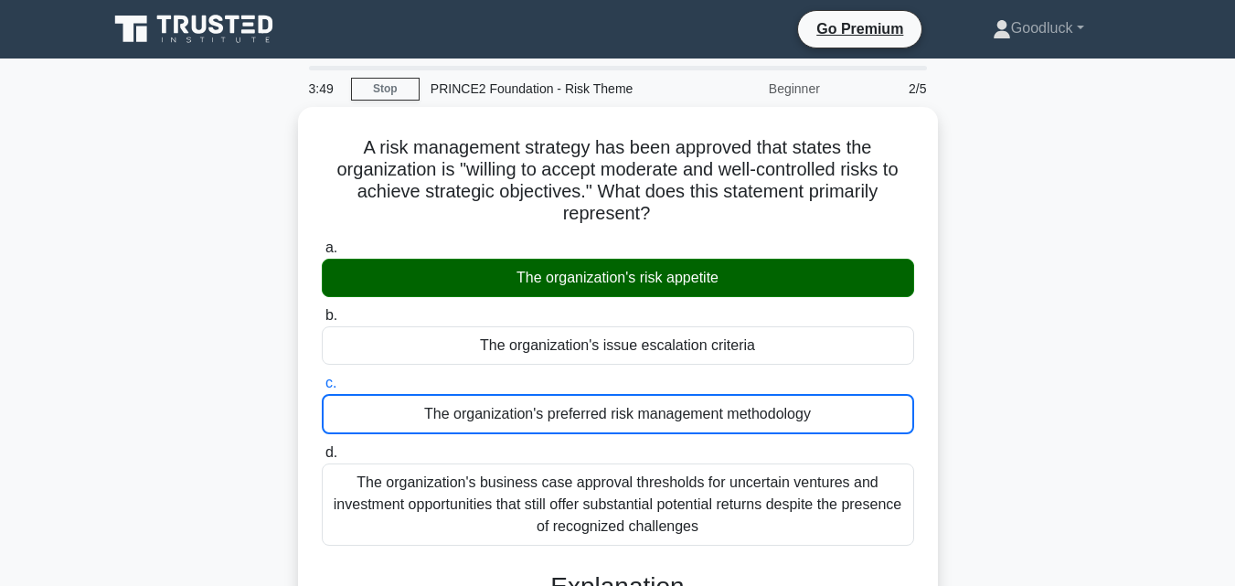
click at [322, 447] on input "d. The organization's business case approval thresholds for uncertain ventures …" at bounding box center [322, 453] width 0 height 12
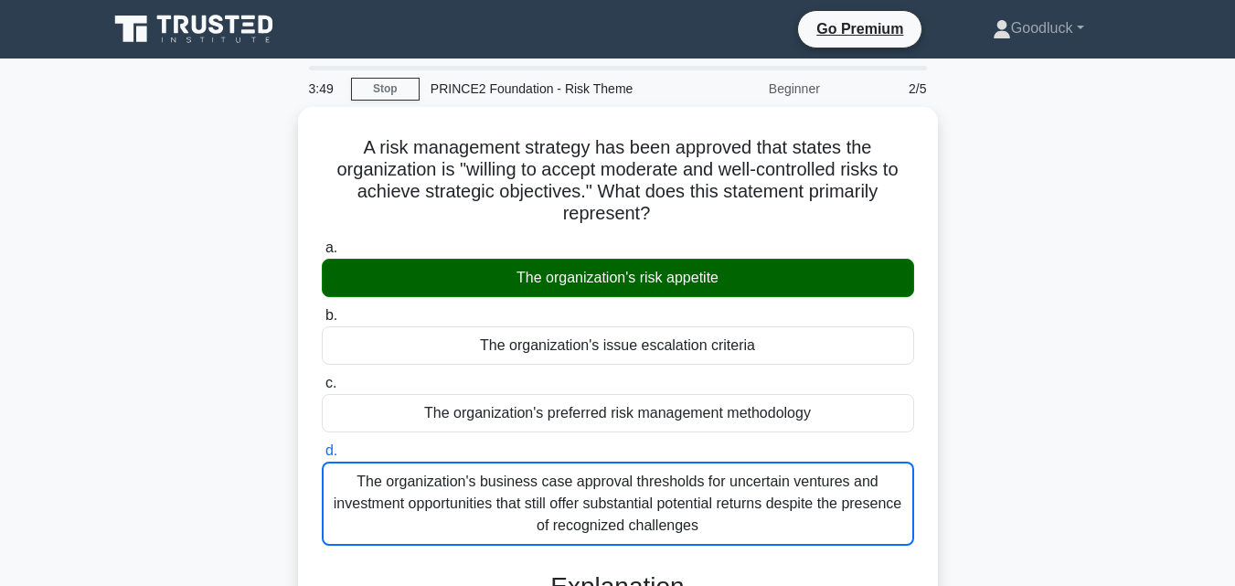
click at [322, 242] on input "a. The organization's risk appetite" at bounding box center [322, 248] width 0 height 12
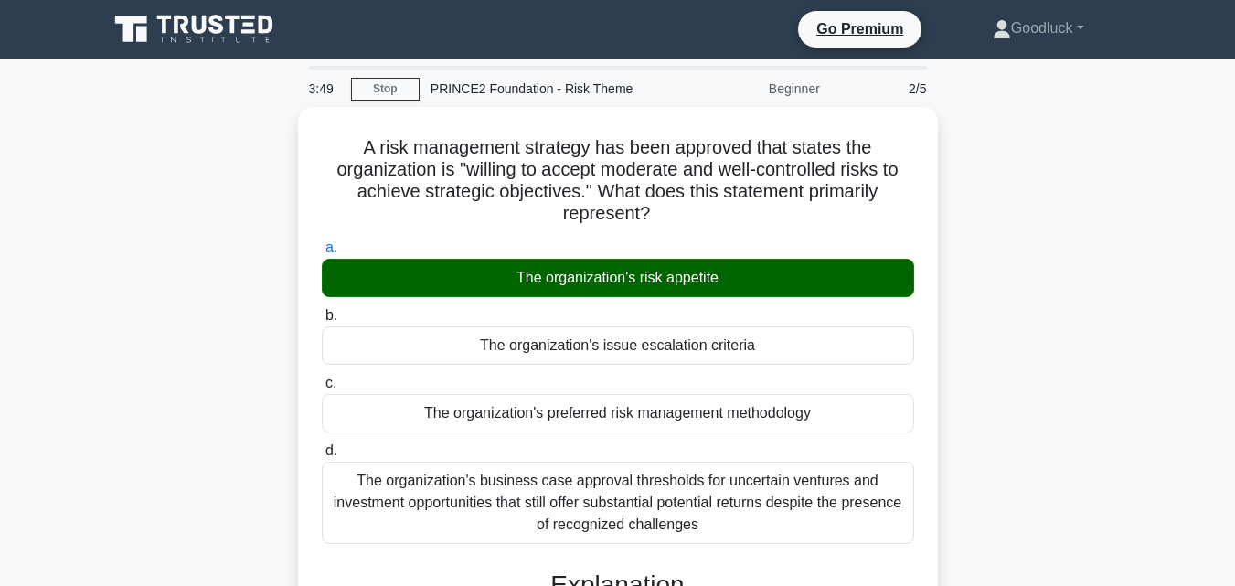
click at [322, 310] on input "b. The organization's issue escalation criteria" at bounding box center [322, 316] width 0 height 12
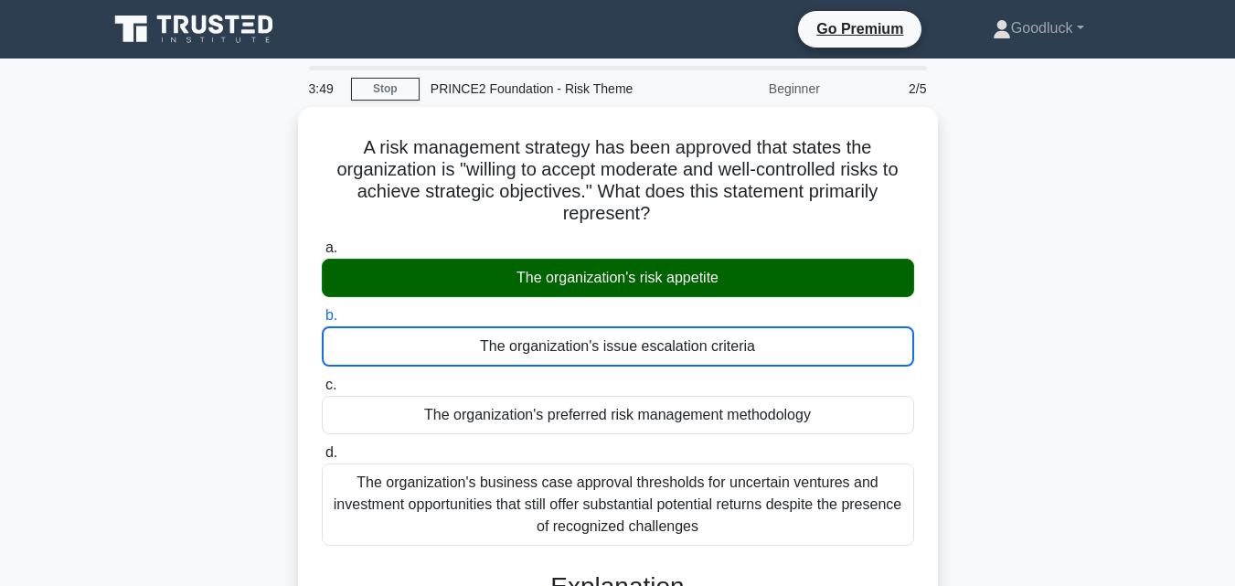
click at [322, 379] on input "c. The organization's preferred risk management methodology" at bounding box center [322, 385] width 0 height 12
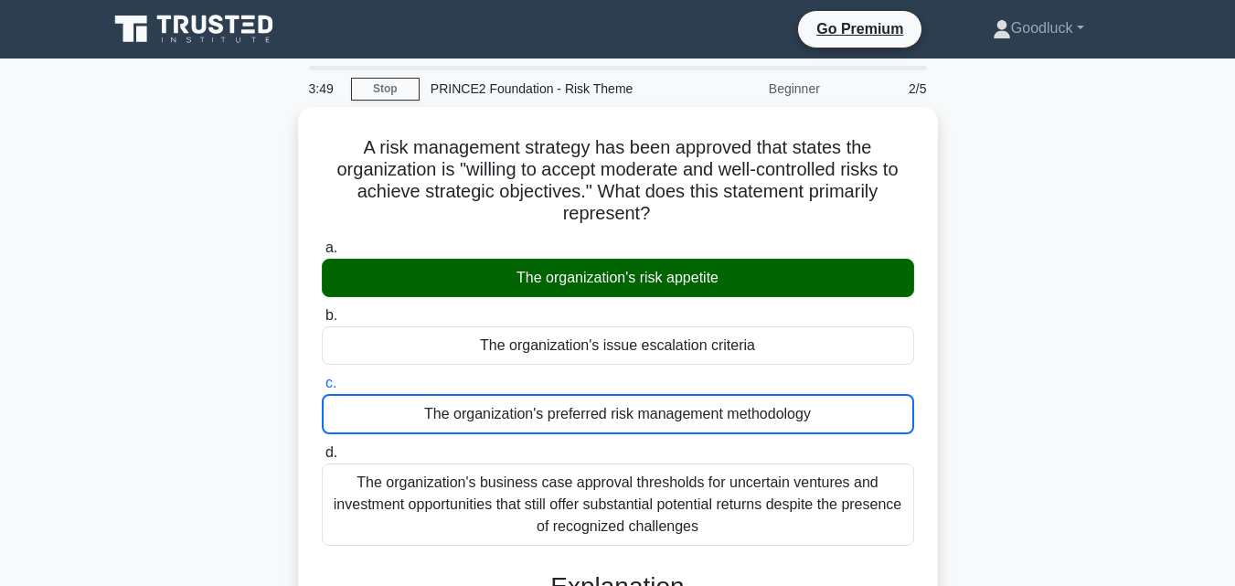
click at [322, 447] on input "d. The organization's business case approval thresholds for uncertain ventures …" at bounding box center [322, 453] width 0 height 12
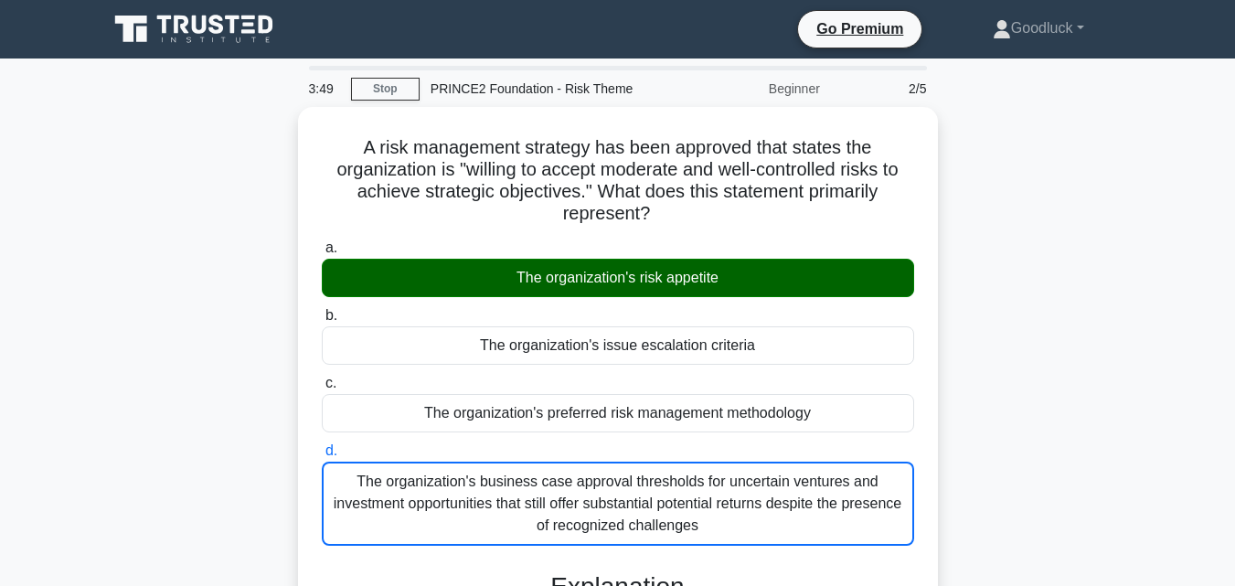
click at [322, 242] on input "a. The organization's risk appetite" at bounding box center [322, 248] width 0 height 12
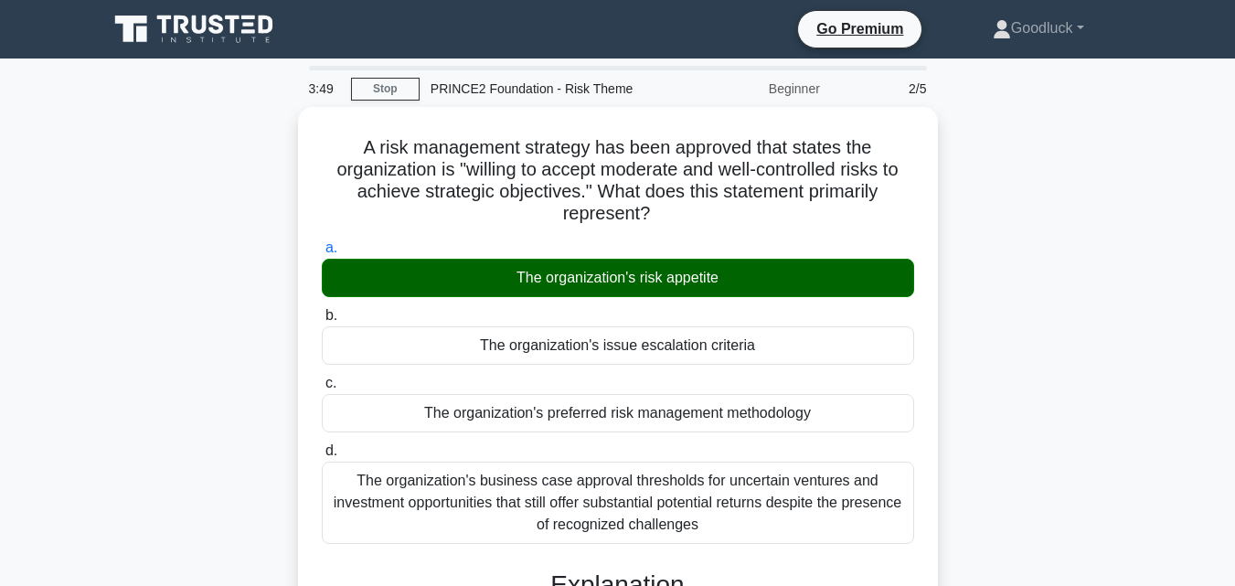
click at [322, 310] on input "b. The organization's issue escalation criteria" at bounding box center [322, 316] width 0 height 12
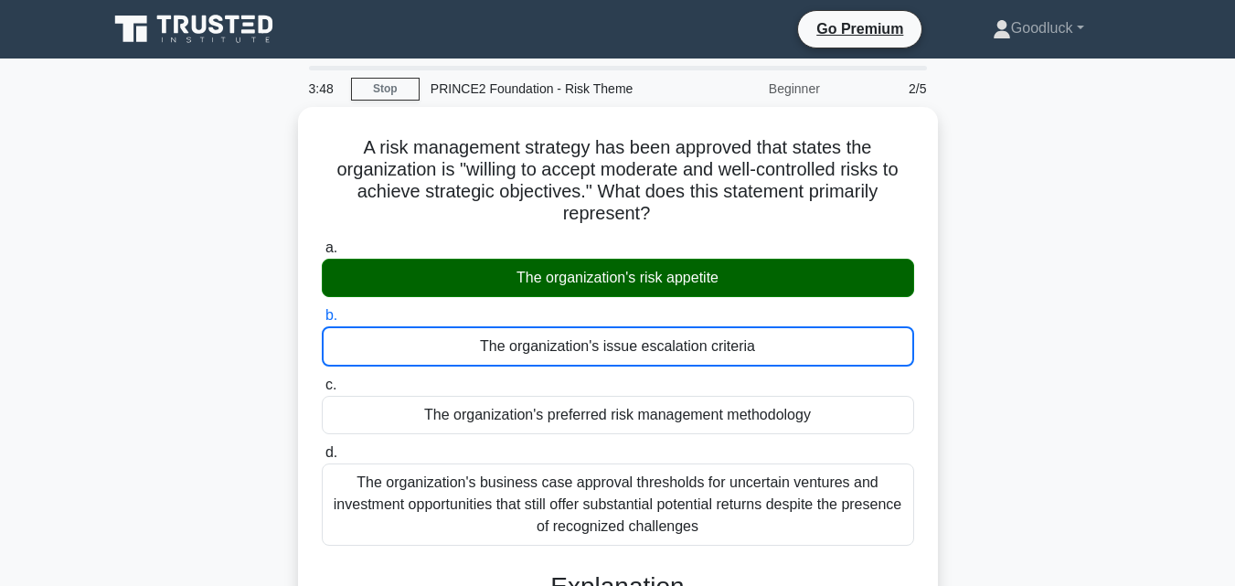
click at [322, 379] on input "c. The organization's preferred risk management methodology" at bounding box center [322, 385] width 0 height 12
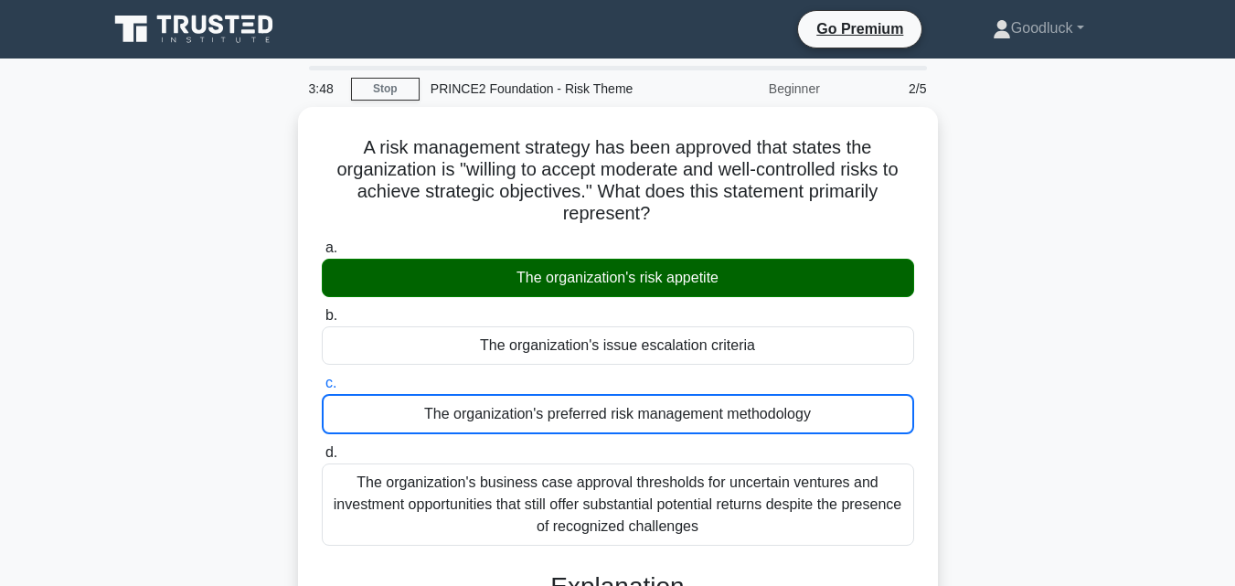
click at [322, 447] on input "d. The organization's business case approval thresholds for uncertain ventures …" at bounding box center [322, 453] width 0 height 12
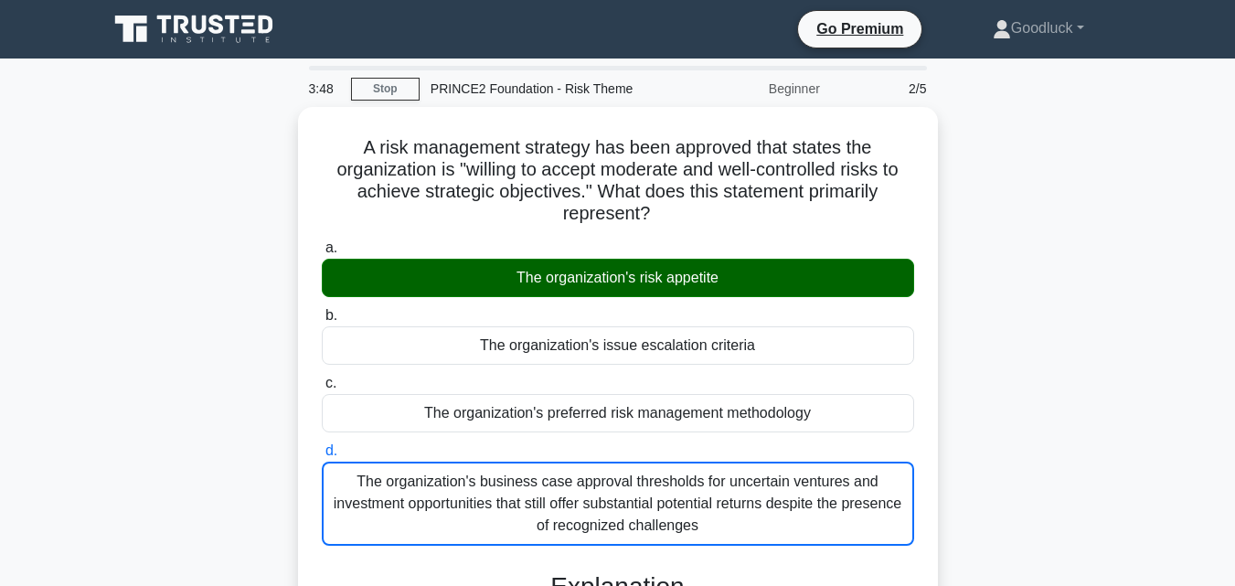
click at [322, 242] on input "a. The organization's risk appetite" at bounding box center [322, 248] width 0 height 12
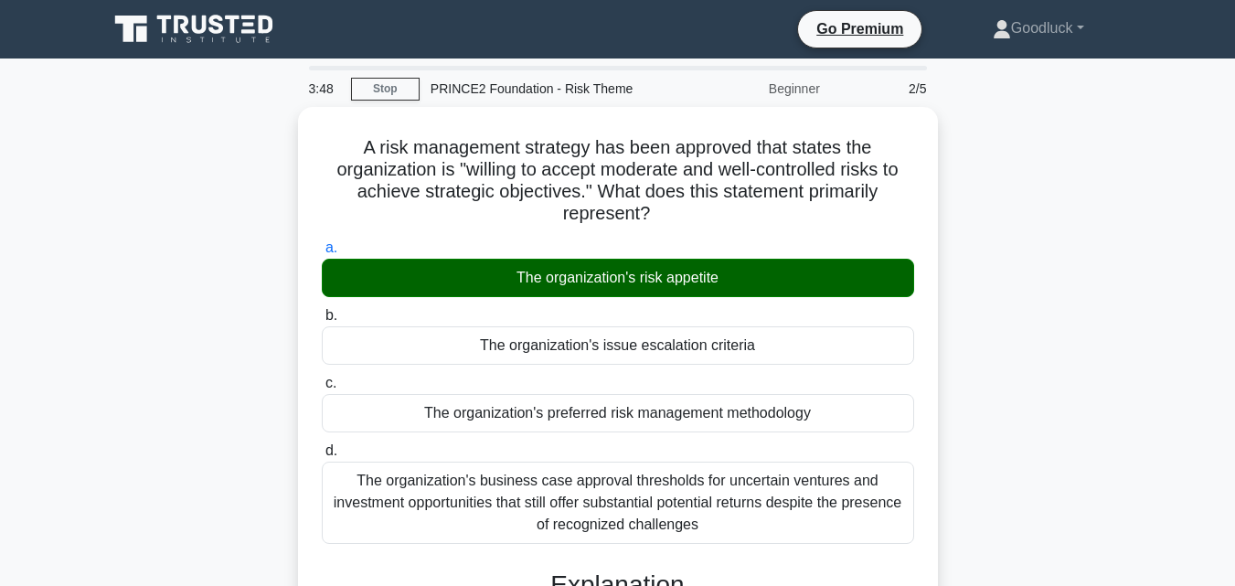
click at [322, 310] on input "b. The organization's issue escalation criteria" at bounding box center [322, 316] width 0 height 12
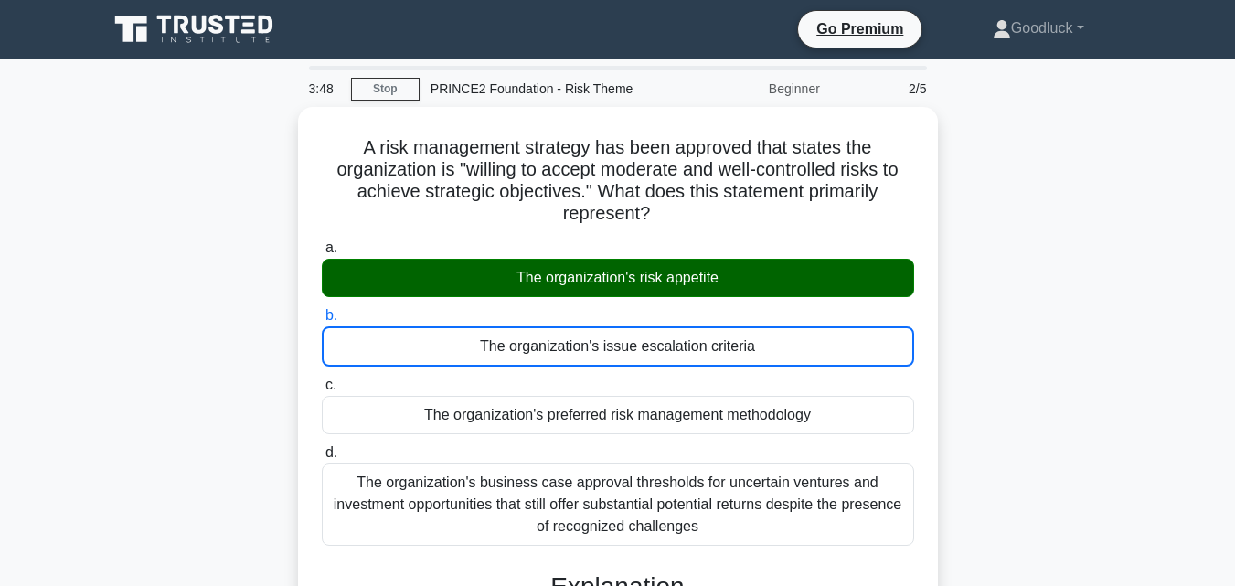
click at [322, 379] on input "c. The organization's preferred risk management methodology" at bounding box center [322, 385] width 0 height 12
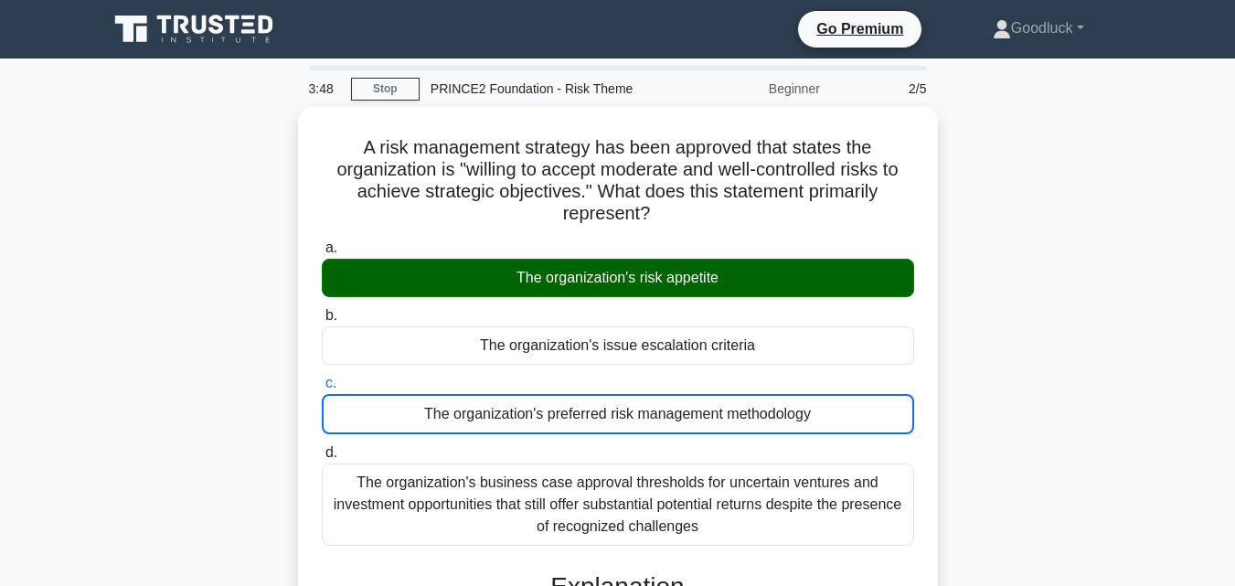
click at [322, 447] on input "d. The organization's business case approval thresholds for uncertain ventures …" at bounding box center [322, 453] width 0 height 12
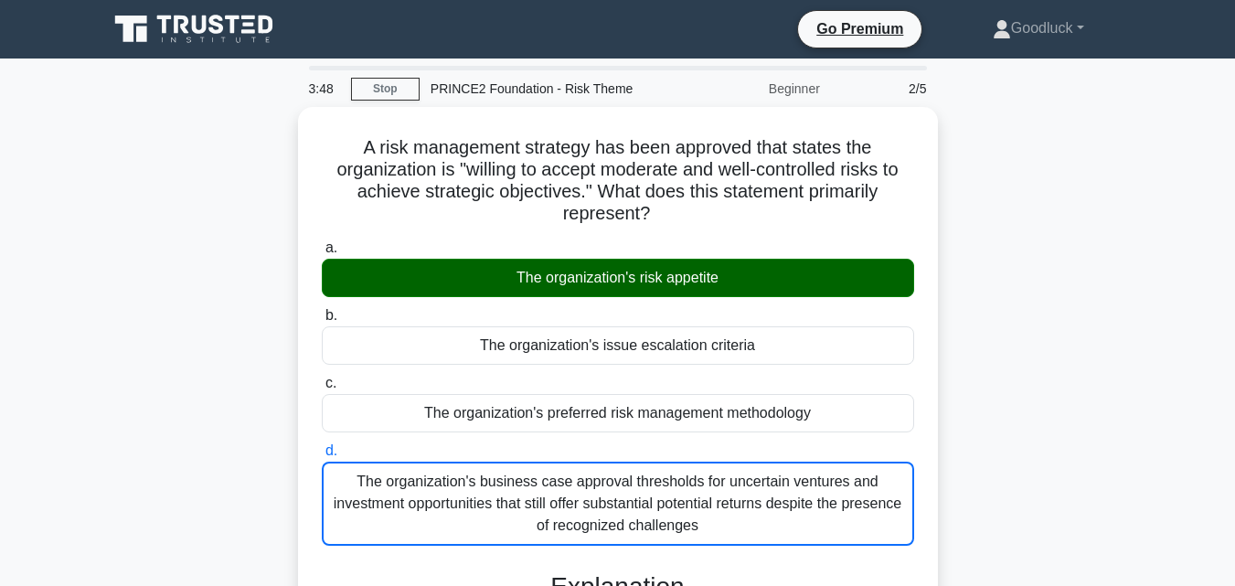
click at [322, 242] on input "a. The organization's risk appetite" at bounding box center [322, 248] width 0 height 12
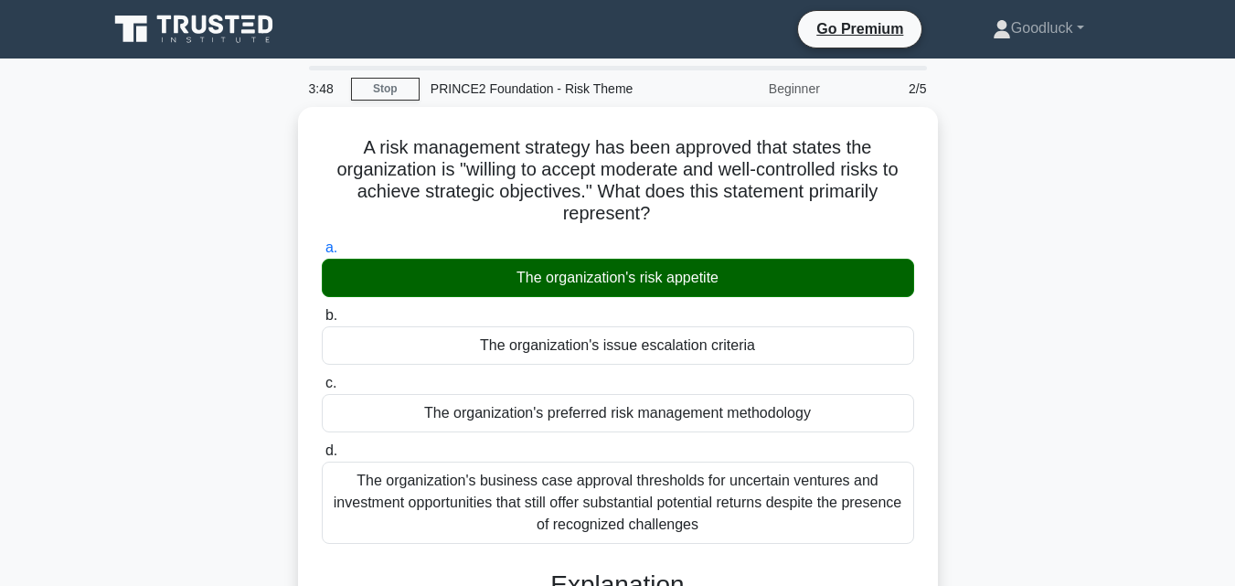
click at [322, 310] on input "b. The organization's issue escalation criteria" at bounding box center [322, 316] width 0 height 12
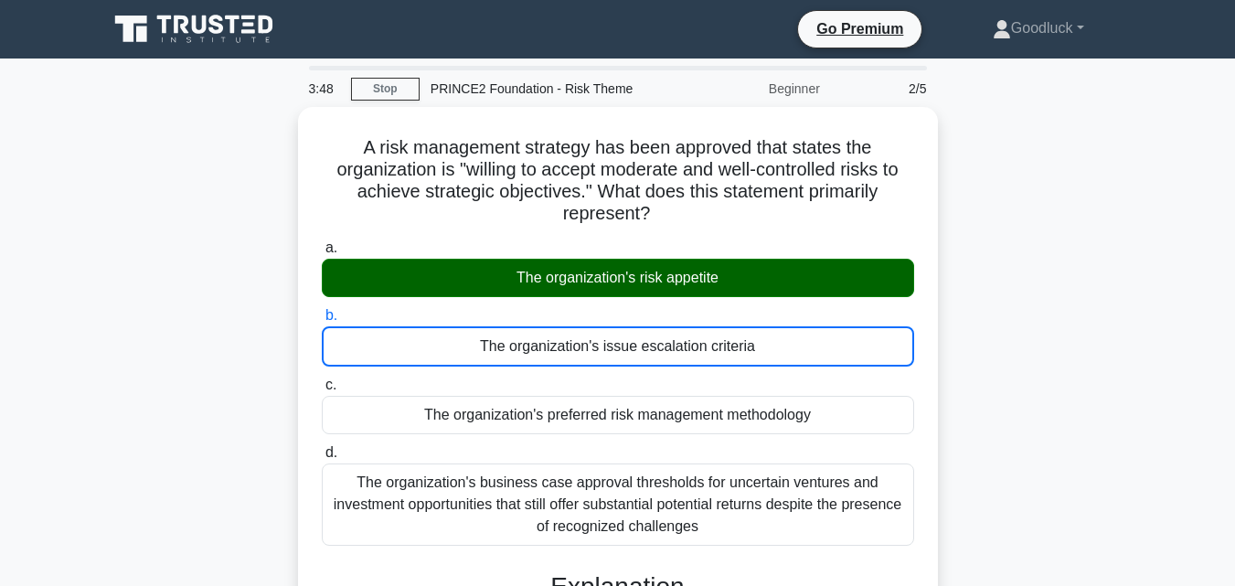
click at [322, 379] on input "c. The organization's preferred risk management methodology" at bounding box center [322, 385] width 0 height 12
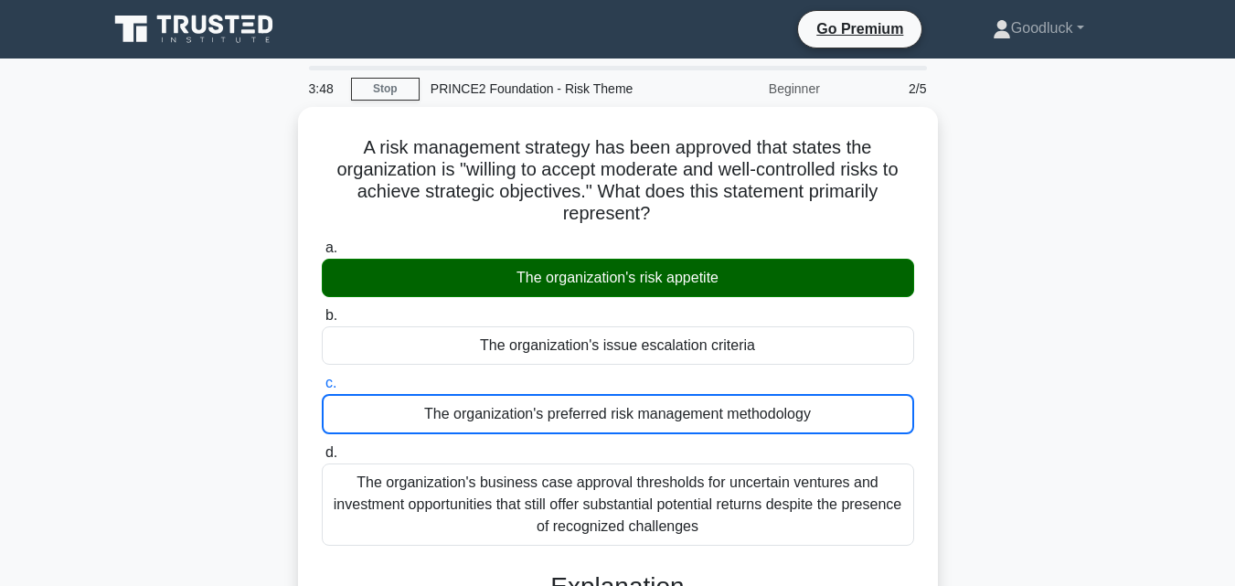
click at [322, 447] on input "d. The organization's business case approval thresholds for uncertain ventures …" at bounding box center [322, 453] width 0 height 12
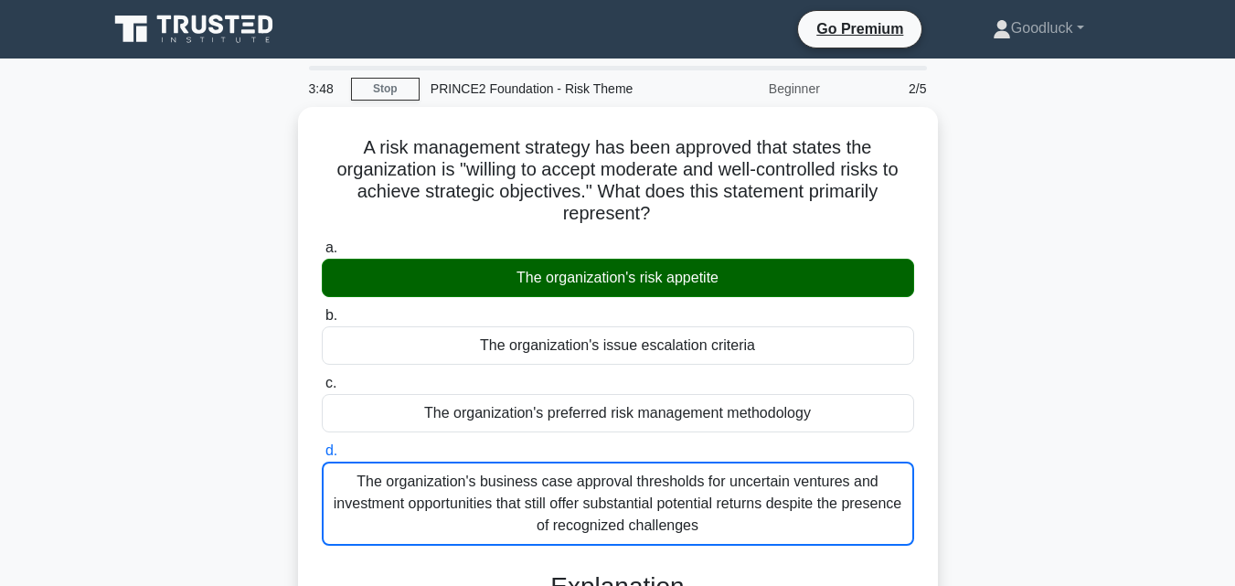
click at [322, 242] on input "a. The organization's risk appetite" at bounding box center [322, 248] width 0 height 12
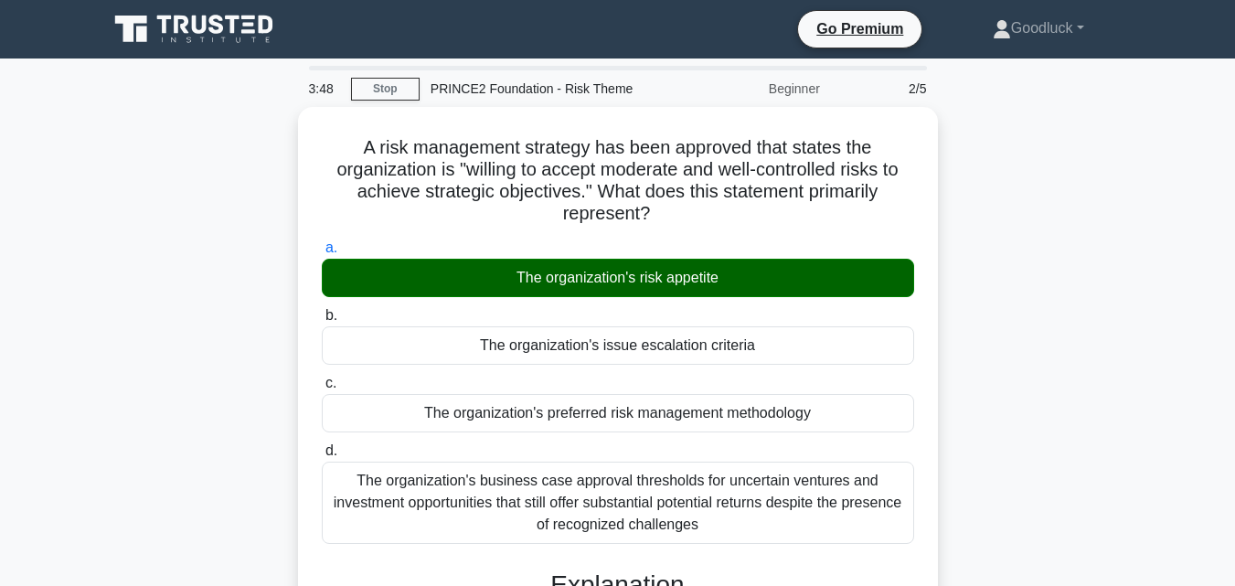
click at [322, 310] on input "b. The organization's issue escalation criteria" at bounding box center [322, 316] width 0 height 12
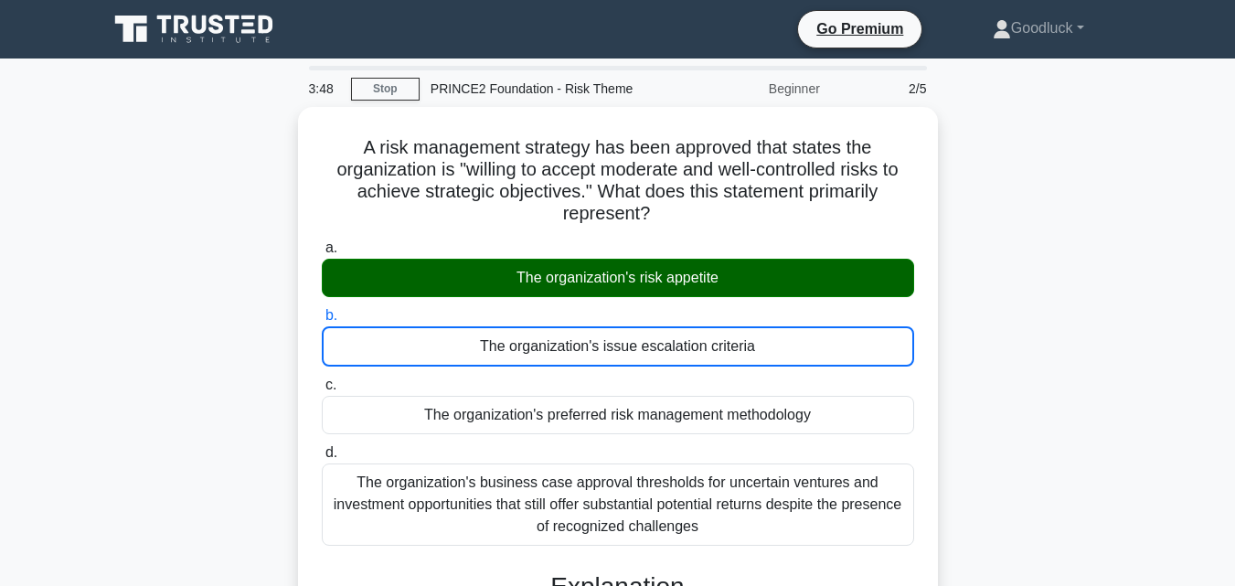
click at [322, 379] on input "c. The organization's preferred risk management methodology" at bounding box center [322, 385] width 0 height 12
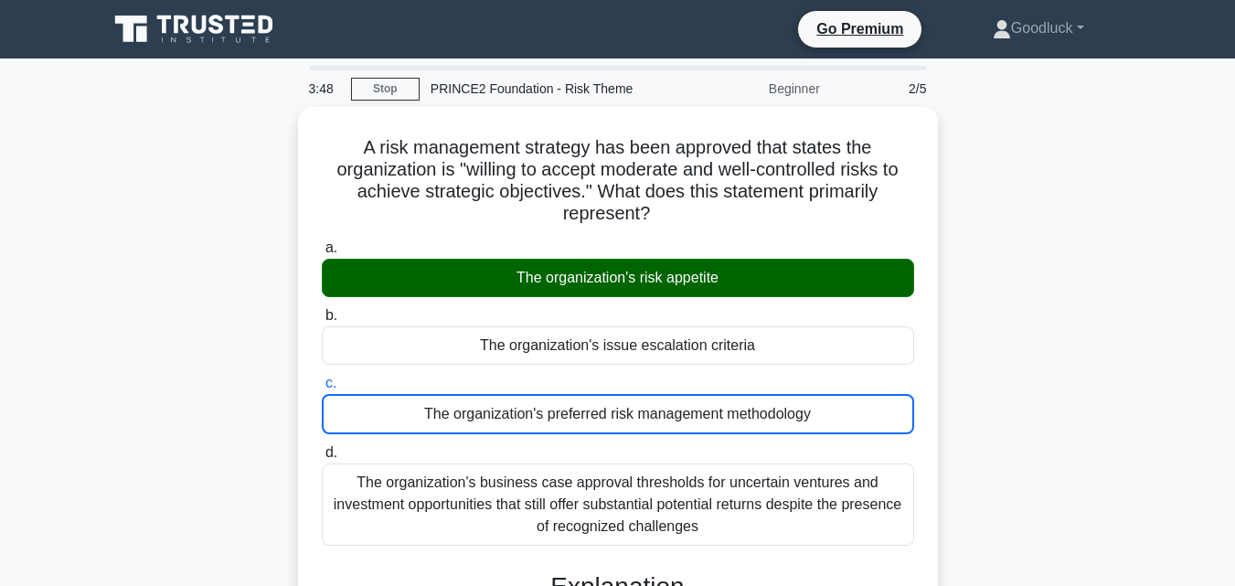
click at [322, 447] on input "d. The organization's business case approval thresholds for uncertain ventures …" at bounding box center [322, 453] width 0 height 12
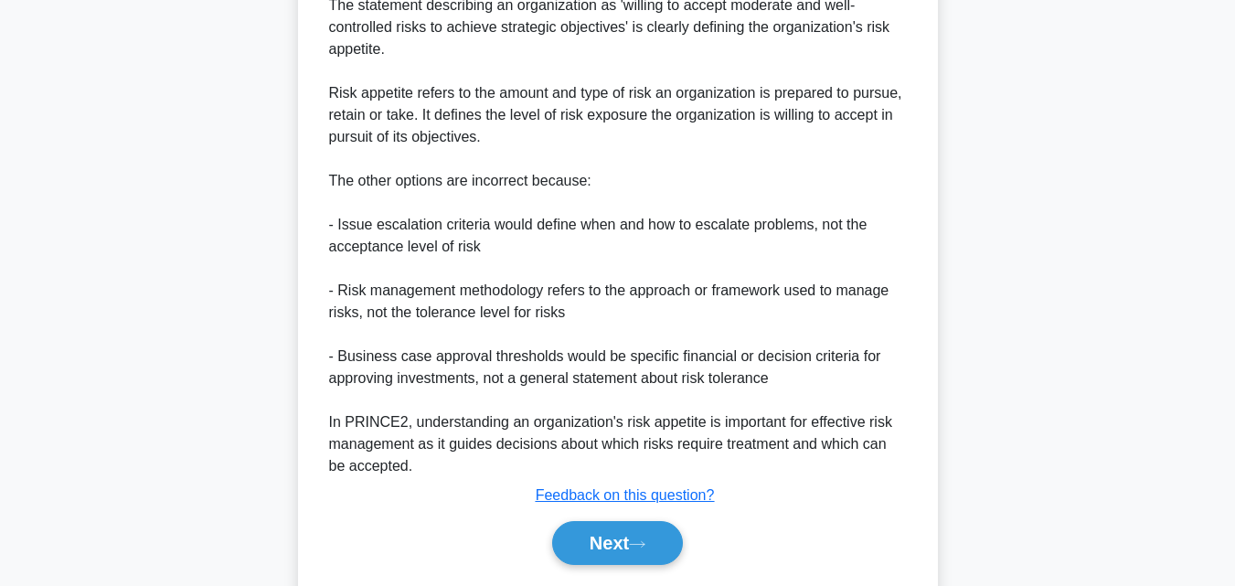
scroll to position [675, 0]
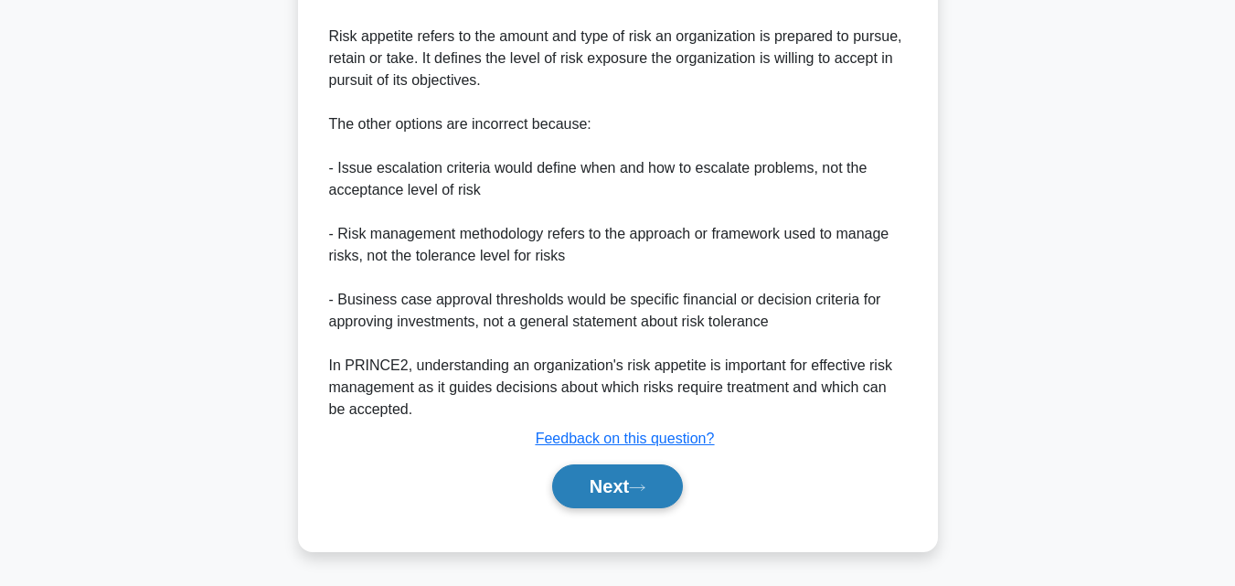
click at [650, 482] on button "Next" at bounding box center [617, 486] width 131 height 44
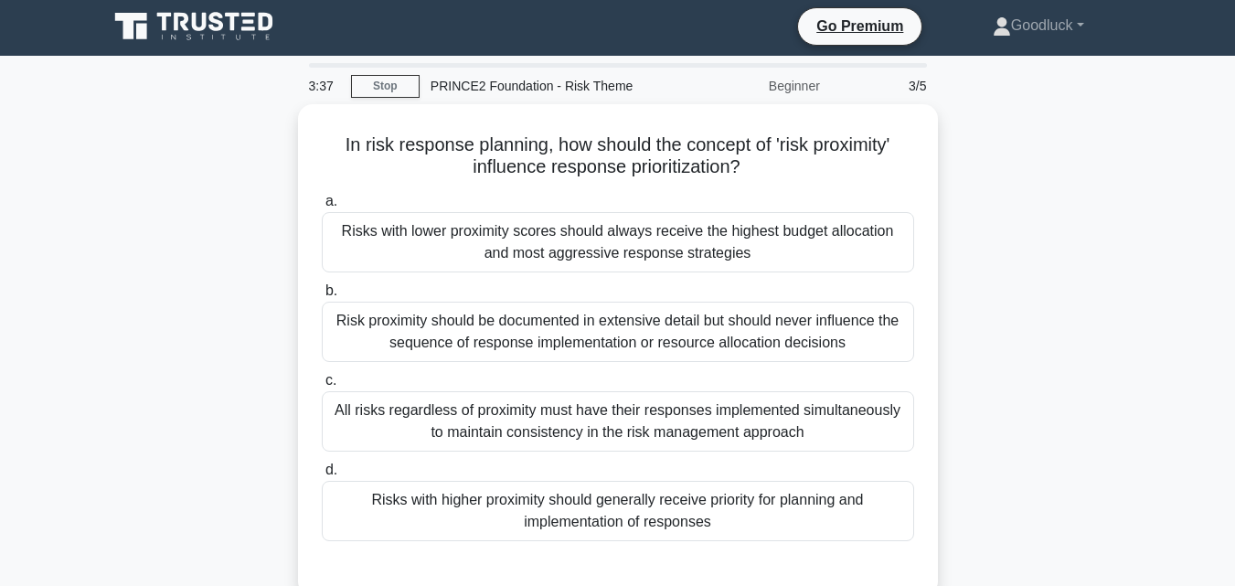
scroll to position [0, 0]
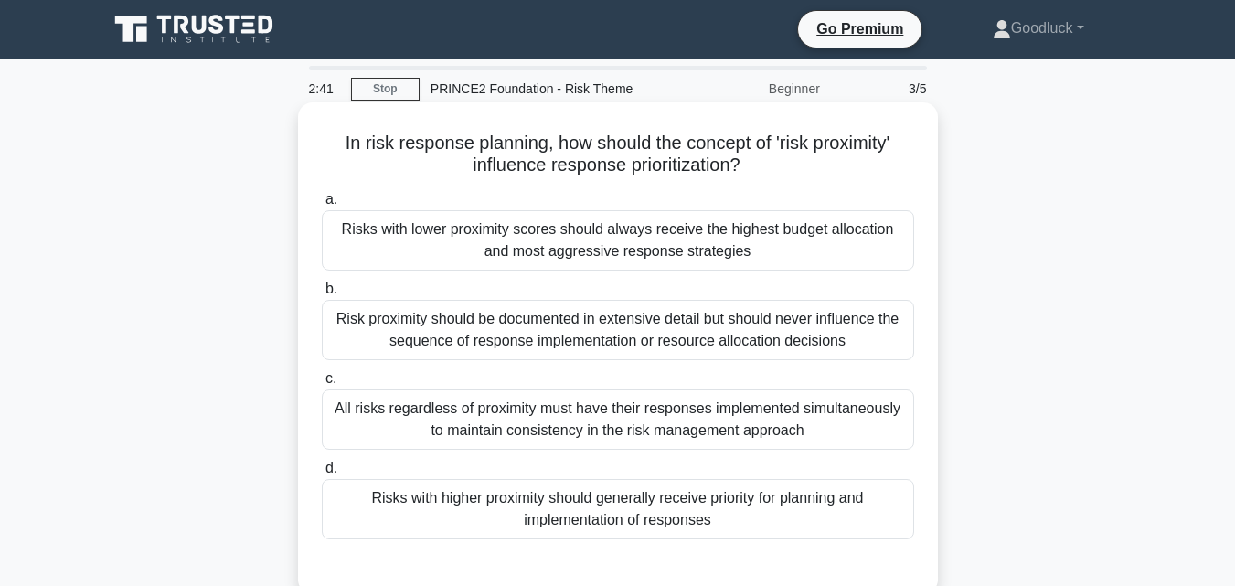
click at [554, 505] on div "Risks with higher proximity should generally receive priority for planning and …" at bounding box center [618, 509] width 592 height 60
click at [322, 474] on input "d. Risks with higher proximity should generally receive priority for planning a…" at bounding box center [322, 468] width 0 height 12
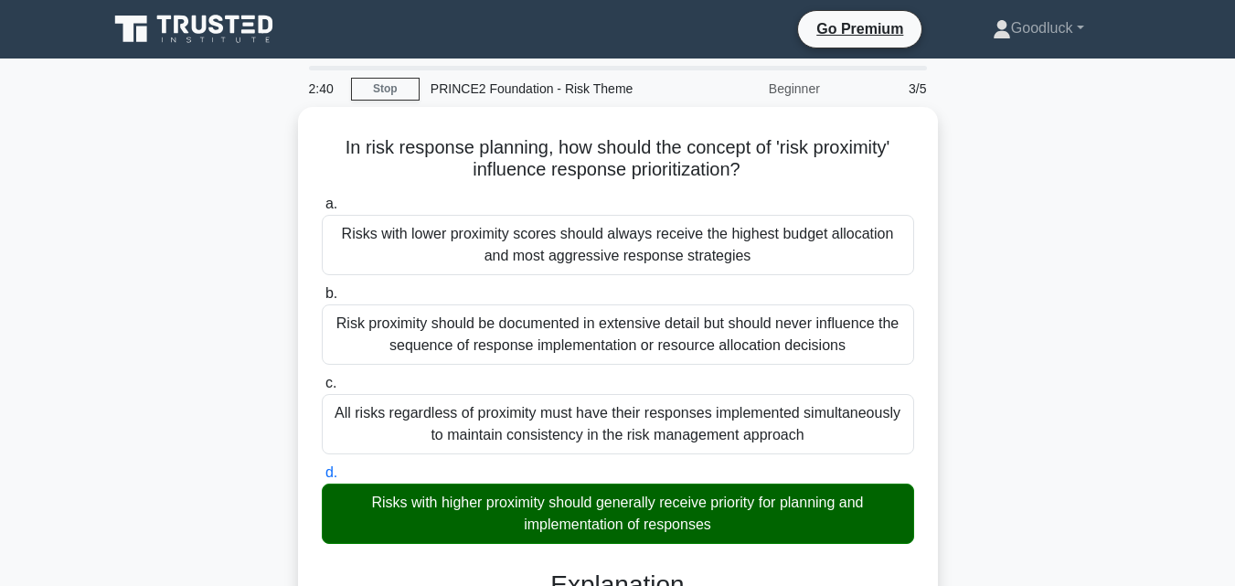
click at [1063, 479] on div "In risk response planning, how should the concept of 'risk proximity' influence…" at bounding box center [618, 569] width 1042 height 924
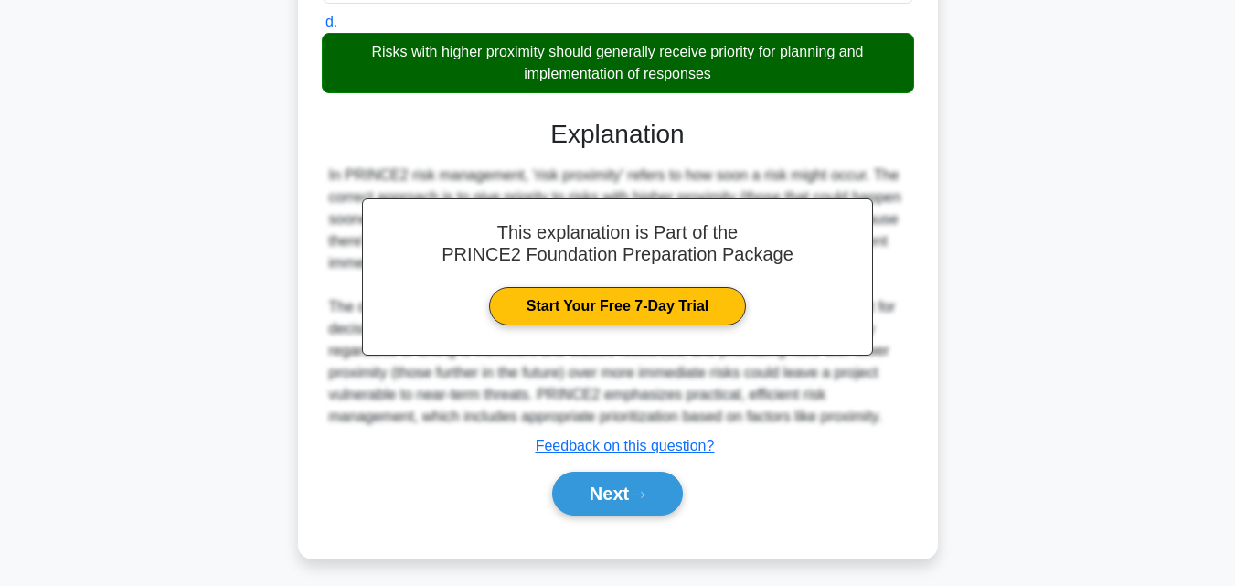
scroll to position [454, 0]
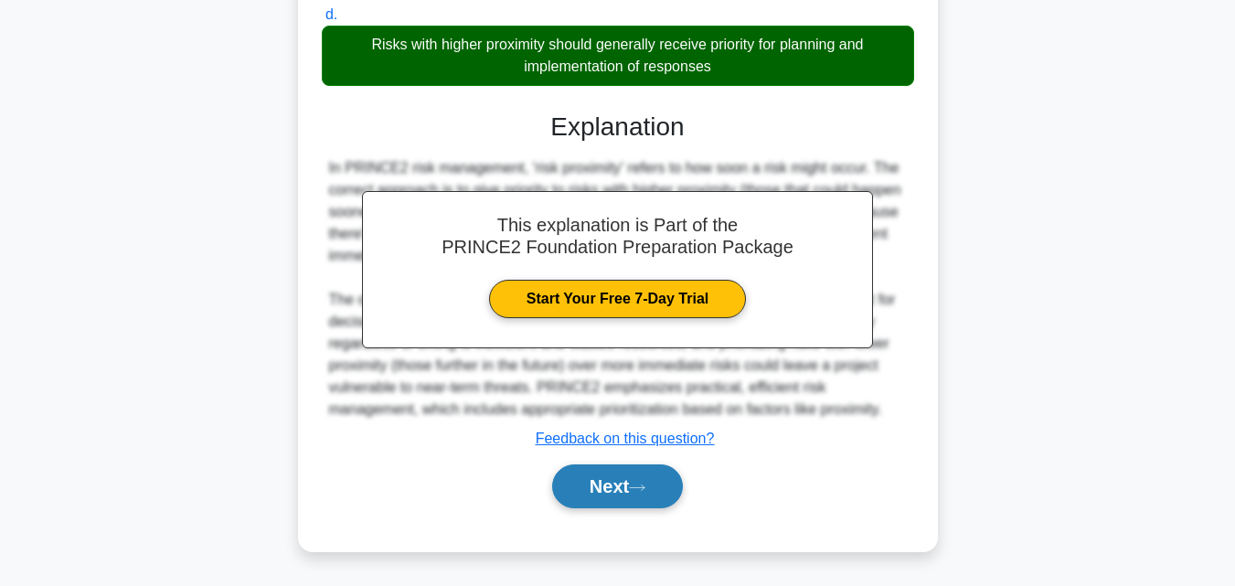
click at [619, 483] on button "Next" at bounding box center [617, 486] width 131 height 44
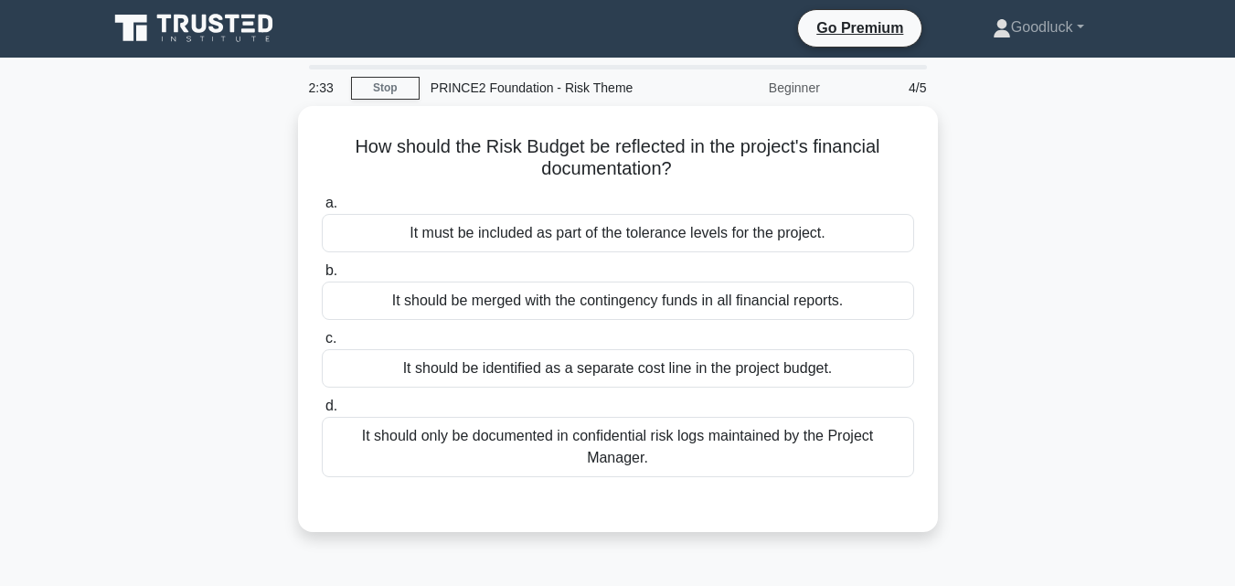
scroll to position [0, 0]
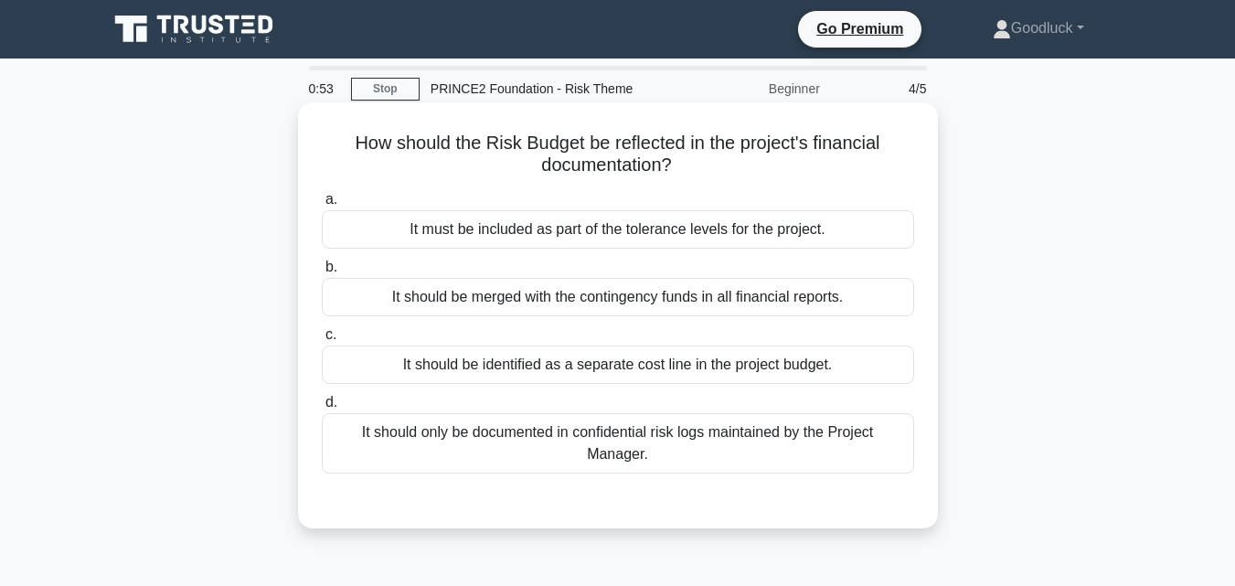
click at [592, 372] on div "It should be identified as a separate cost line in the project budget." at bounding box center [618, 364] width 592 height 38
click at [322, 341] on input "c. It should be identified as a separate cost line in the project budget." at bounding box center [322, 335] width 0 height 12
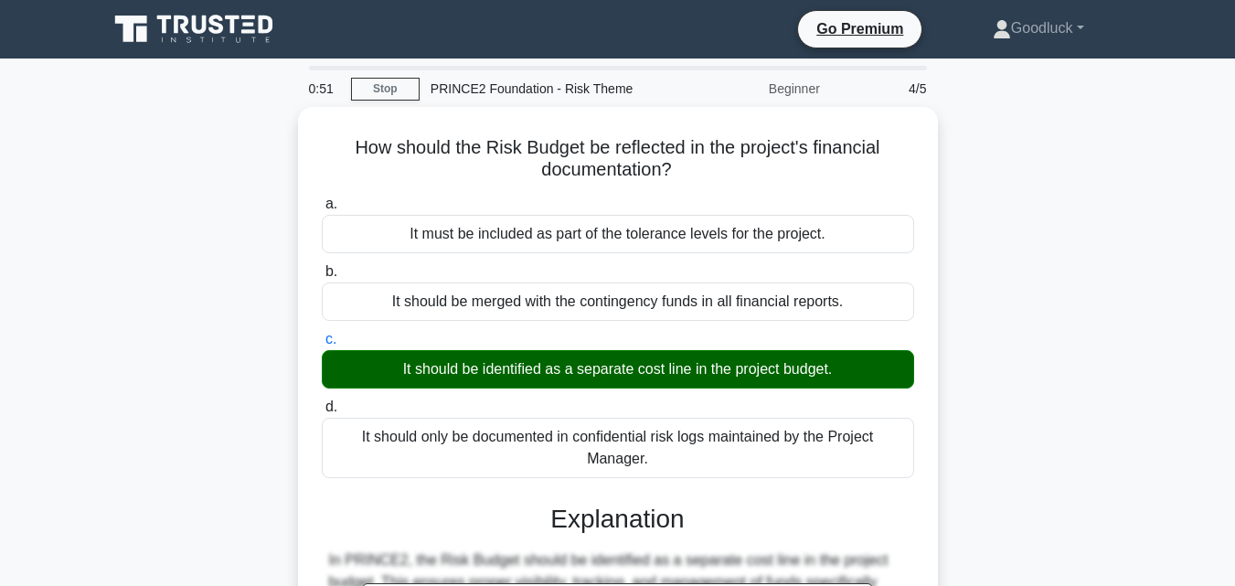
click at [1025, 438] on div "How should the Risk Budget be reflected in the project's financial documentatio…" at bounding box center [618, 580] width 1042 height 946
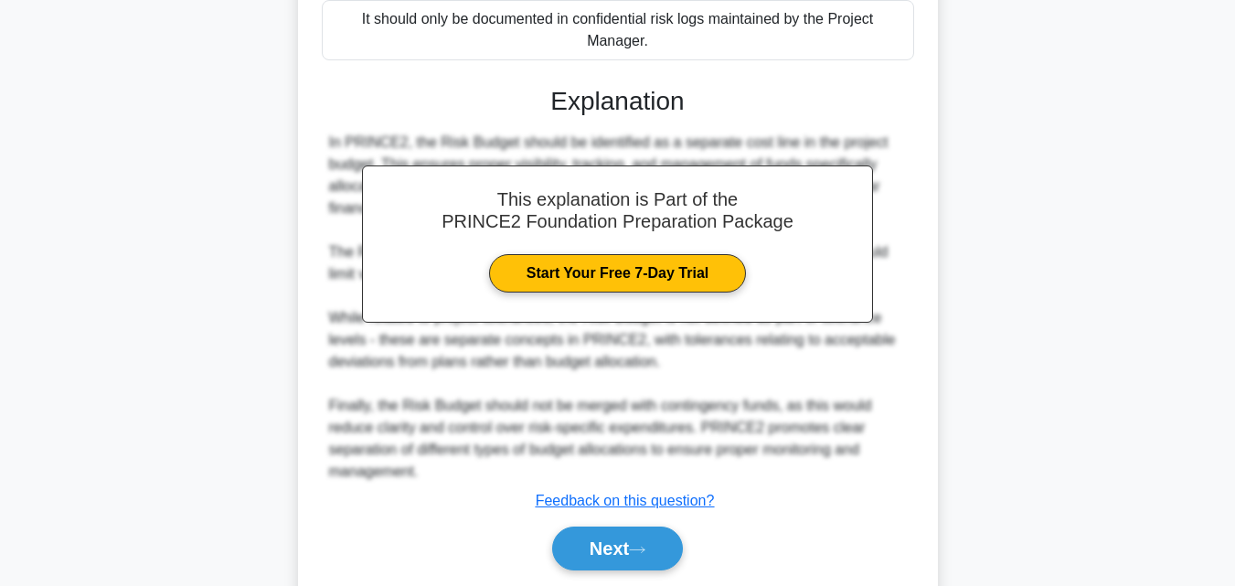
scroll to position [476, 0]
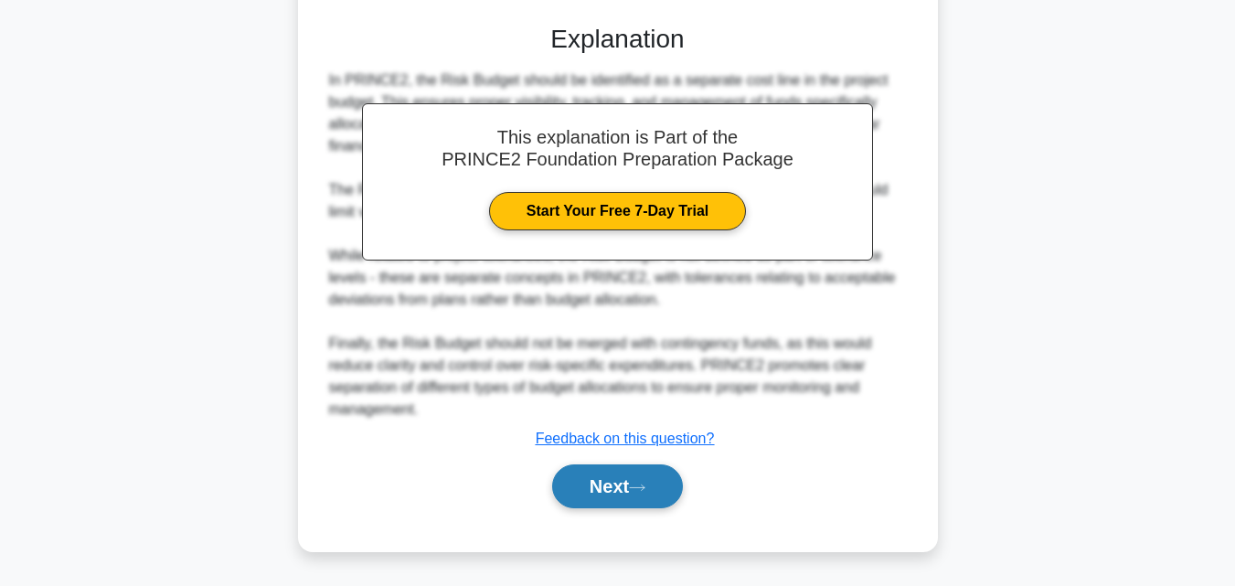
click at [617, 485] on button "Next" at bounding box center [617, 486] width 131 height 44
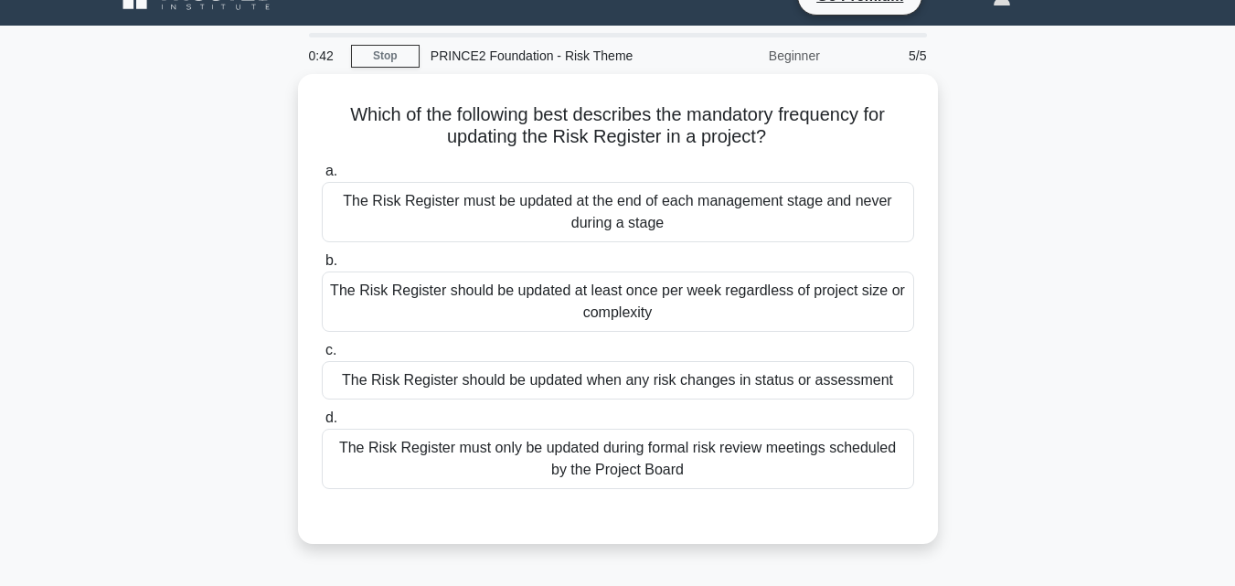
scroll to position [37, 0]
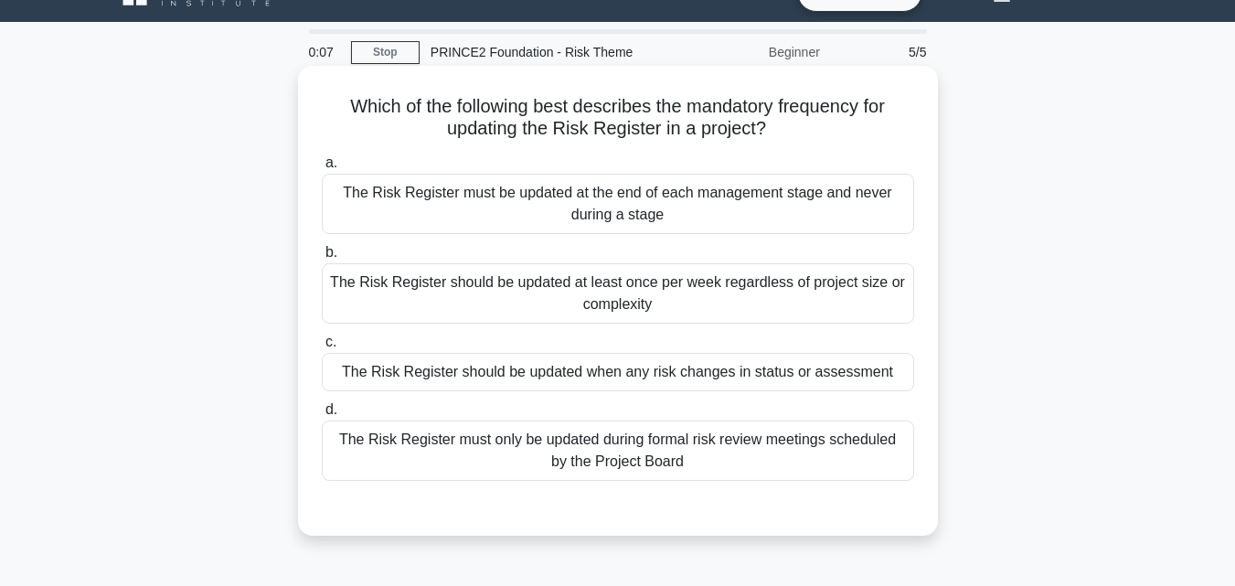
click at [717, 377] on div "The Risk Register should be updated when any risk changes in status or assessme…" at bounding box center [618, 372] width 592 height 38
click at [322, 348] on input "c. The Risk Register should be updated when any risk changes in status or asses…" at bounding box center [322, 342] width 0 height 12
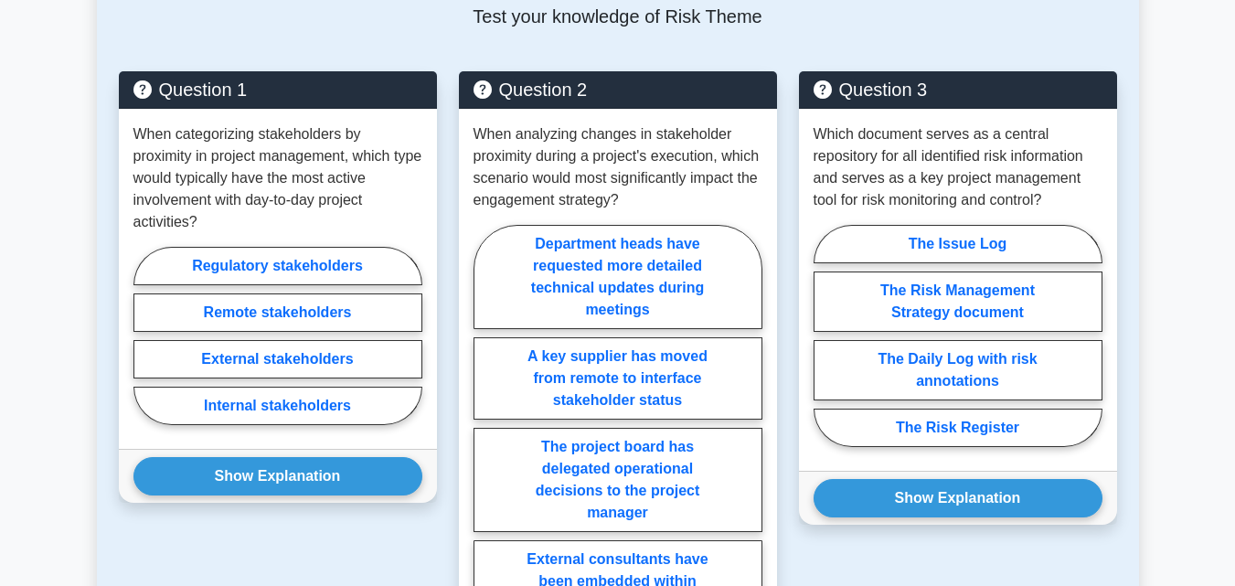
scroll to position [877, 0]
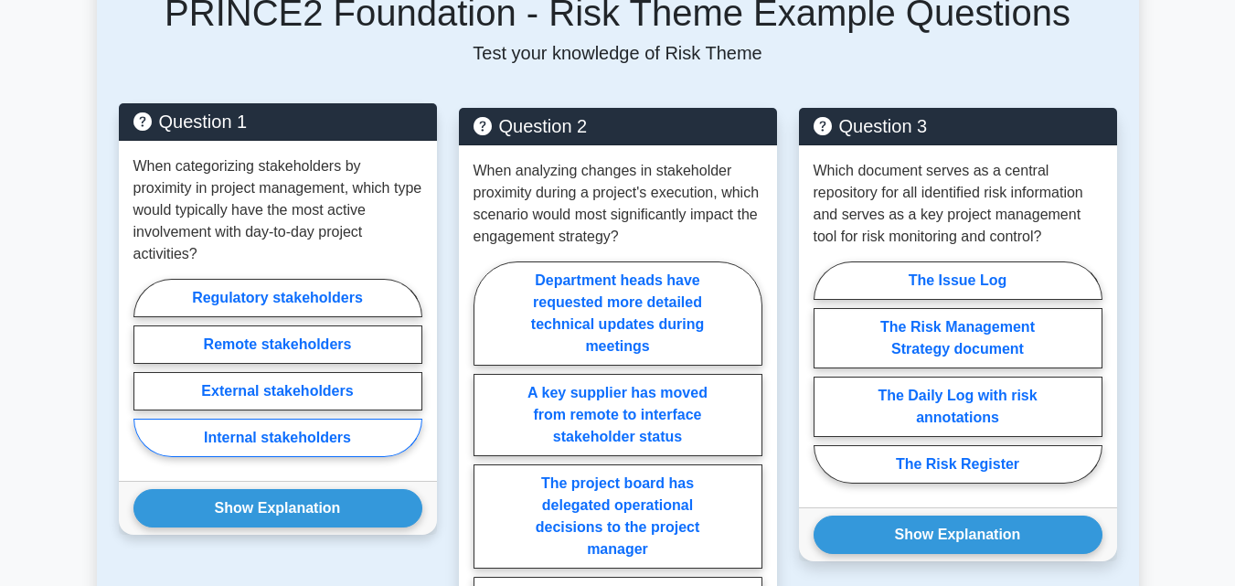
click at [289, 434] on label "Internal stakeholders" at bounding box center [277, 438] width 289 height 38
click at [145, 379] on input "Internal stakeholders" at bounding box center [139, 373] width 12 height 12
radio input "true"
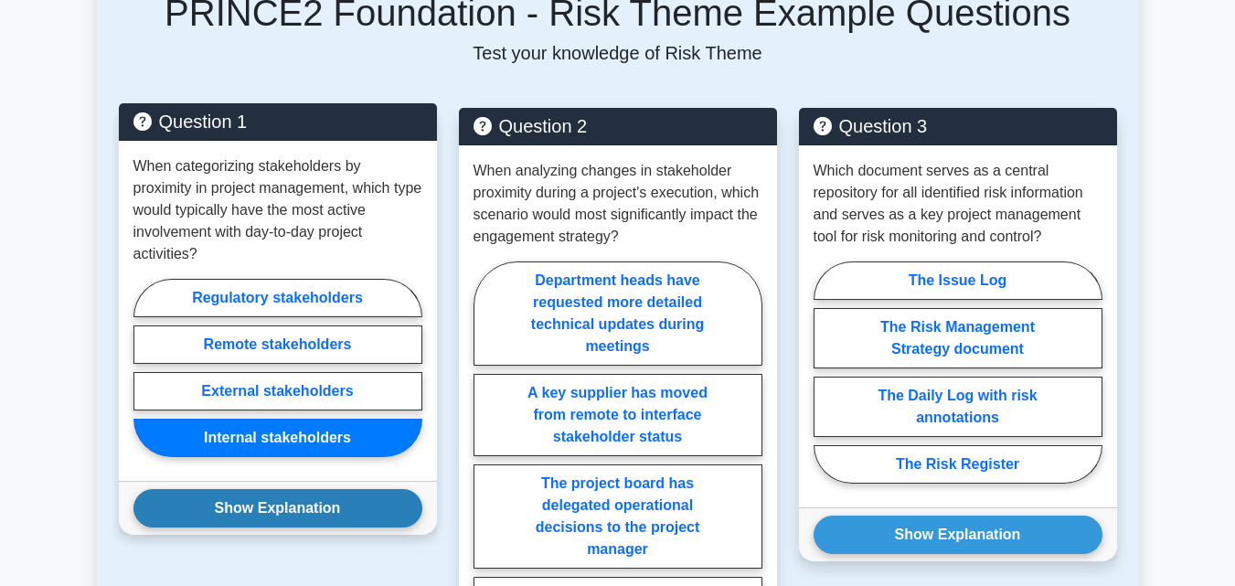
click at [247, 504] on button "Show Explanation" at bounding box center [277, 508] width 289 height 38
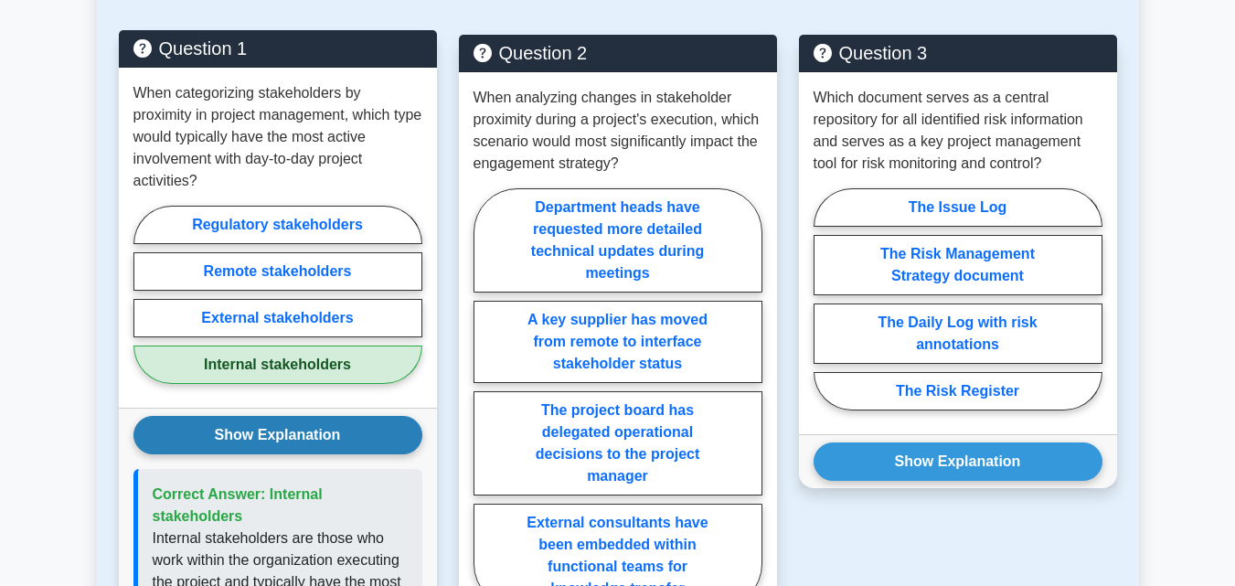
scroll to position [987, 0]
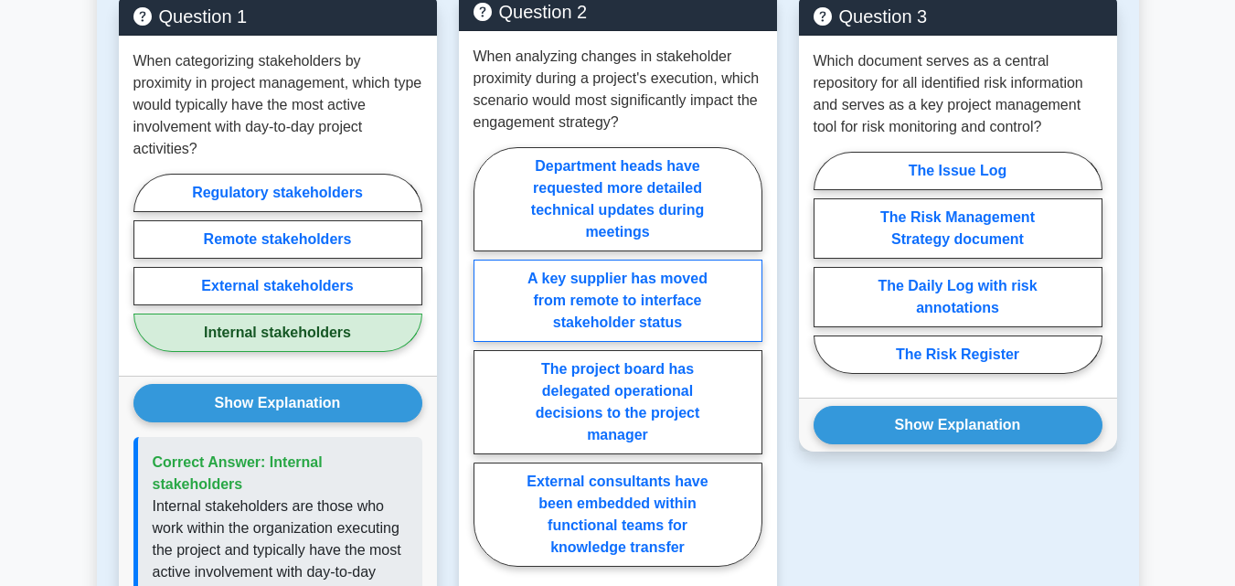
click at [579, 299] on label "A key supplier has moved from remote to interface stakeholder status" at bounding box center [617, 301] width 289 height 82
click at [485, 356] on input "A key supplier has moved from remote to interface stakeholder status" at bounding box center [479, 362] width 12 height 12
radio input "true"
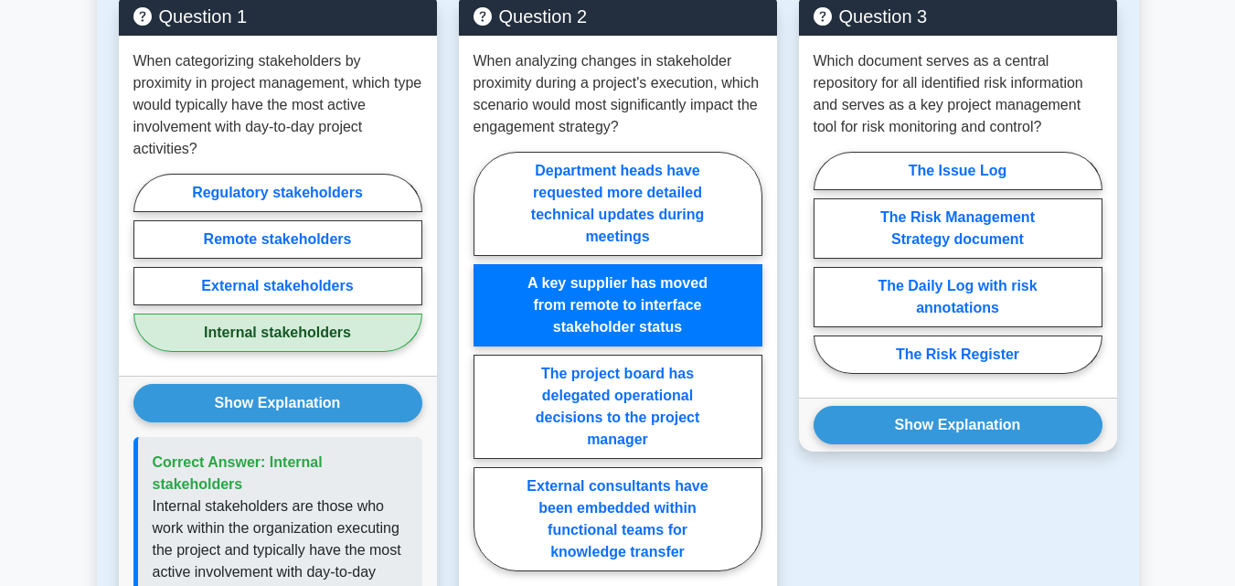
click at [473, 361] on input "The project board has delegated operational decisions to the project manager" at bounding box center [479, 367] width 12 height 12
radio input "true"
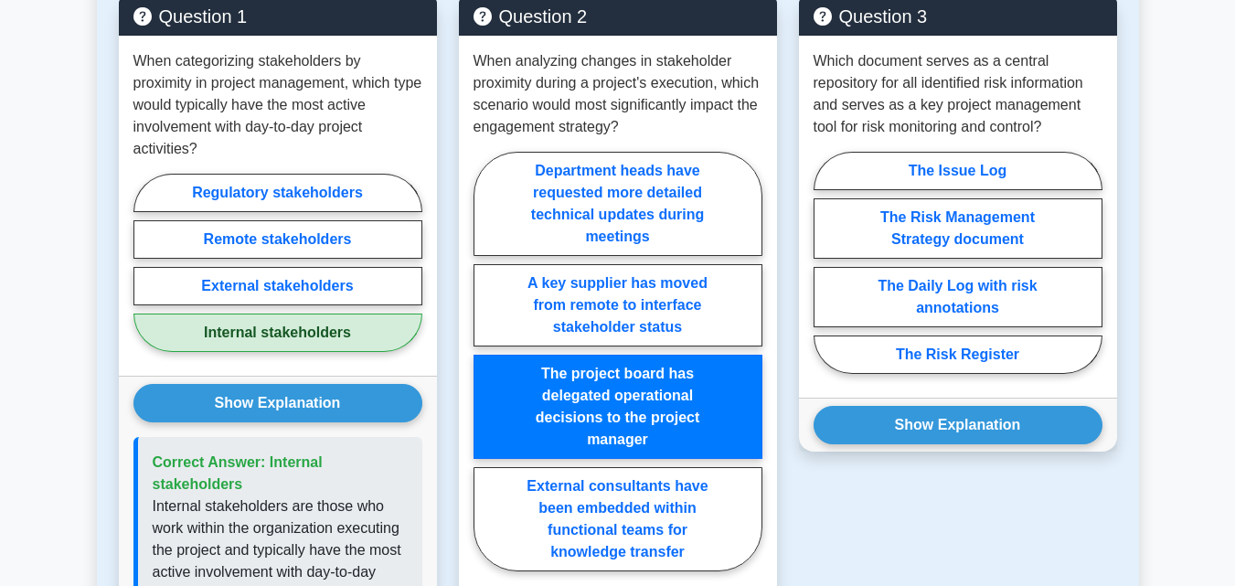
click at [473, 361] on input "External consultants have been embedded within functional teams for knowledge t…" at bounding box center [479, 367] width 12 height 12
radio input "true"
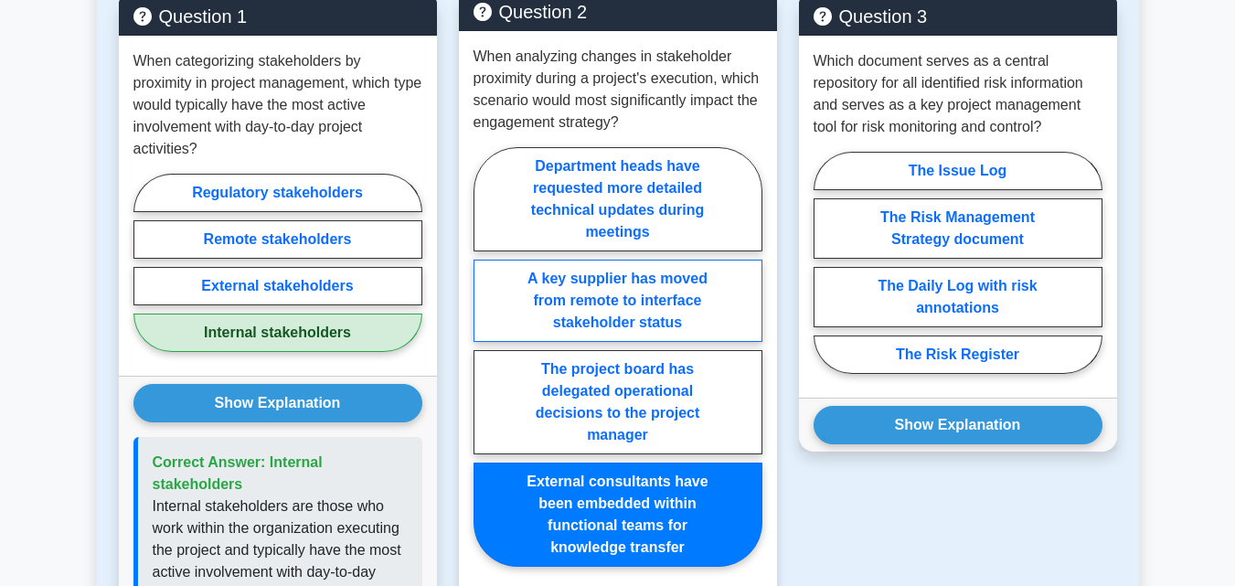
click at [665, 282] on label "A key supplier has moved from remote to interface stakeholder status" at bounding box center [617, 301] width 289 height 82
click at [485, 356] on input "A key supplier has moved from remote to interface stakeholder status" at bounding box center [479, 362] width 12 height 12
radio input "true"
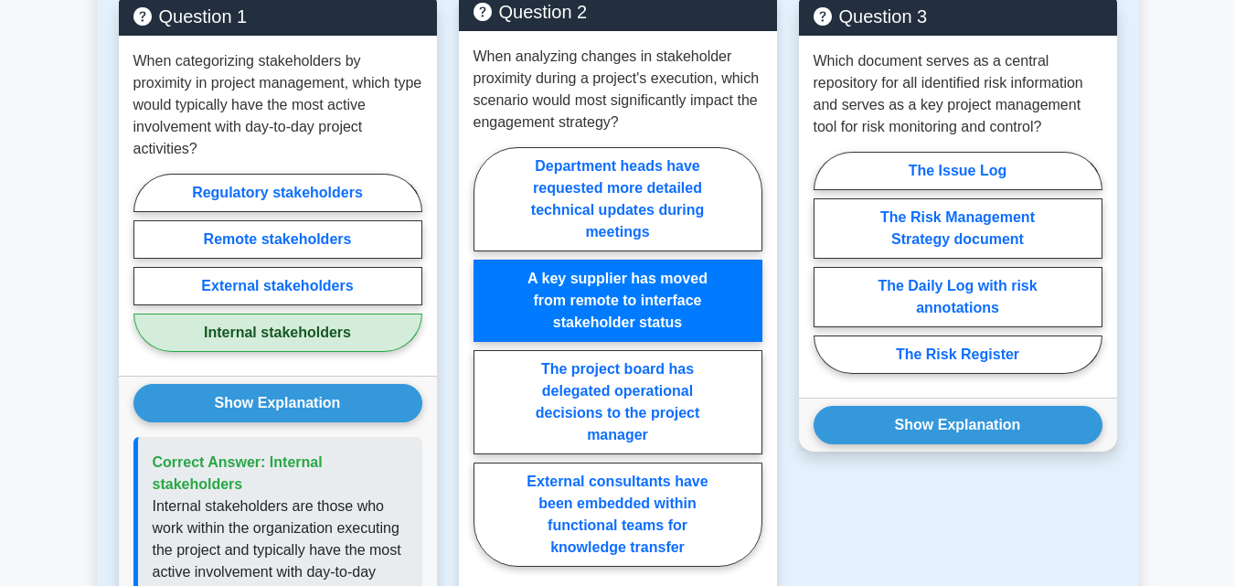
click at [665, 282] on label "A key supplier has moved from remote to interface stakeholder status" at bounding box center [617, 301] width 289 height 82
click at [485, 356] on input "A key supplier has moved from remote to interface stakeholder status" at bounding box center [479, 362] width 12 height 12
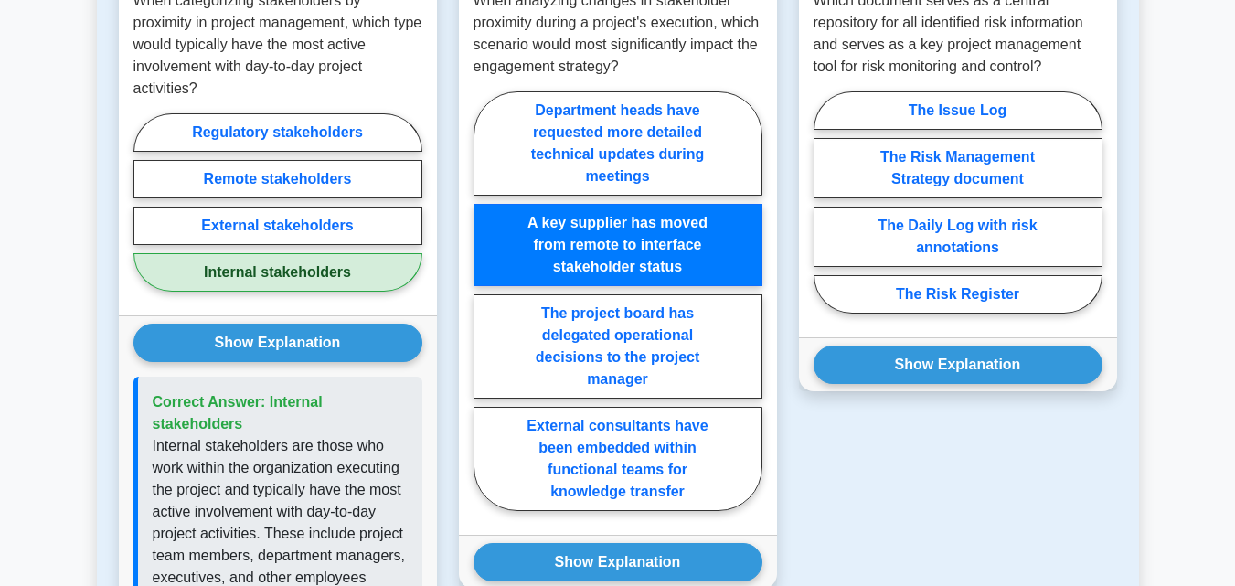
scroll to position [1052, 0]
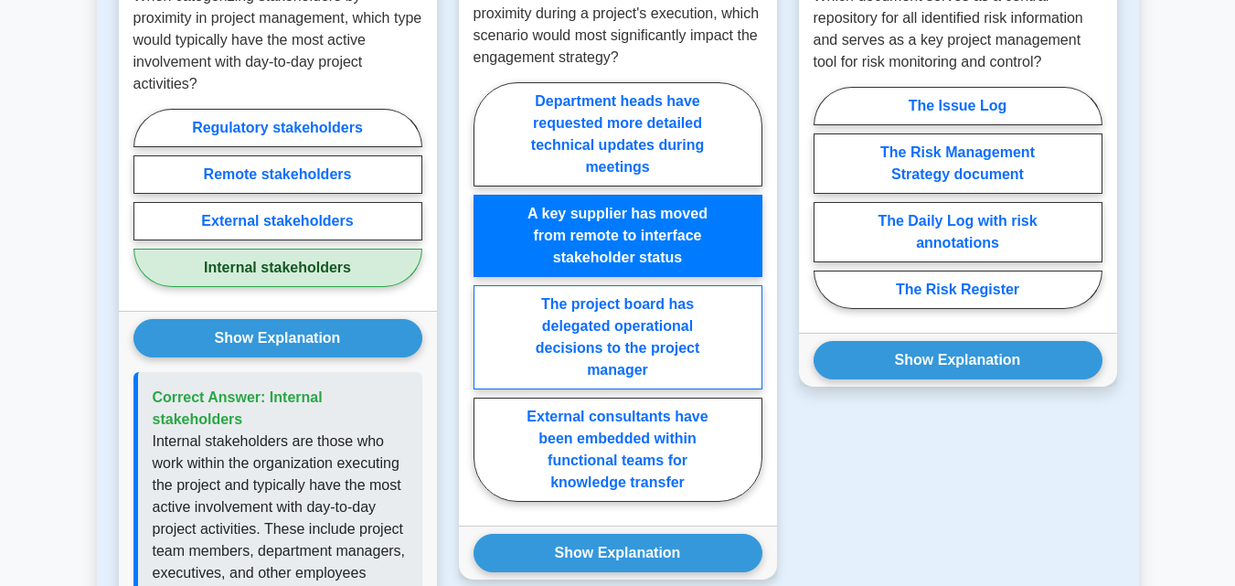
click at [586, 351] on label "The project board has delegated operational decisions to the project manager" at bounding box center [617, 337] width 289 height 104
click at [485, 303] on input "The project board has delegated operational decisions to the project manager" at bounding box center [479, 298] width 12 height 12
radio input "true"
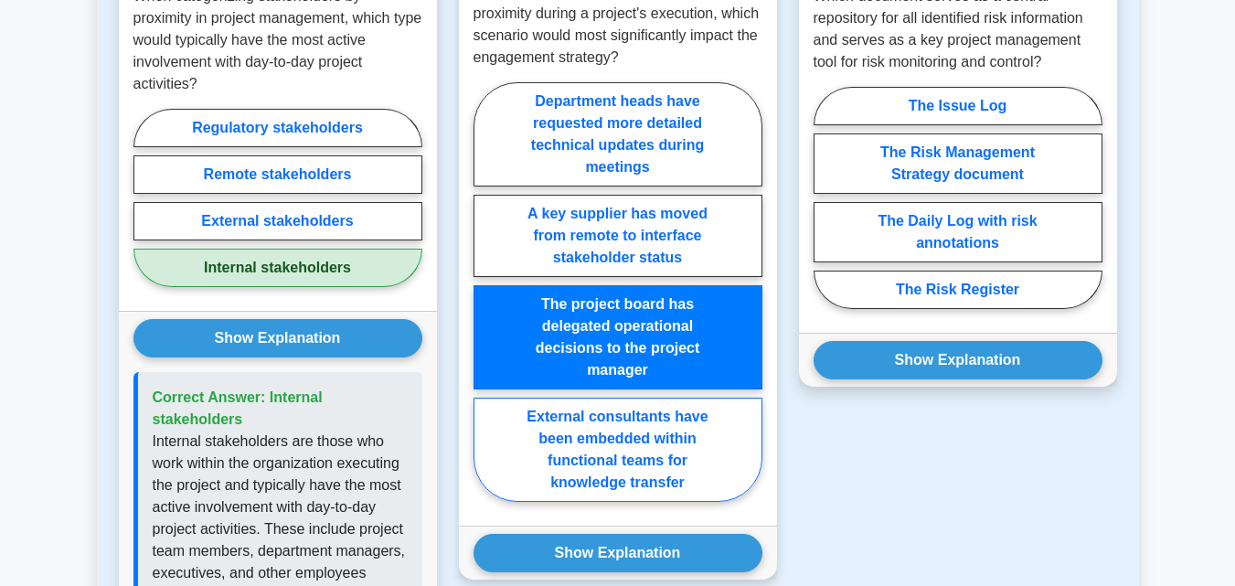
click at [590, 436] on label "External consultants have been embedded within functional teams for knowledge t…" at bounding box center [617, 450] width 289 height 104
click at [485, 303] on input "External consultants have been embedded within functional teams for knowledge t…" at bounding box center [479, 298] width 12 height 12
radio input "true"
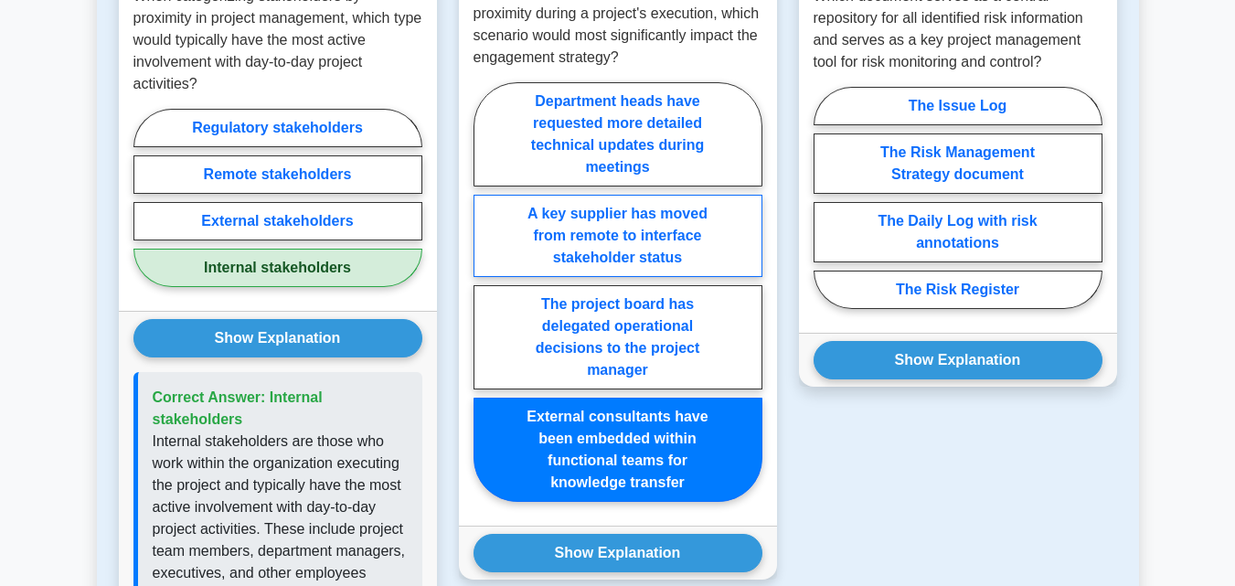
click at [591, 219] on label "A key supplier has moved from remote to interface stakeholder status" at bounding box center [617, 236] width 289 height 82
click at [485, 292] on input "A key supplier has moved from remote to interface stakeholder status" at bounding box center [479, 298] width 12 height 12
radio input "true"
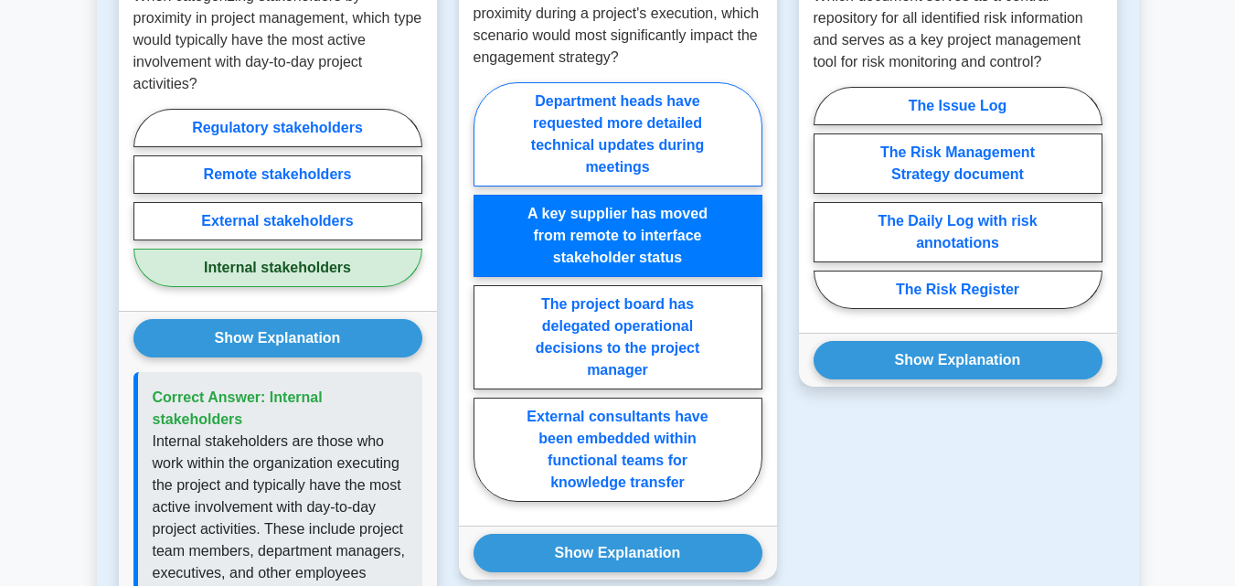
click at [589, 134] on label "Department heads have requested more detailed technical updates during meetings" at bounding box center [617, 134] width 289 height 104
click at [485, 292] on input "Department heads have requested more detailed technical updates during meetings" at bounding box center [479, 298] width 12 height 12
radio input "true"
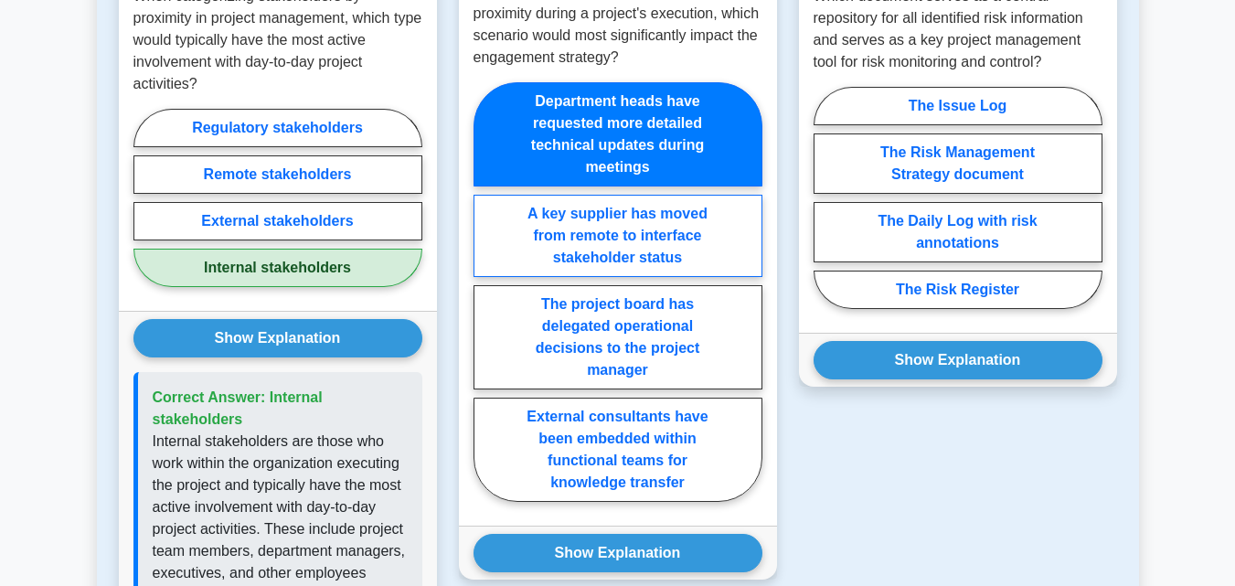
click at [568, 217] on label "A key supplier has moved from remote to interface stakeholder status" at bounding box center [617, 236] width 289 height 82
click at [485, 292] on input "A key supplier has moved from remote to interface stakeholder status" at bounding box center [479, 298] width 12 height 12
radio input "true"
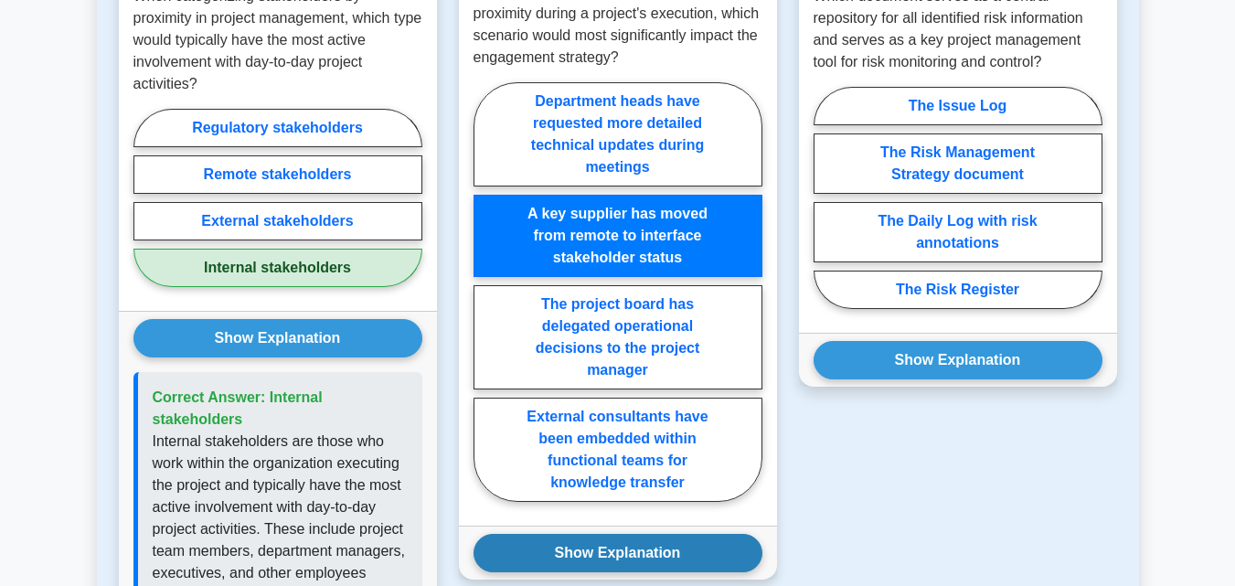
click at [600, 544] on button "Show Explanation" at bounding box center [617, 553] width 289 height 38
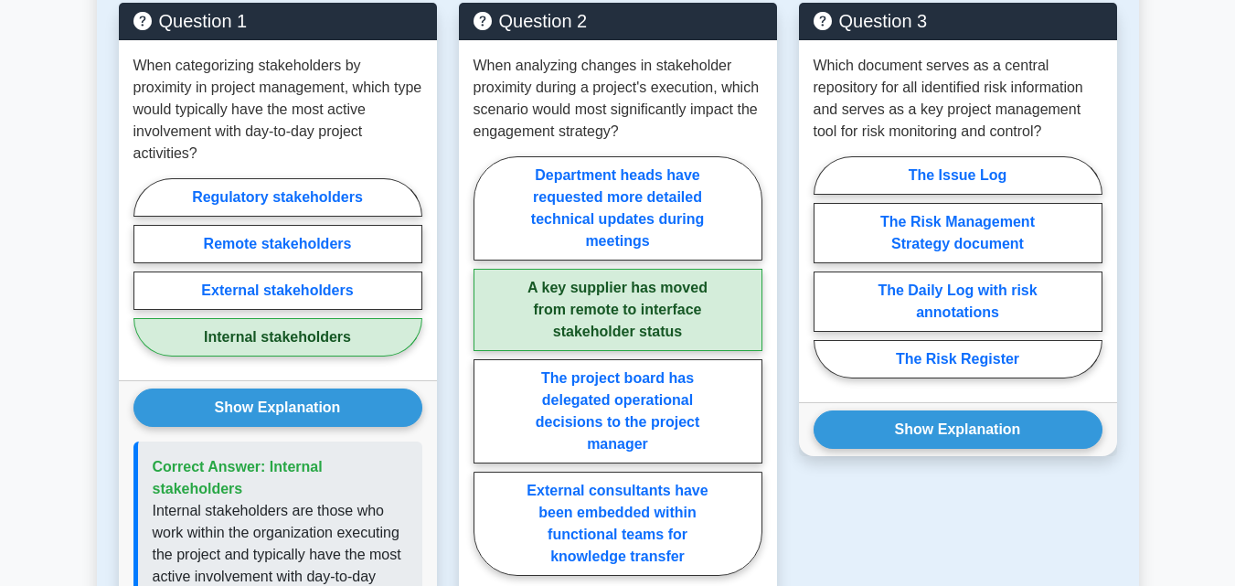
scroll to position [979, 0]
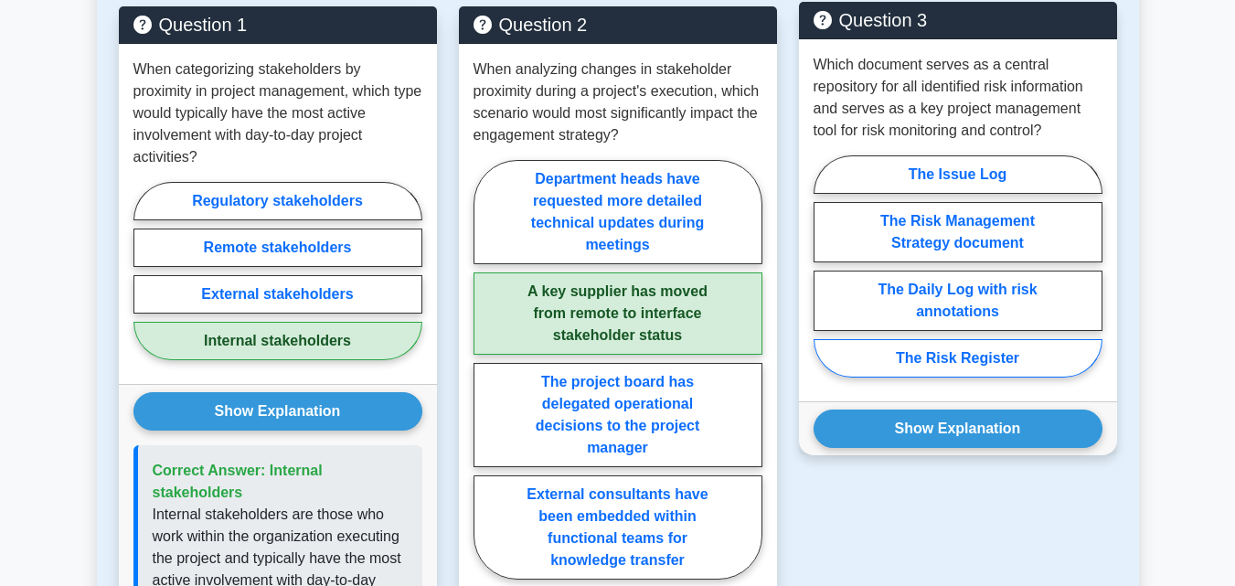
click at [953, 347] on label "The Risk Register" at bounding box center [957, 358] width 289 height 38
click at [825, 278] on input "The Risk Register" at bounding box center [819, 272] width 12 height 12
radio input "true"
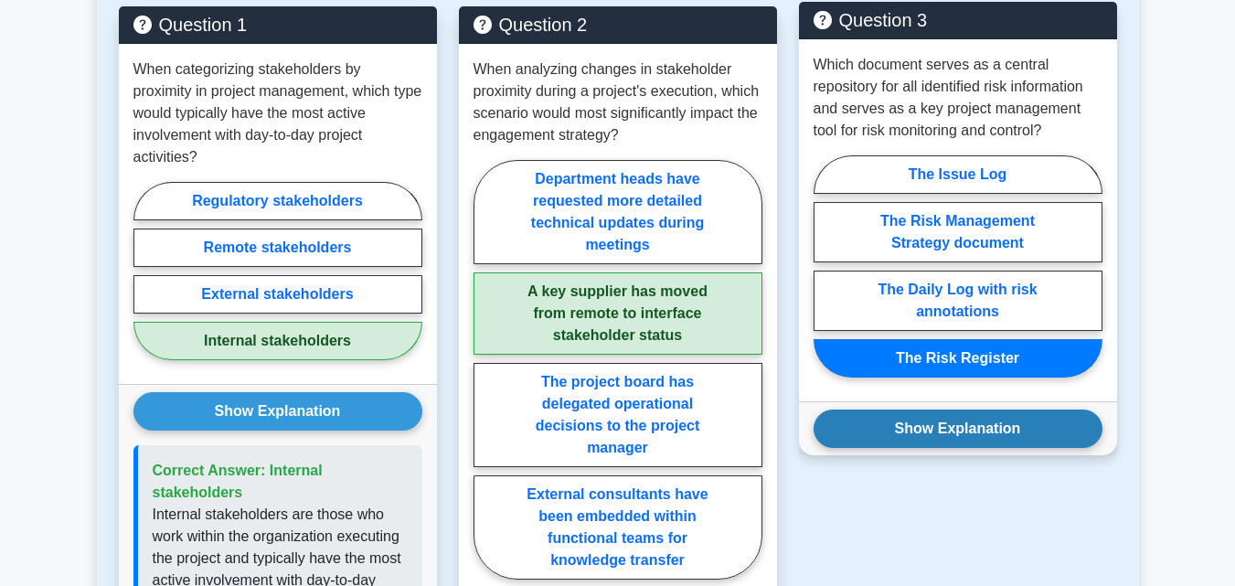
click at [923, 426] on button "Show Explanation" at bounding box center [957, 428] width 289 height 38
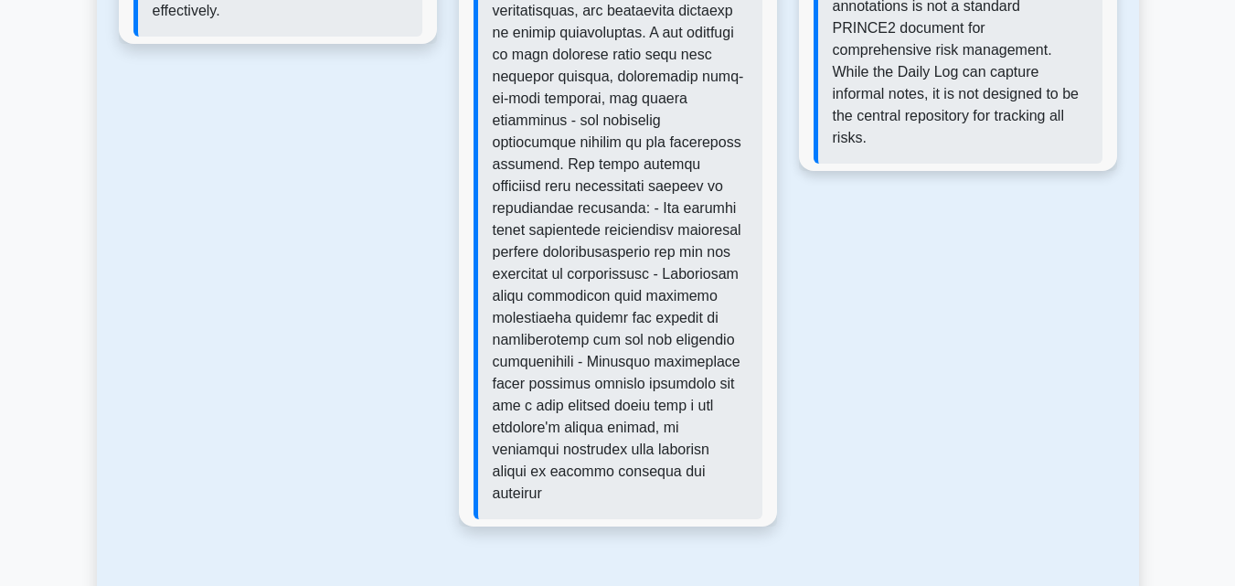
scroll to position [1966, 0]
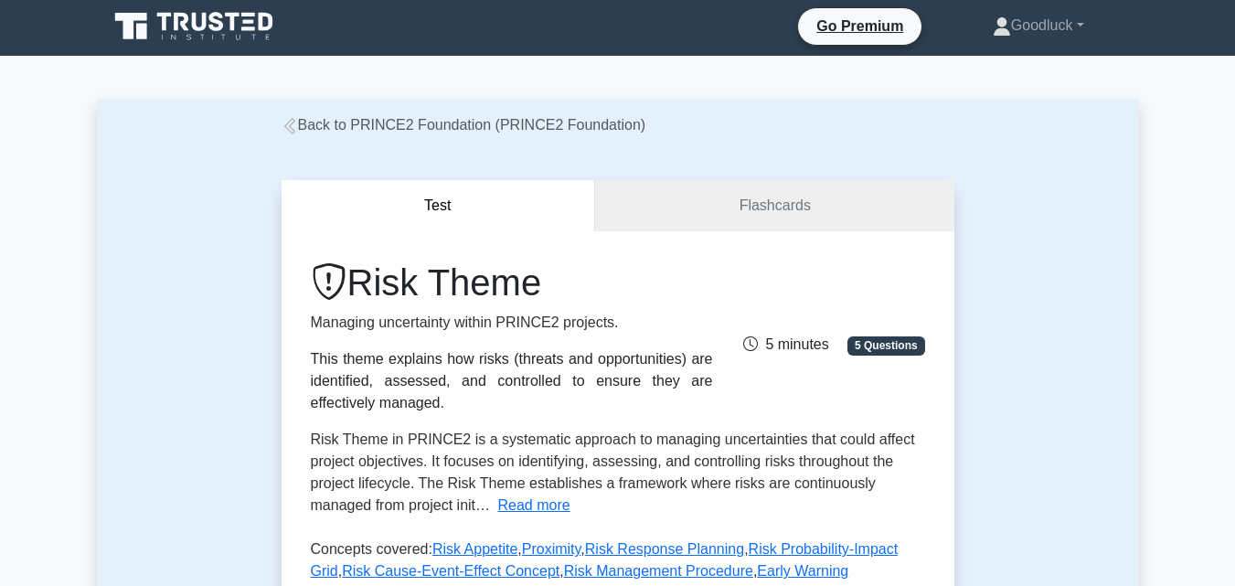
scroll to position [0, 0]
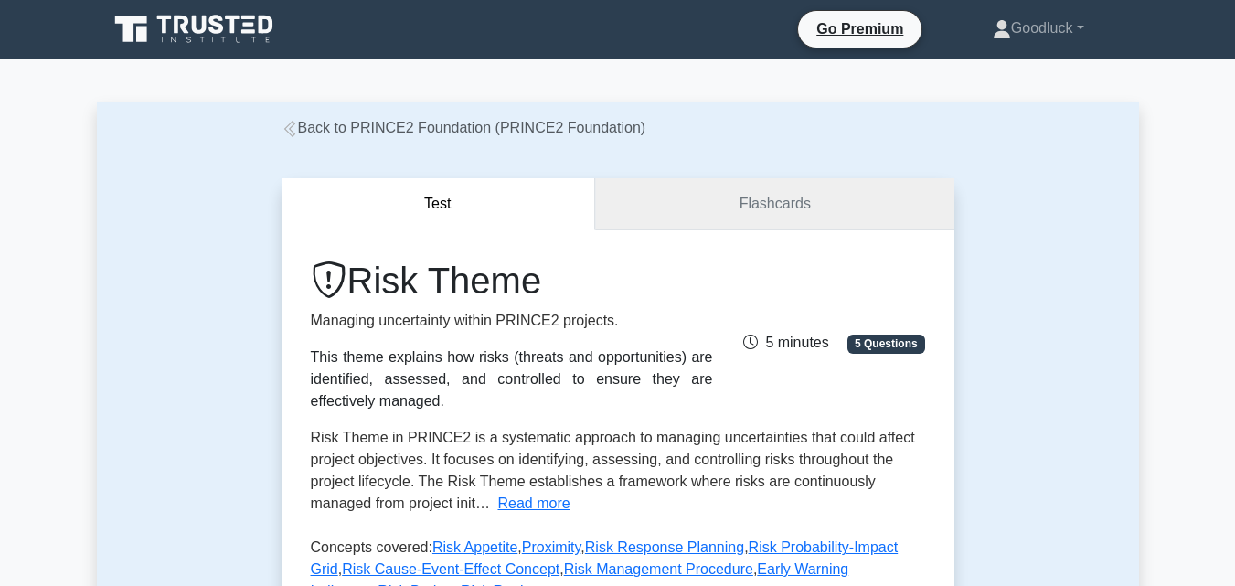
click at [787, 207] on link "Flashcards" at bounding box center [774, 204] width 358 height 52
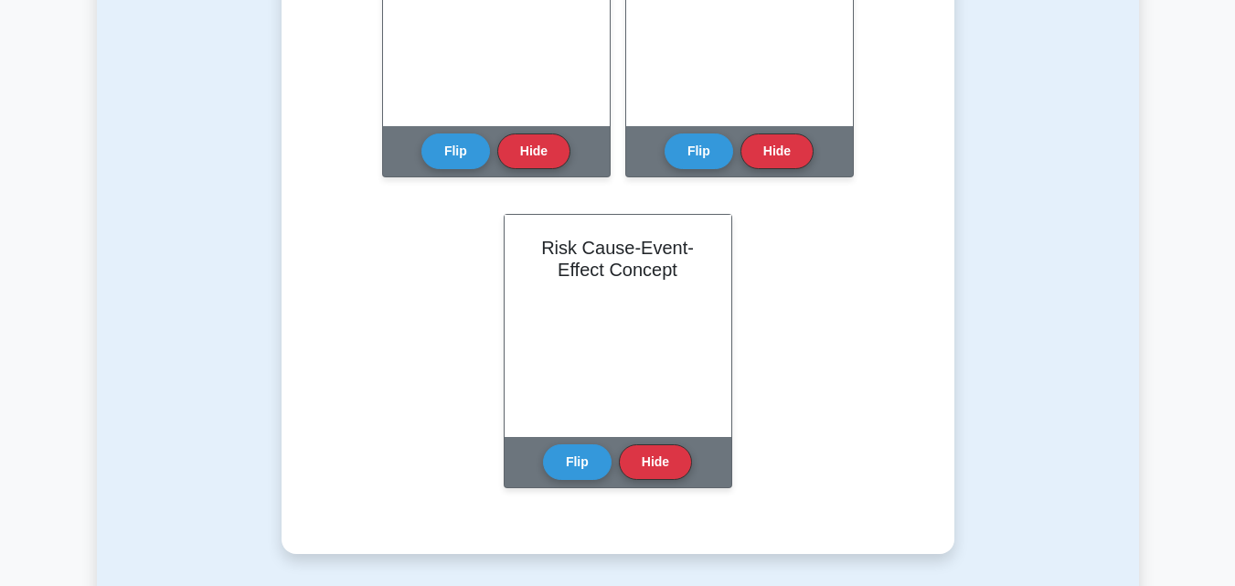
scroll to position [1535, 0]
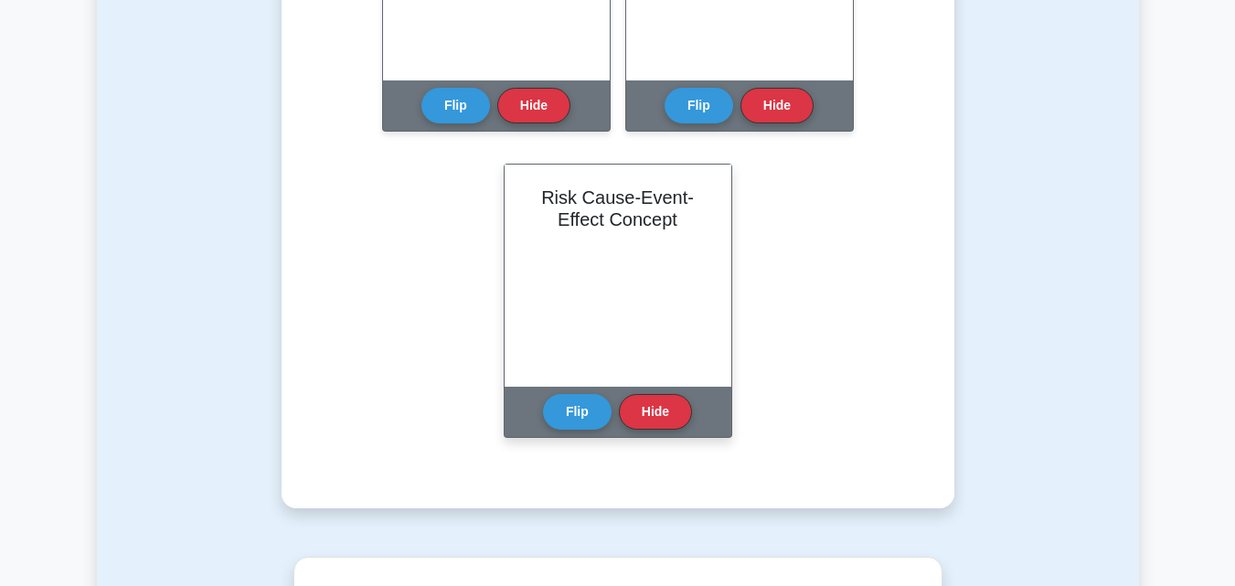
click at [605, 260] on div "Risk Cause-Event-Effect Concept" at bounding box center [617, 276] width 227 height 222
click at [576, 406] on button "Flip" at bounding box center [577, 411] width 69 height 36
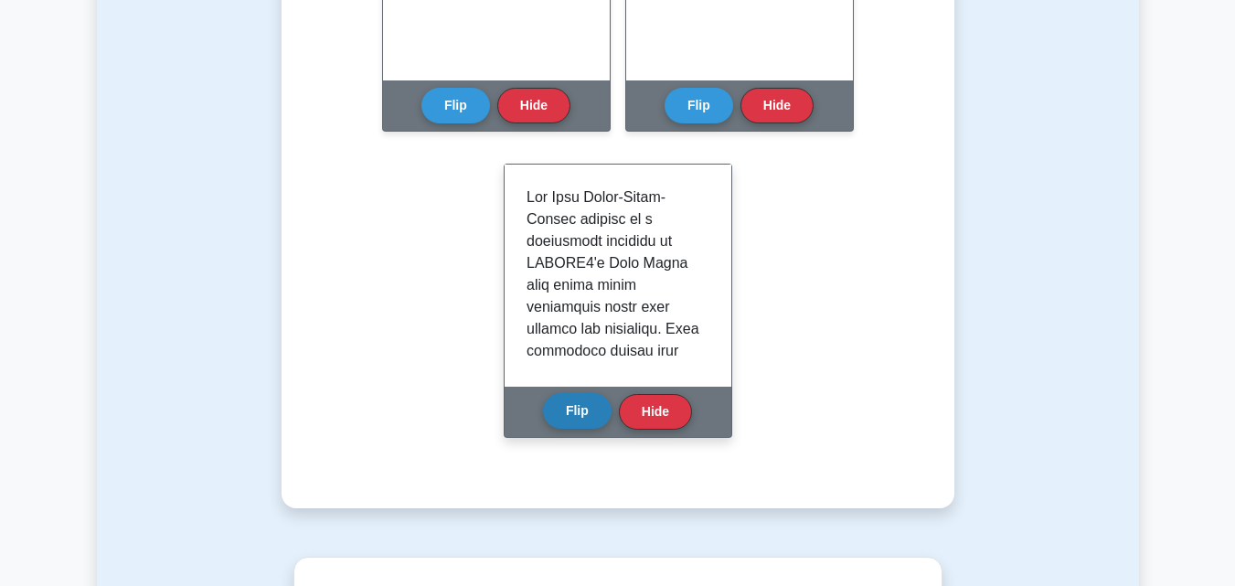
click at [576, 406] on button "Flip" at bounding box center [577, 411] width 69 height 36
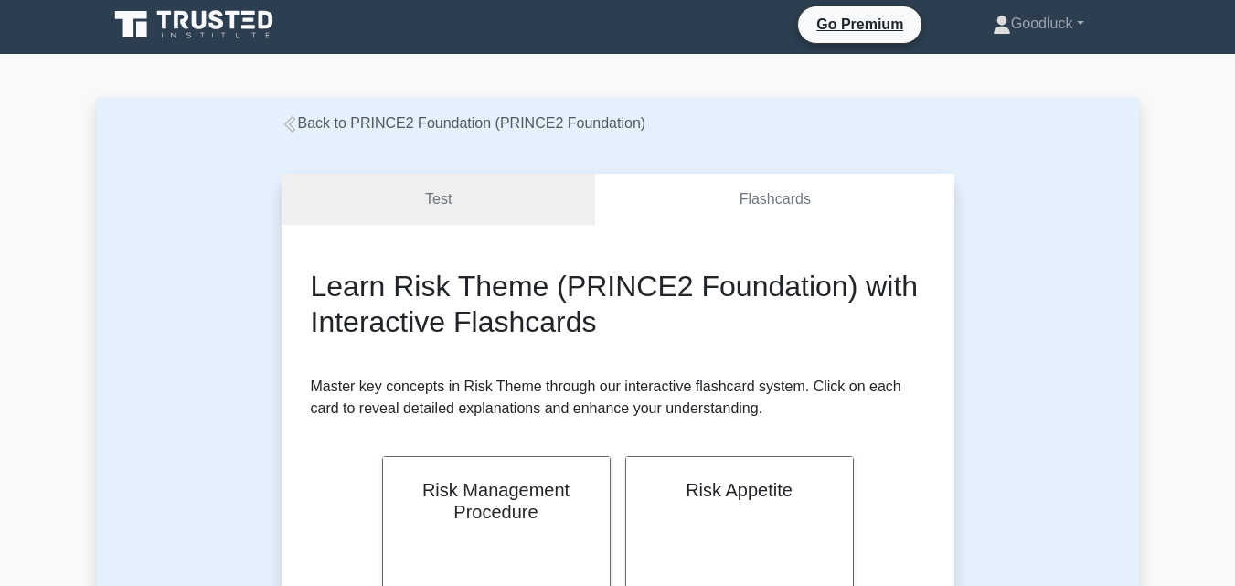
scroll to position [0, 0]
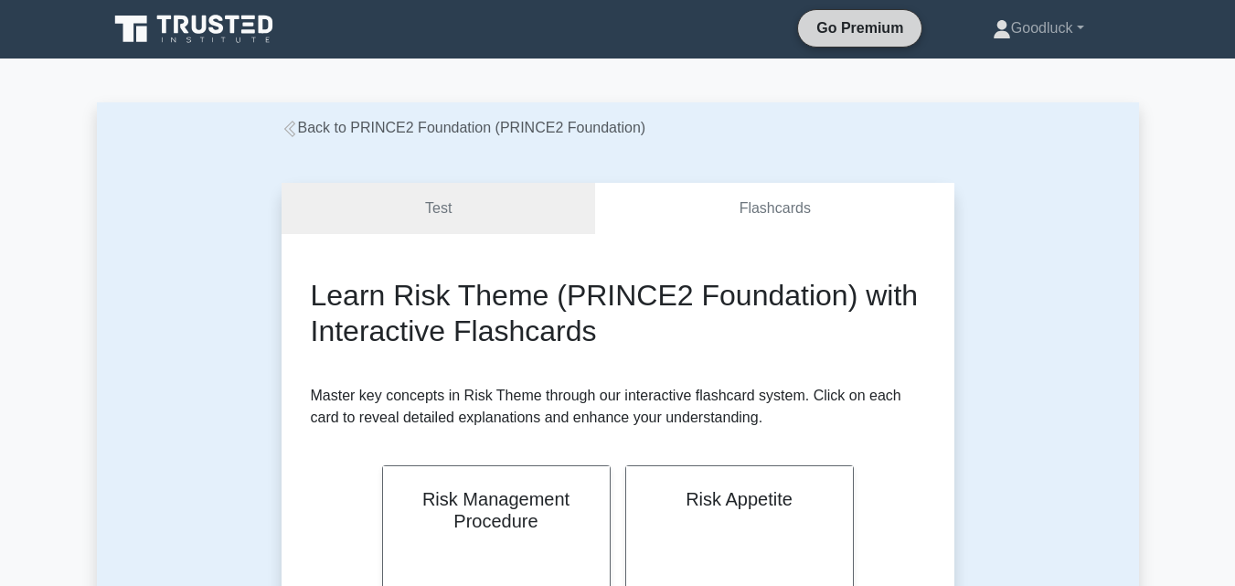
click at [817, 28] on link "Go Premium" at bounding box center [859, 27] width 109 height 23
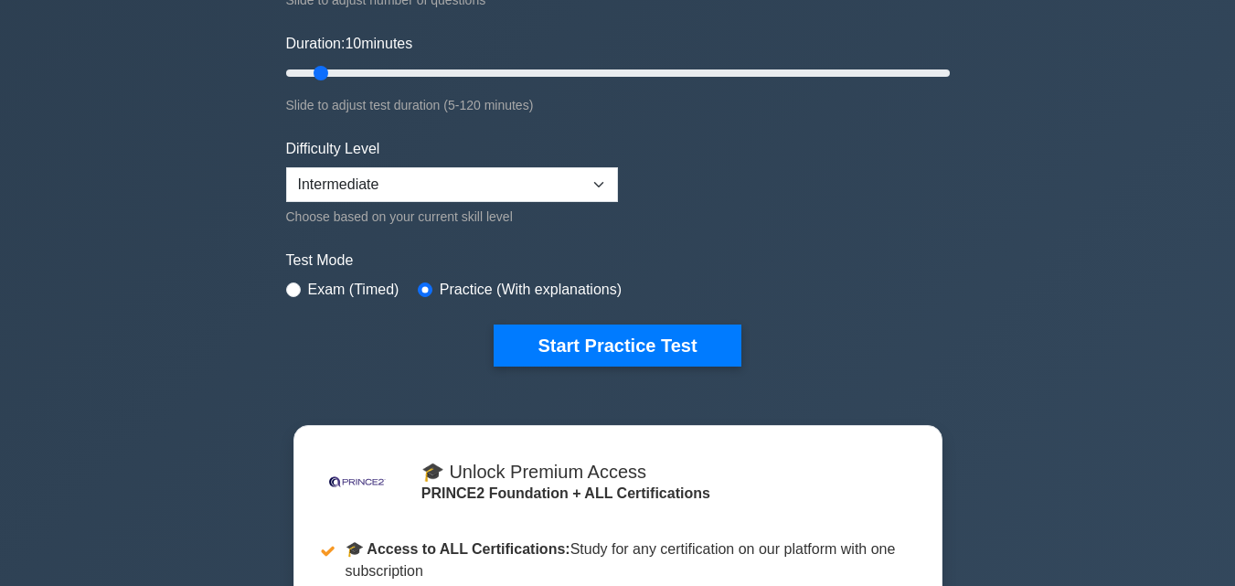
scroll to position [183, 0]
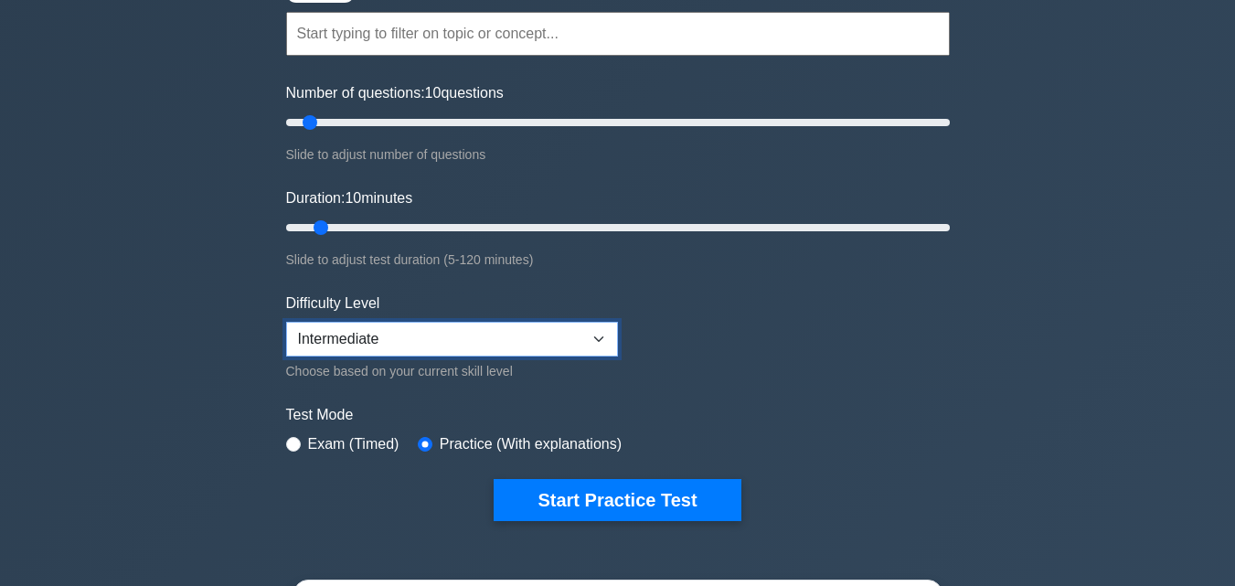
click at [451, 330] on select "Beginner Intermediate Expert" at bounding box center [452, 339] width 332 height 35
click at [286, 322] on select "Beginner Intermediate Expert" at bounding box center [452, 339] width 332 height 35
click at [442, 351] on select "Beginner Intermediate Expert" at bounding box center [452, 339] width 332 height 35
select select "intermediate"
click at [286, 322] on select "Beginner Intermediate Expert" at bounding box center [452, 339] width 332 height 35
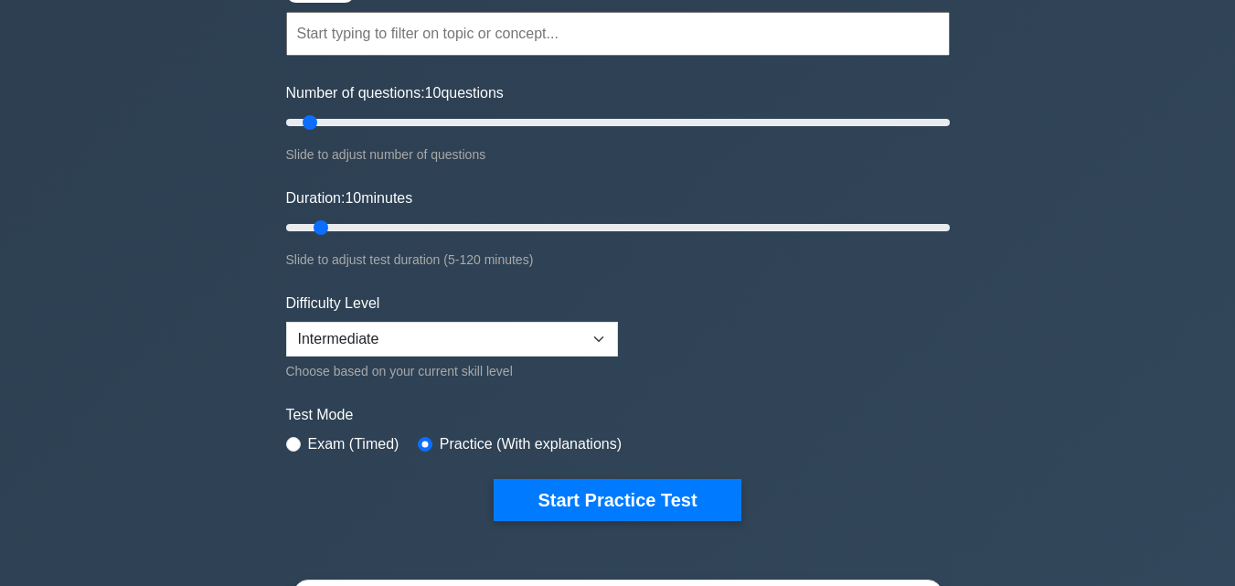
click at [569, 401] on form "Topics Introduction to PRINCE2 PRINCE2 Principles Organization Theme Business C…" at bounding box center [618, 238] width 664 height 565
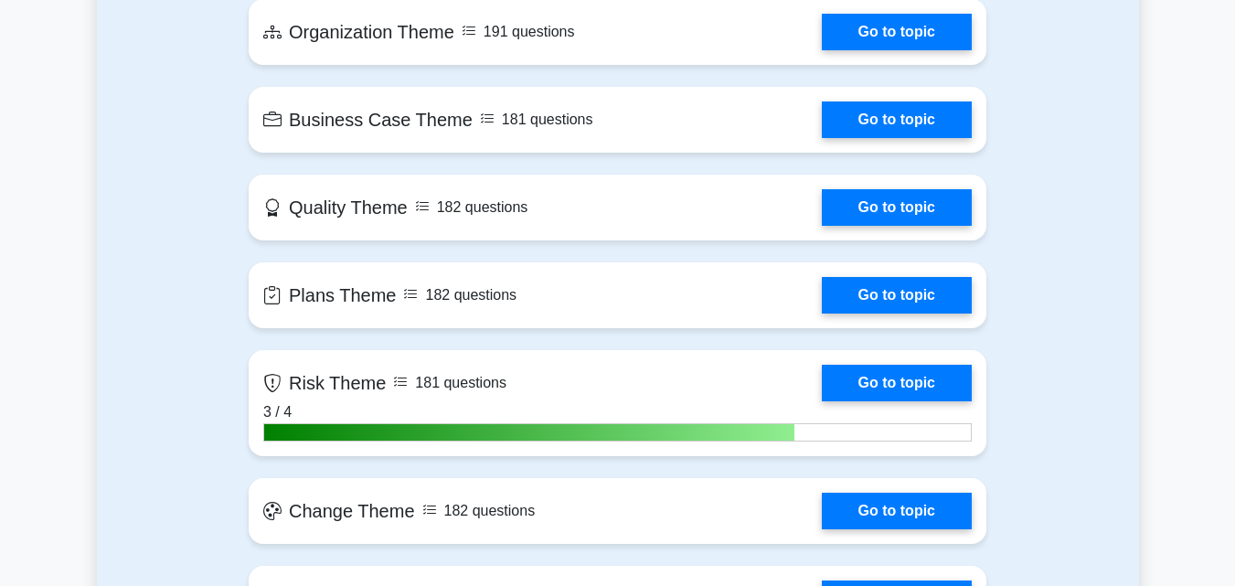
scroll to position [1682, 0]
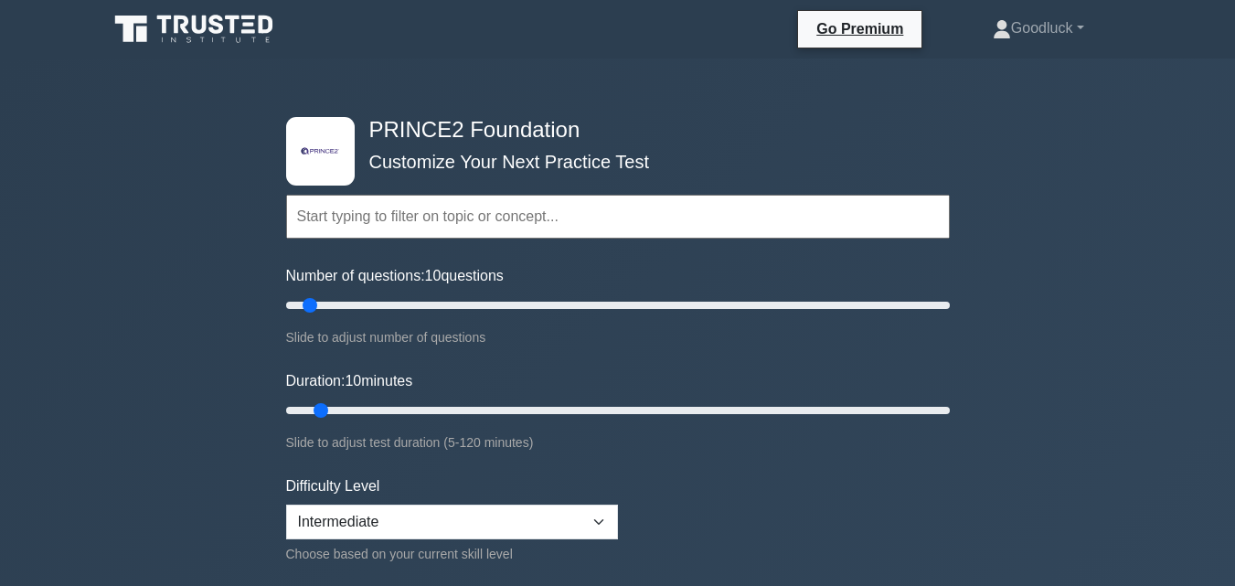
click at [420, 221] on input "text" at bounding box center [618, 217] width 664 height 44
